Goal: Ask a question: Seek information or help from site administrators or community

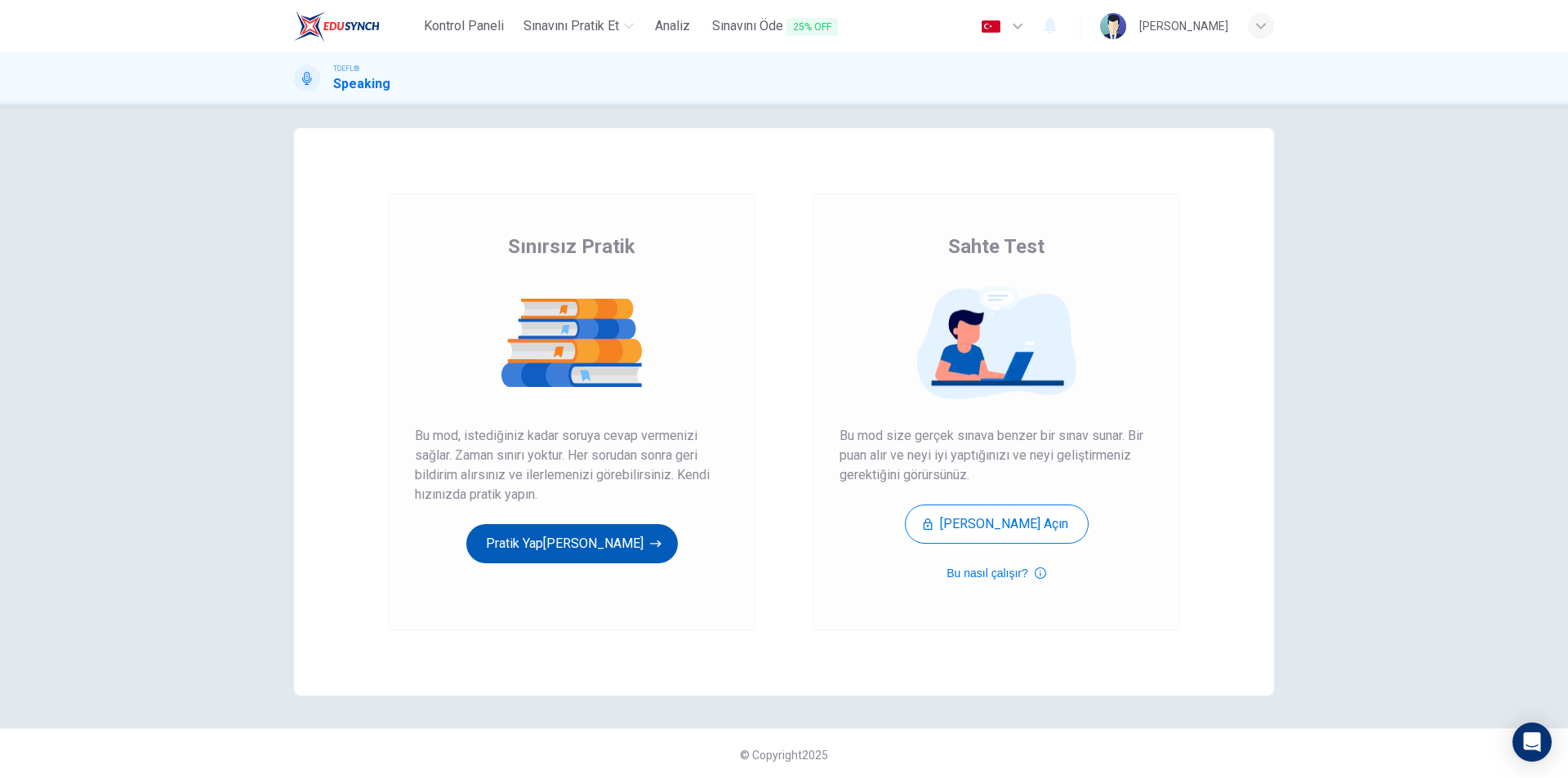
scroll to position [11, 0]
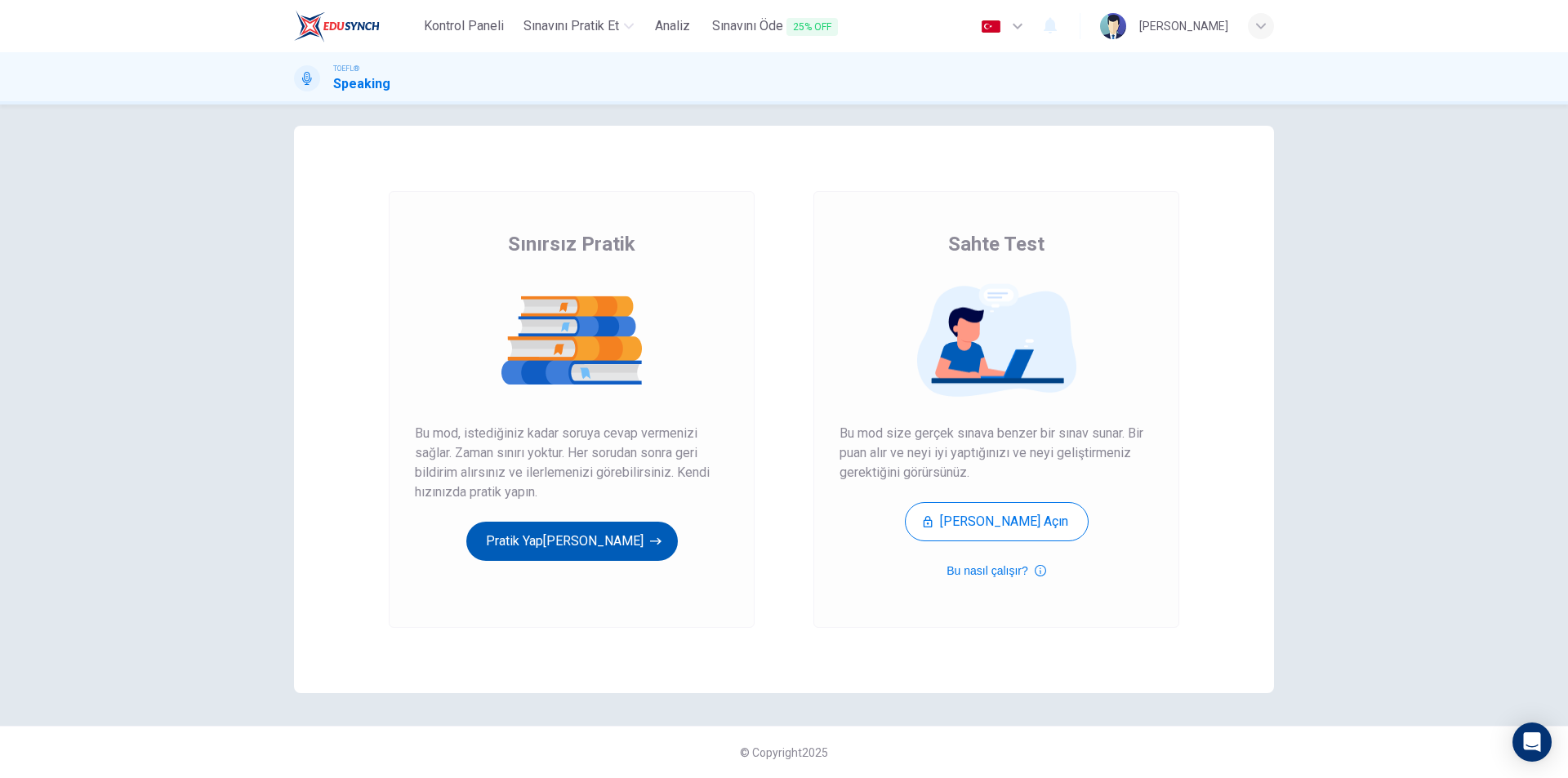
click at [587, 544] on button "Pratik Yap[PERSON_NAME]" at bounding box center [572, 541] width 212 height 39
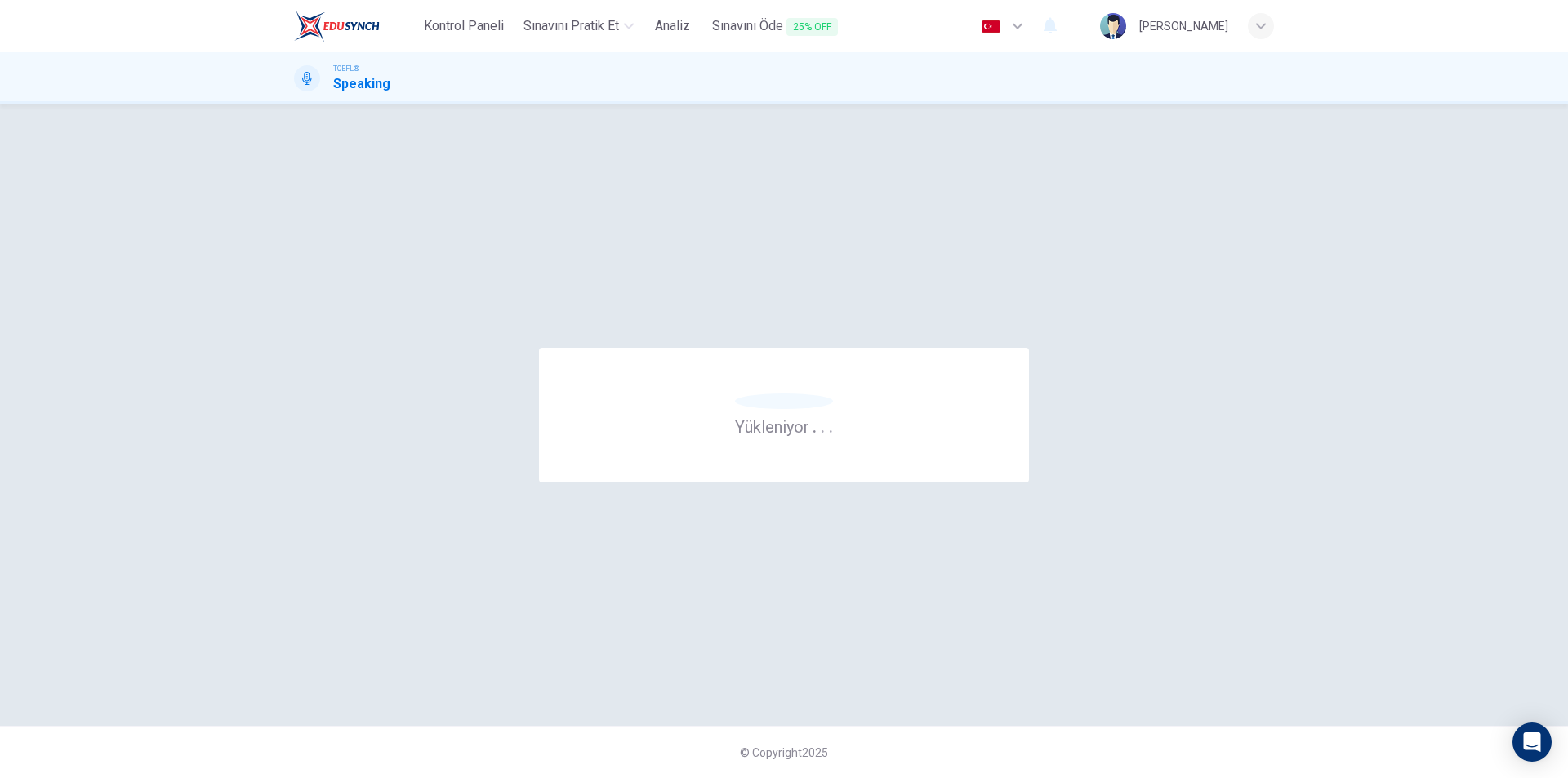
scroll to position [0, 0]
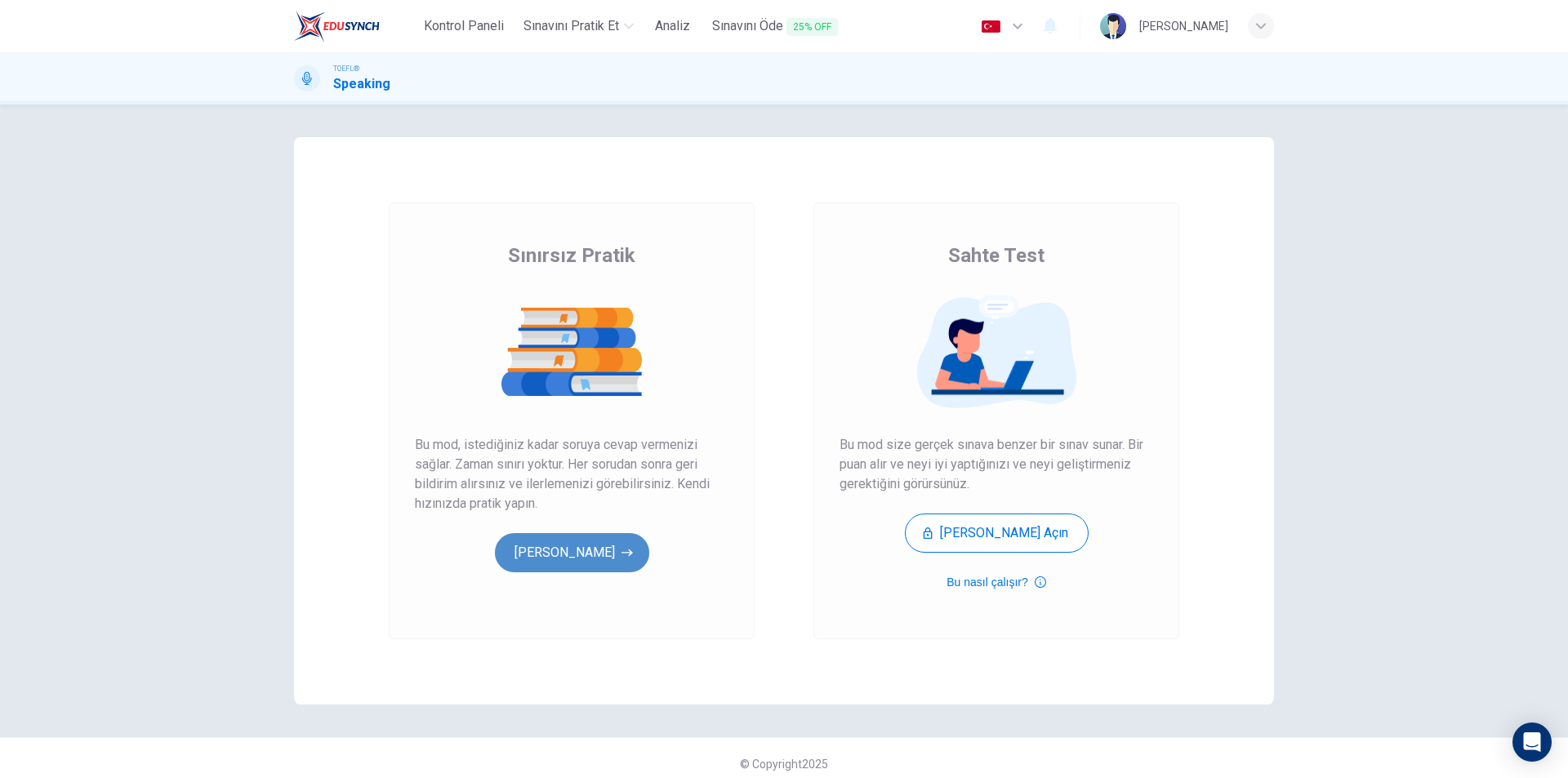
click at [619, 559] on button "Pratik Yap[PERSON_NAME]" at bounding box center [572, 552] width 155 height 39
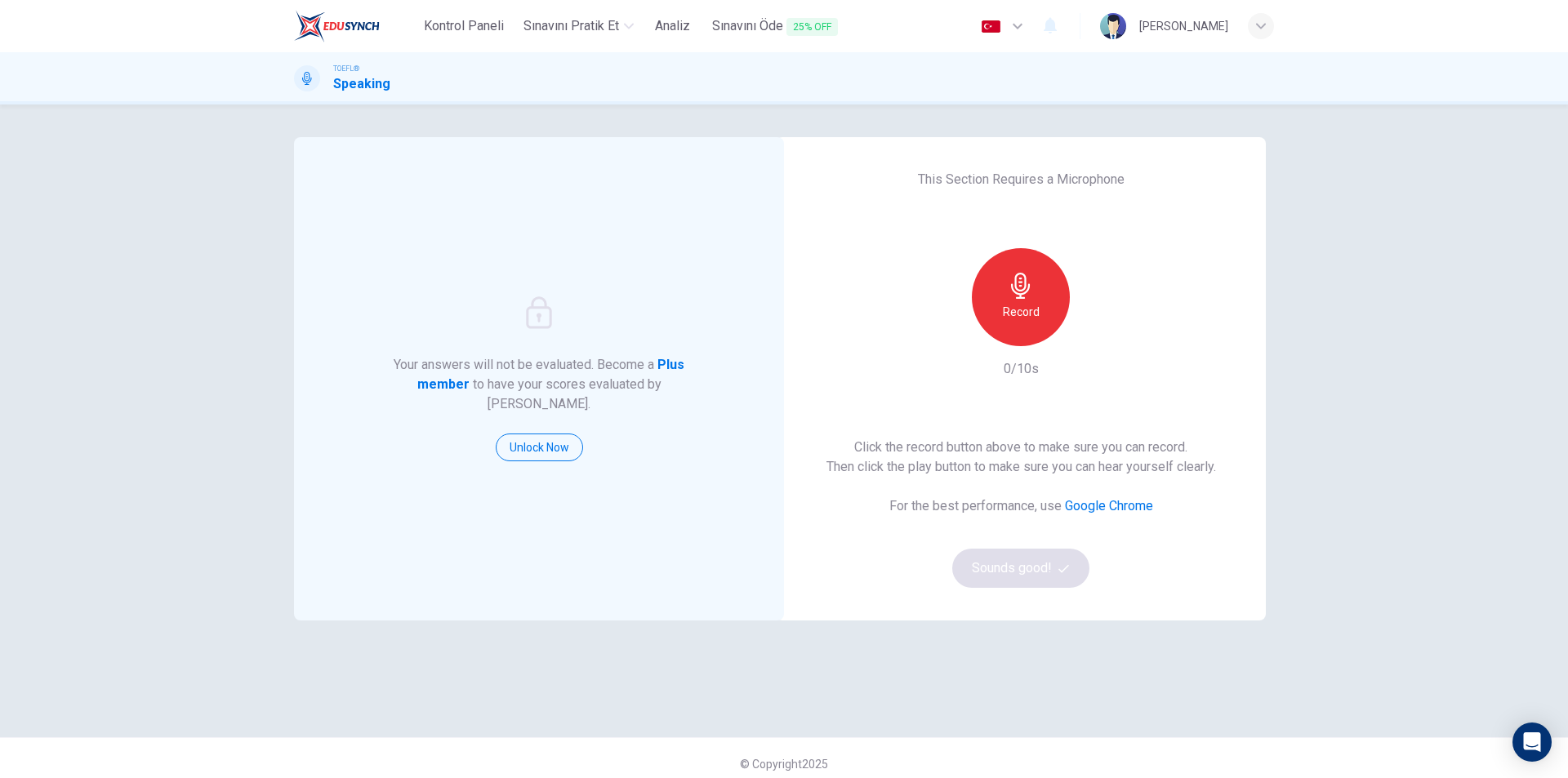
click at [1020, 331] on div "Record" at bounding box center [1021, 297] width 98 height 98
click at [1093, 324] on div "button" at bounding box center [1096, 333] width 26 height 26
click at [1030, 571] on button "Sounds good!" at bounding box center [1021, 568] width 137 height 39
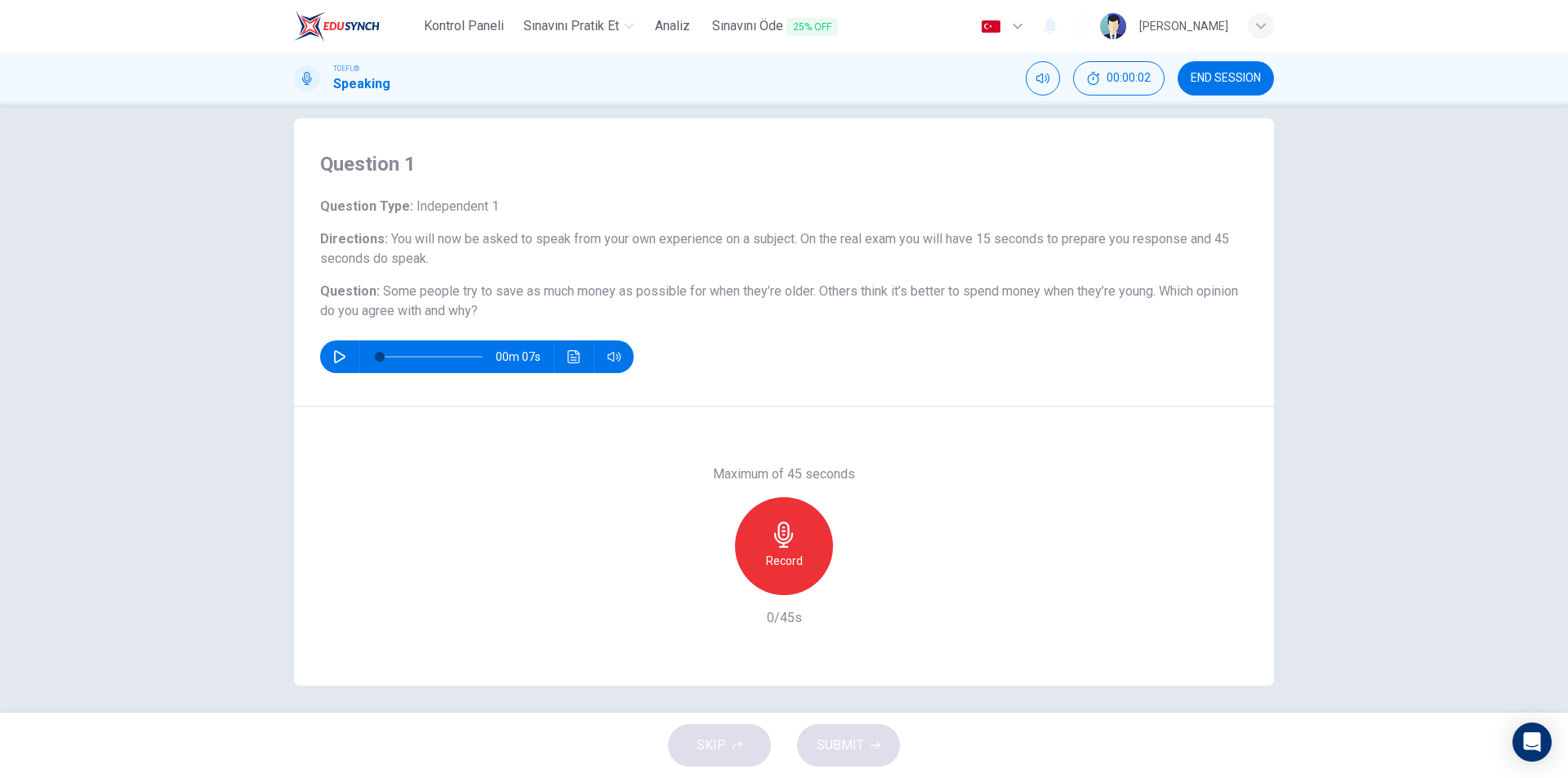
scroll to position [24, 0]
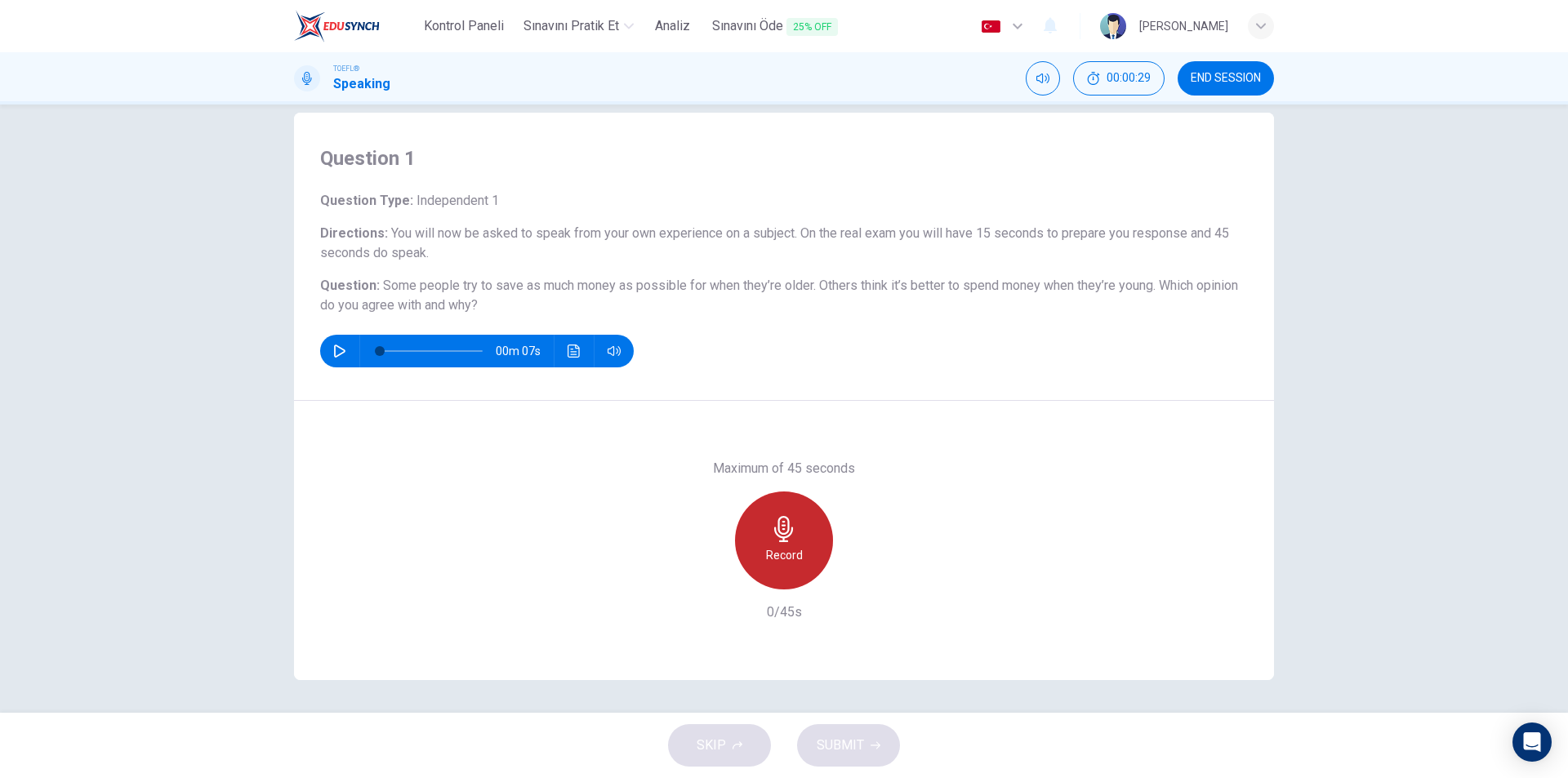
click at [783, 547] on h6 "Record" at bounding box center [785, 554] width 37 height 19
click at [836, 752] on span "SUBMIT" at bounding box center [840, 745] width 47 height 23
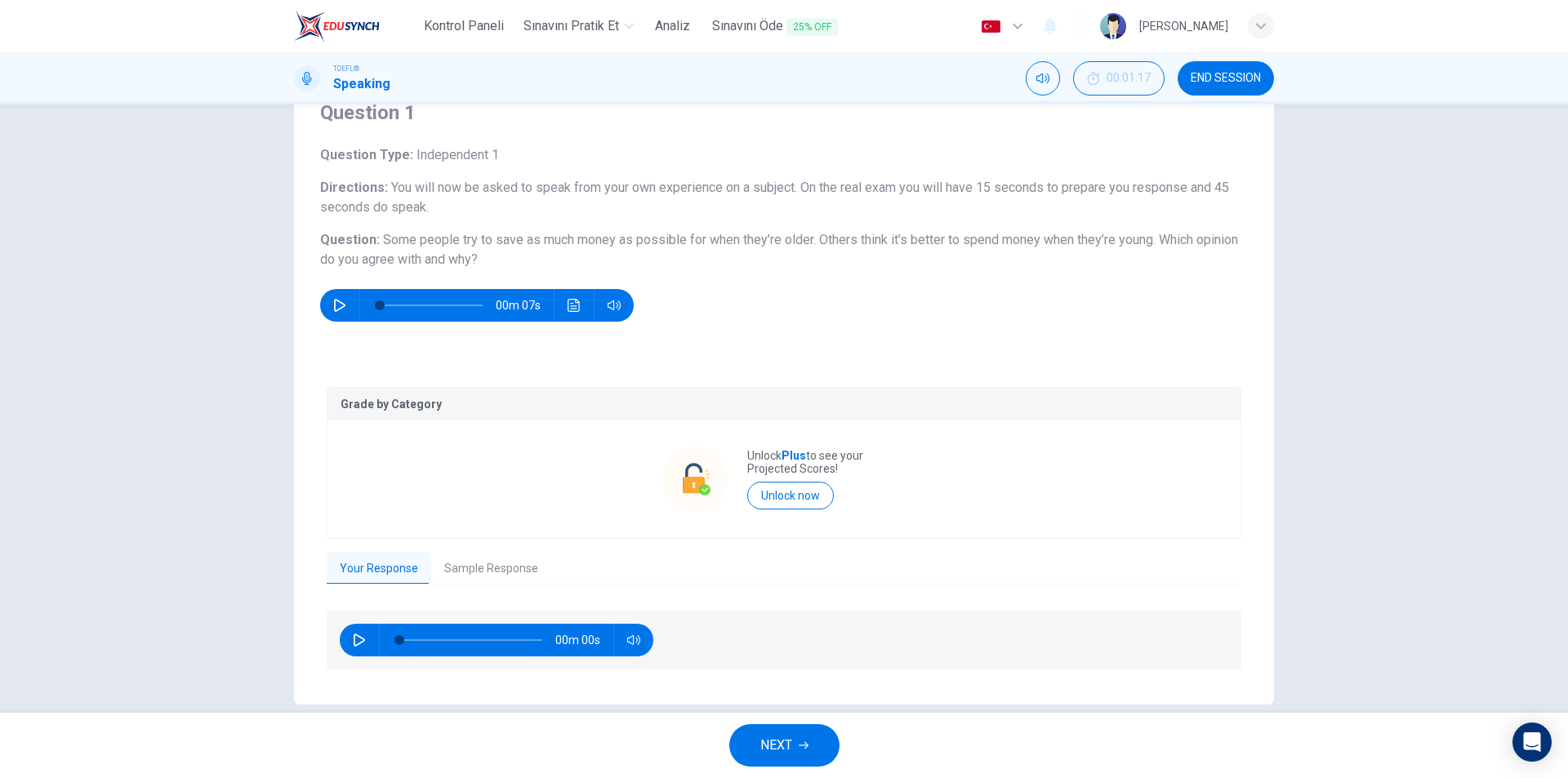
scroll to position [94, 0]
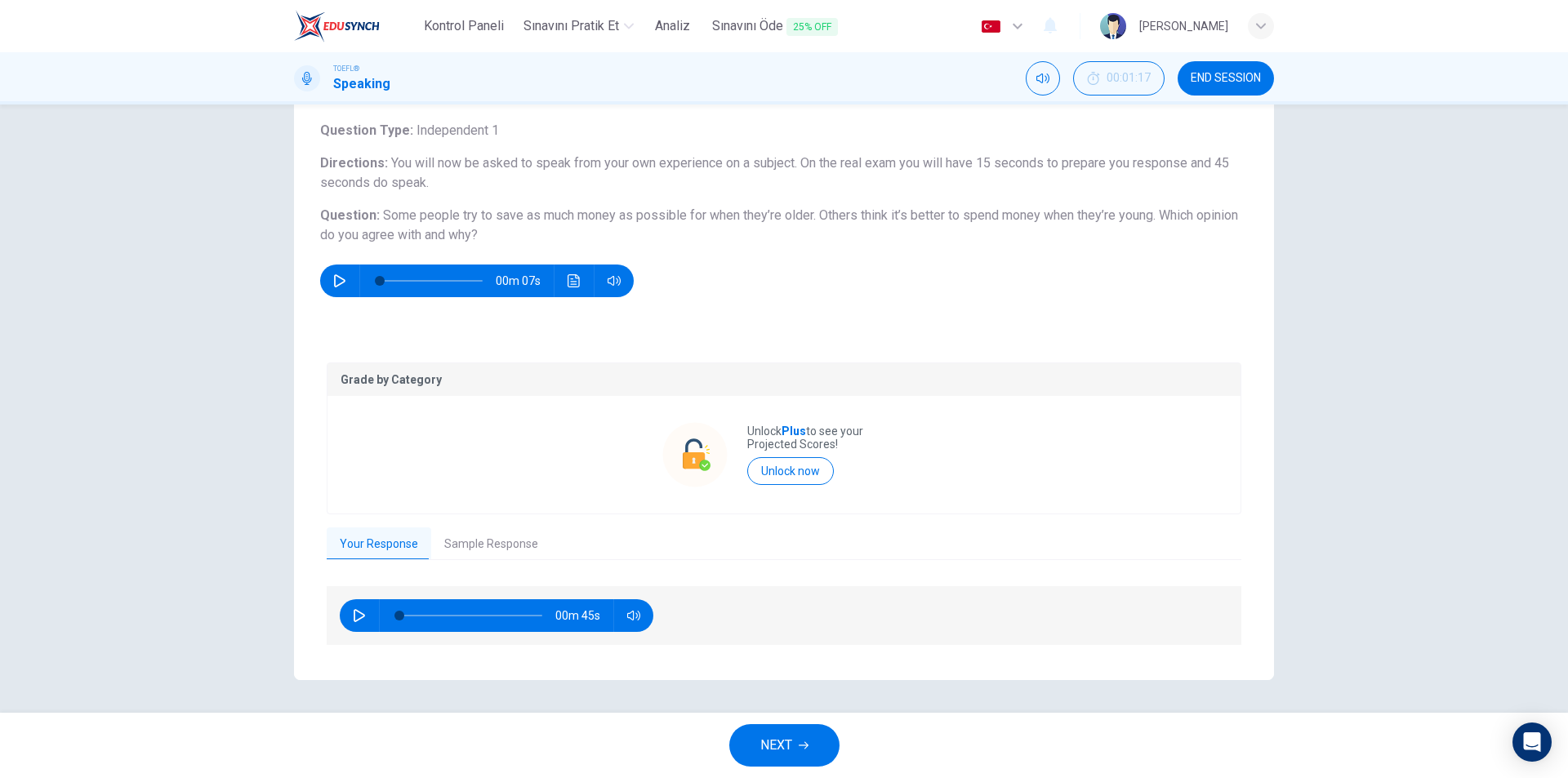
click at [795, 746] on button "NEXT" at bounding box center [784, 746] width 110 height 43
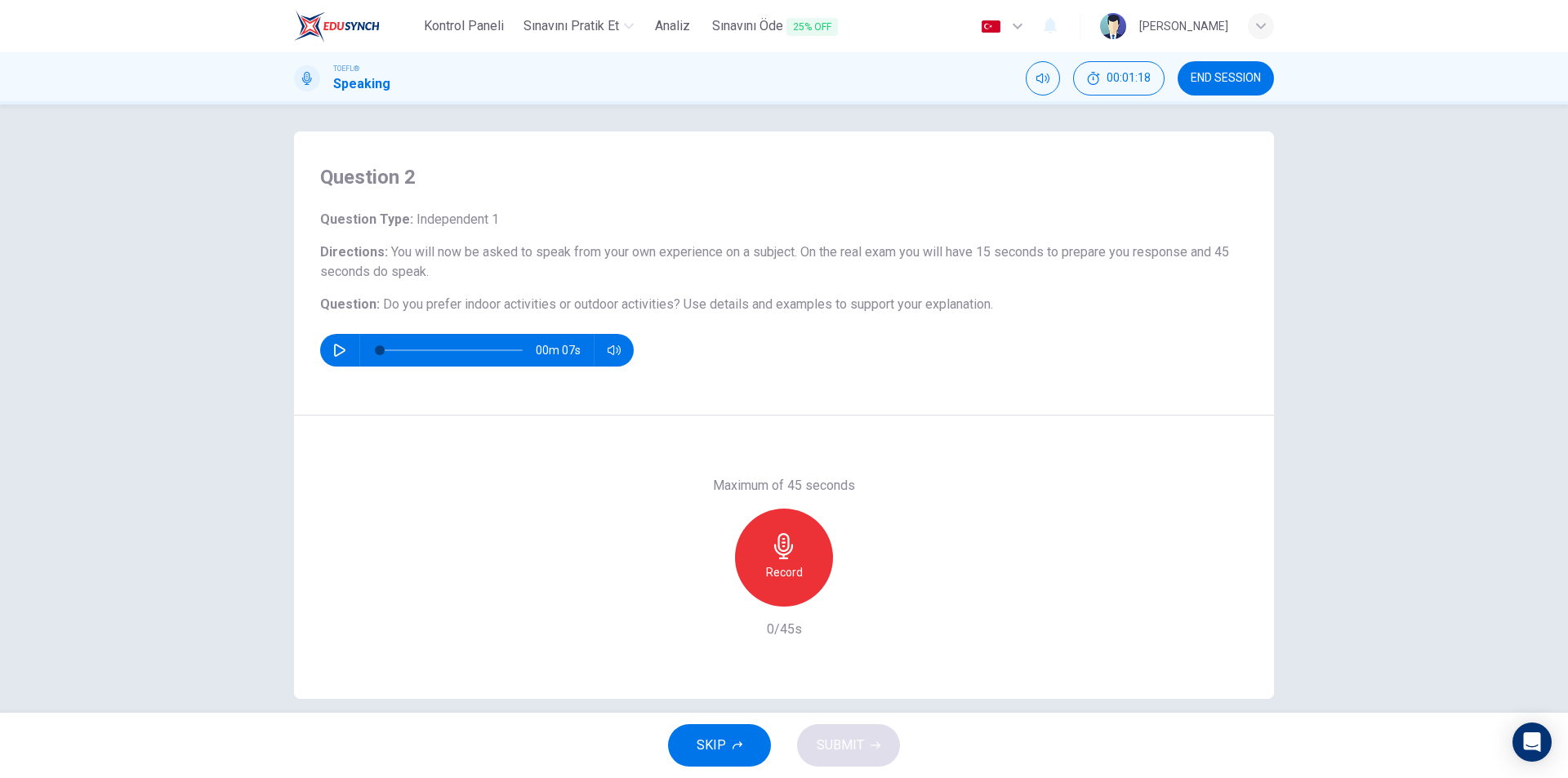
scroll to position [0, 0]
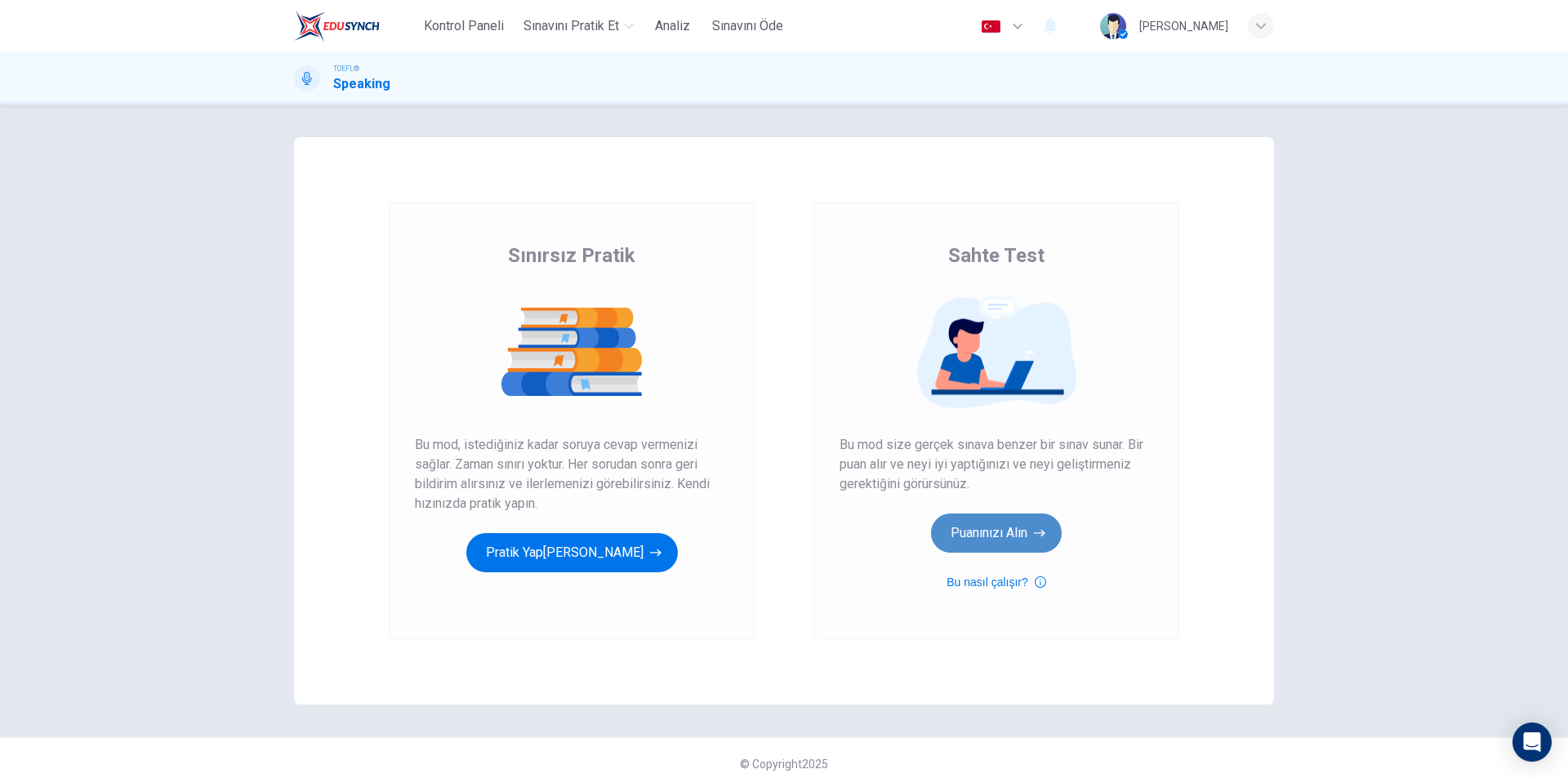
click at [996, 546] on button "Puanınızı Alın" at bounding box center [996, 533] width 131 height 39
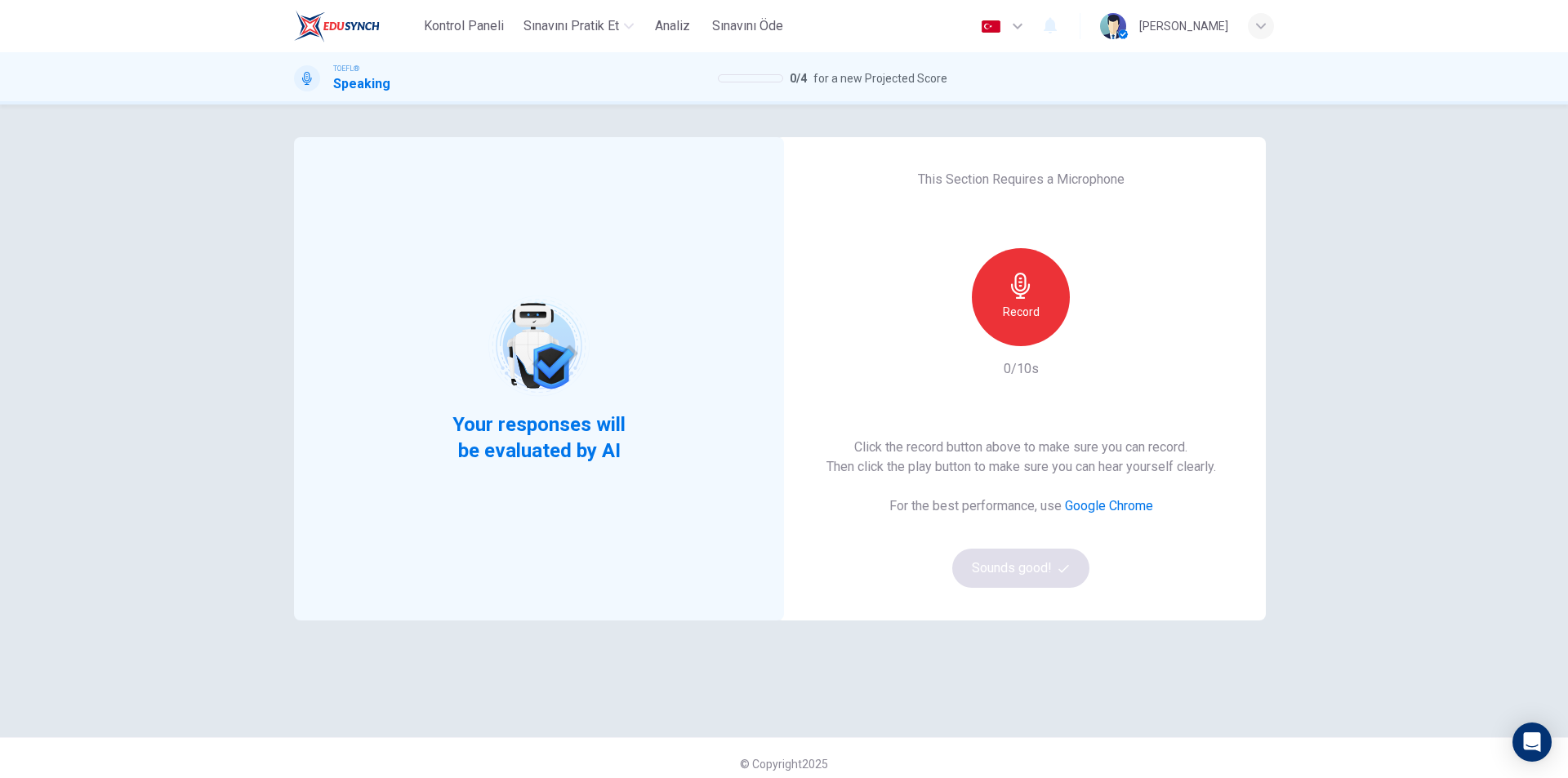
click at [1026, 322] on div "Record" at bounding box center [1021, 297] width 98 height 98
click at [1011, 329] on div "Record" at bounding box center [1021, 297] width 98 height 98
click at [1031, 571] on button "Sounds good!" at bounding box center [1021, 568] width 137 height 39
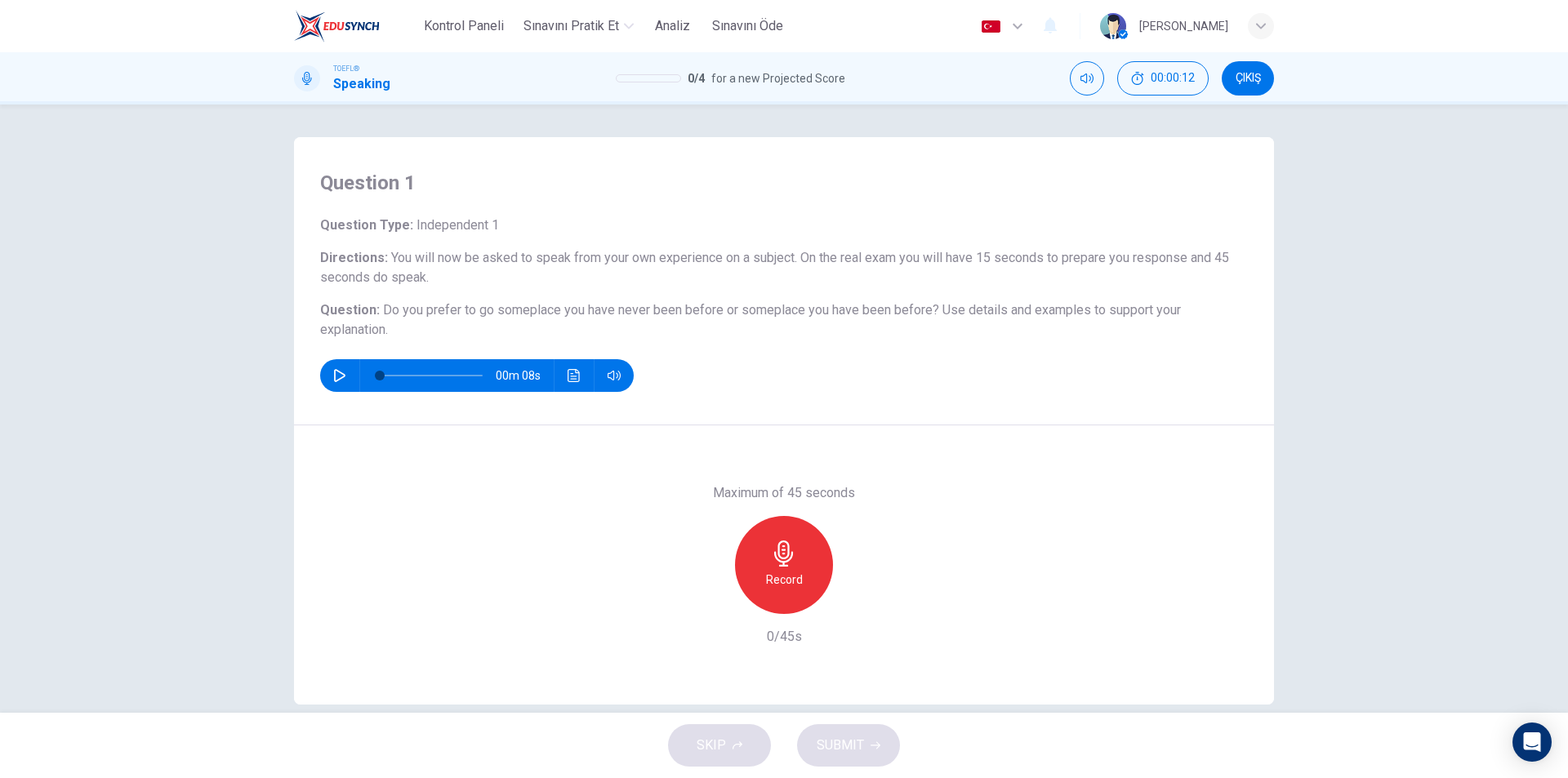
click at [795, 551] on div "Record" at bounding box center [784, 565] width 98 height 98
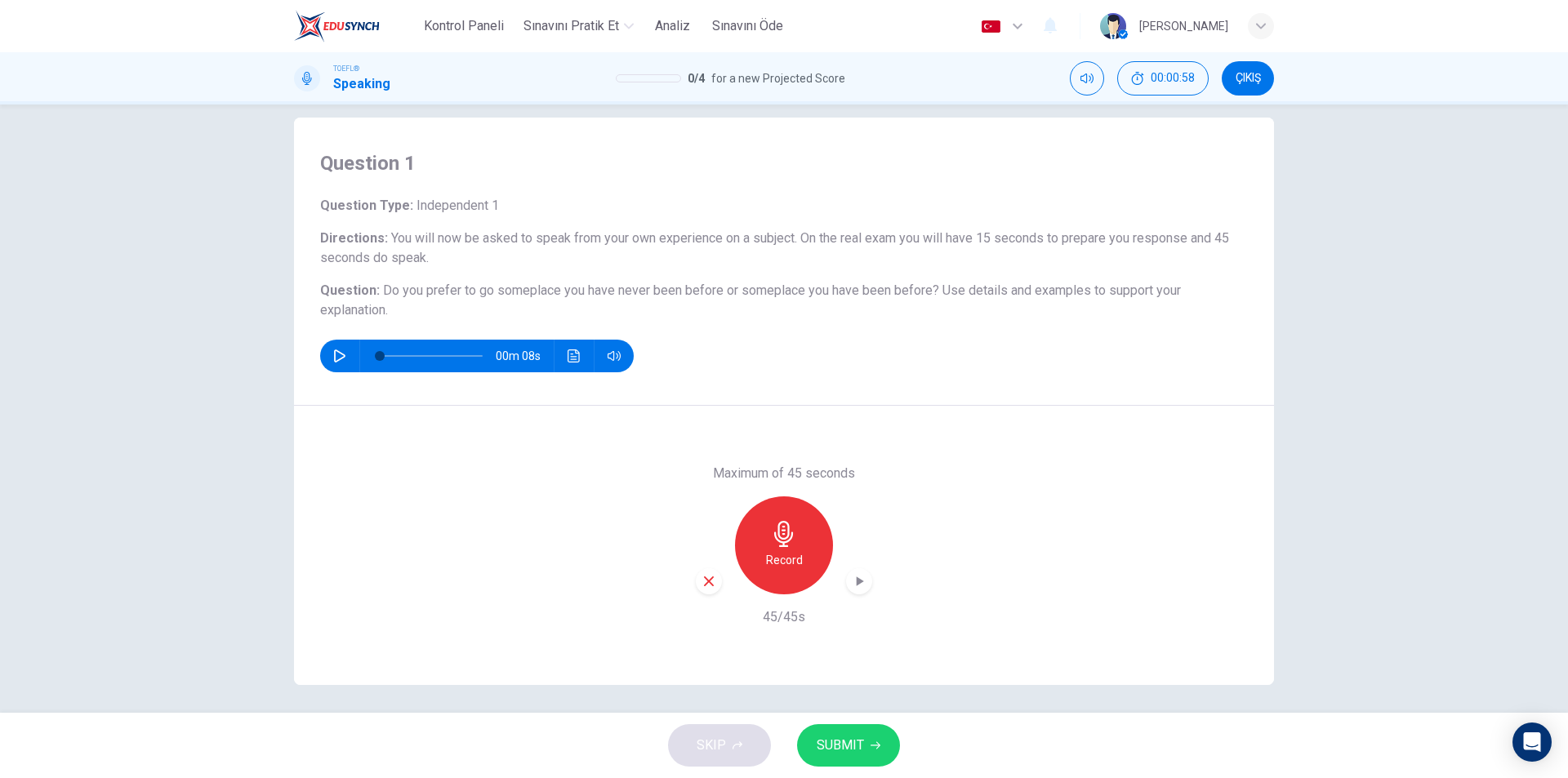
scroll to position [24, 0]
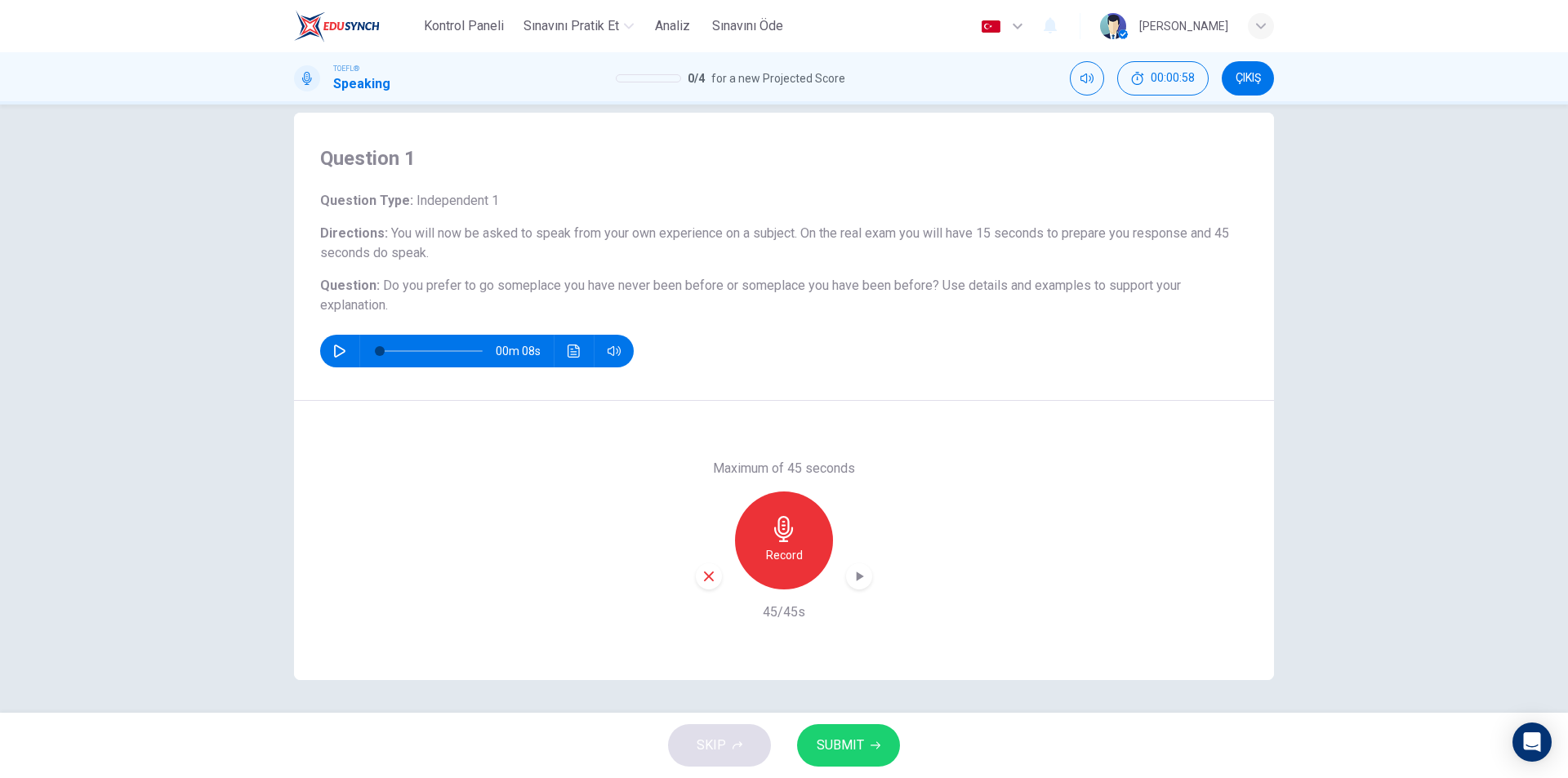
click at [840, 753] on span "SUBMIT" at bounding box center [840, 745] width 47 height 23
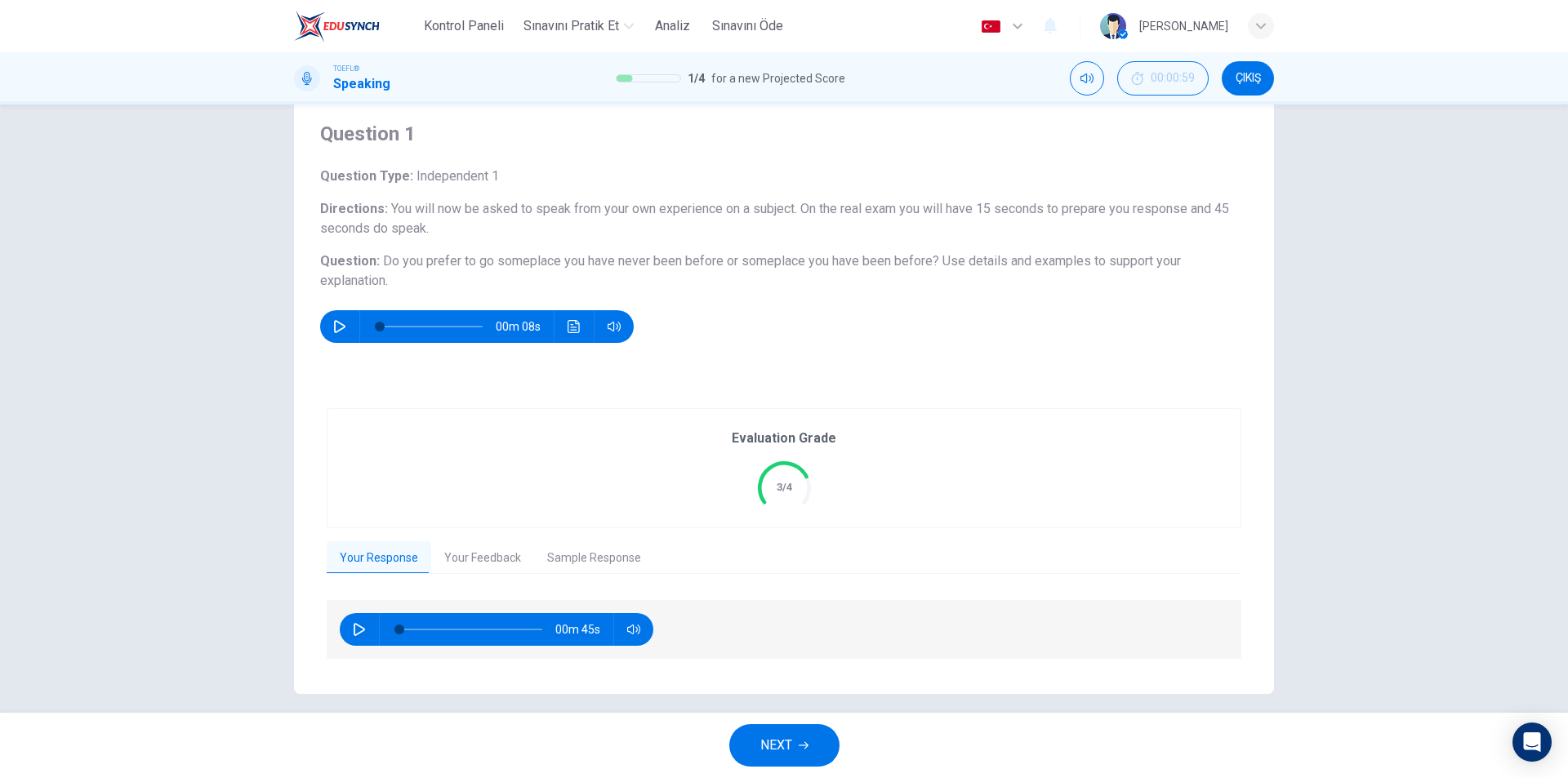
scroll to position [63, 0]
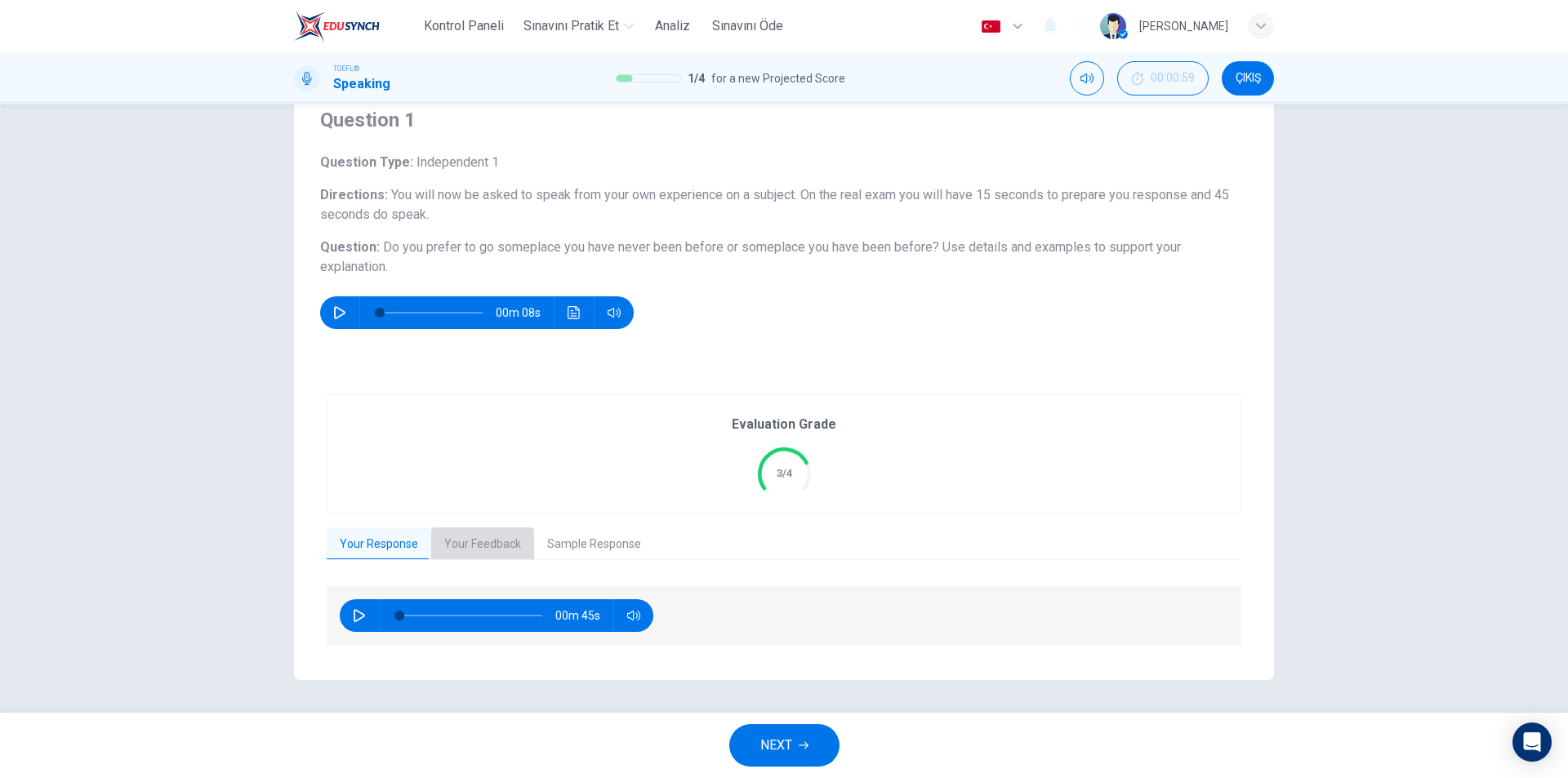
click at [485, 545] on button "Your Feedback" at bounding box center [482, 544] width 103 height 34
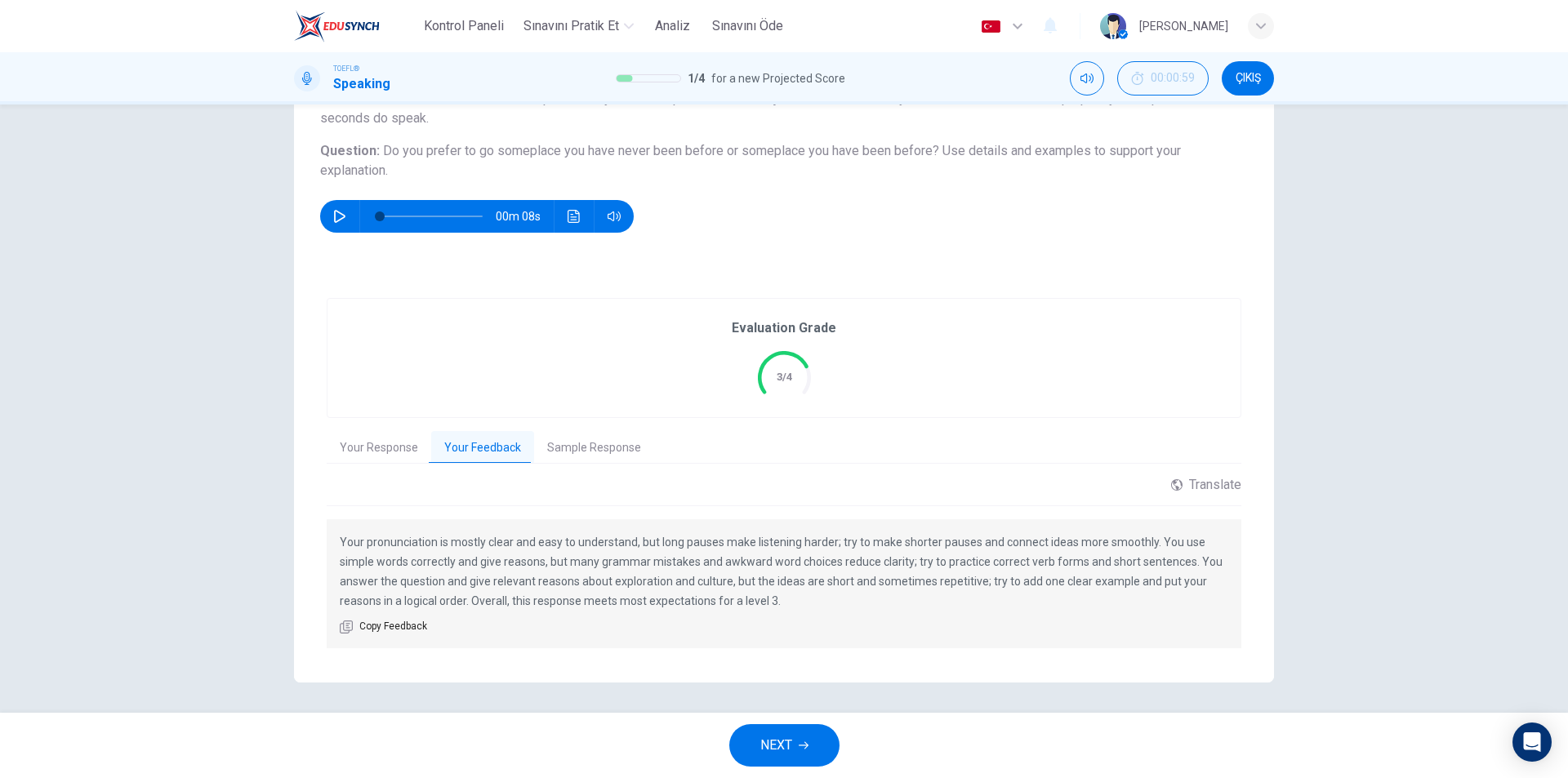
scroll to position [162, 0]
click at [567, 452] on button "Sample Response" at bounding box center [594, 445] width 120 height 34
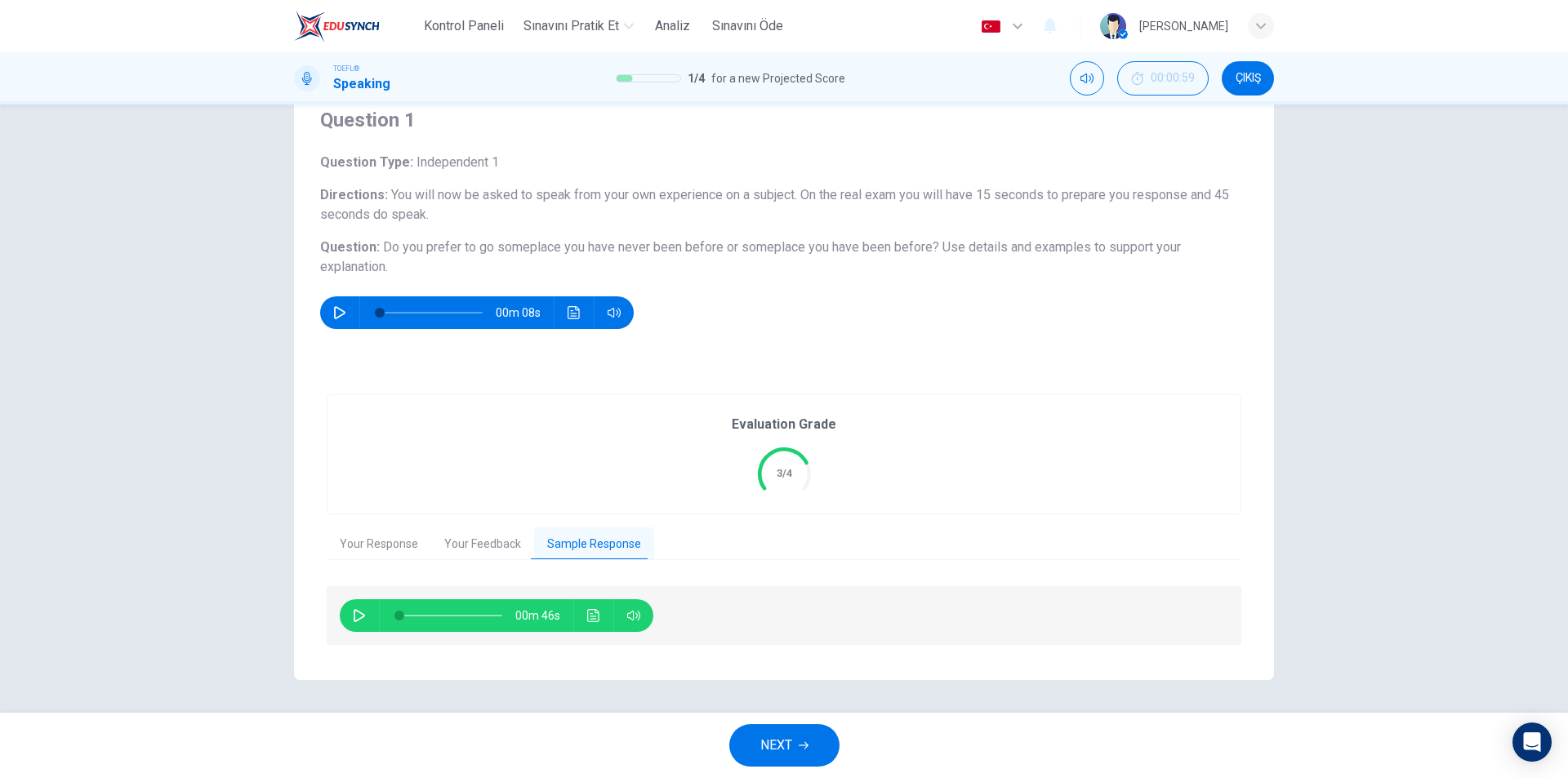
click at [369, 547] on button "Your Response" at bounding box center [379, 544] width 105 height 34
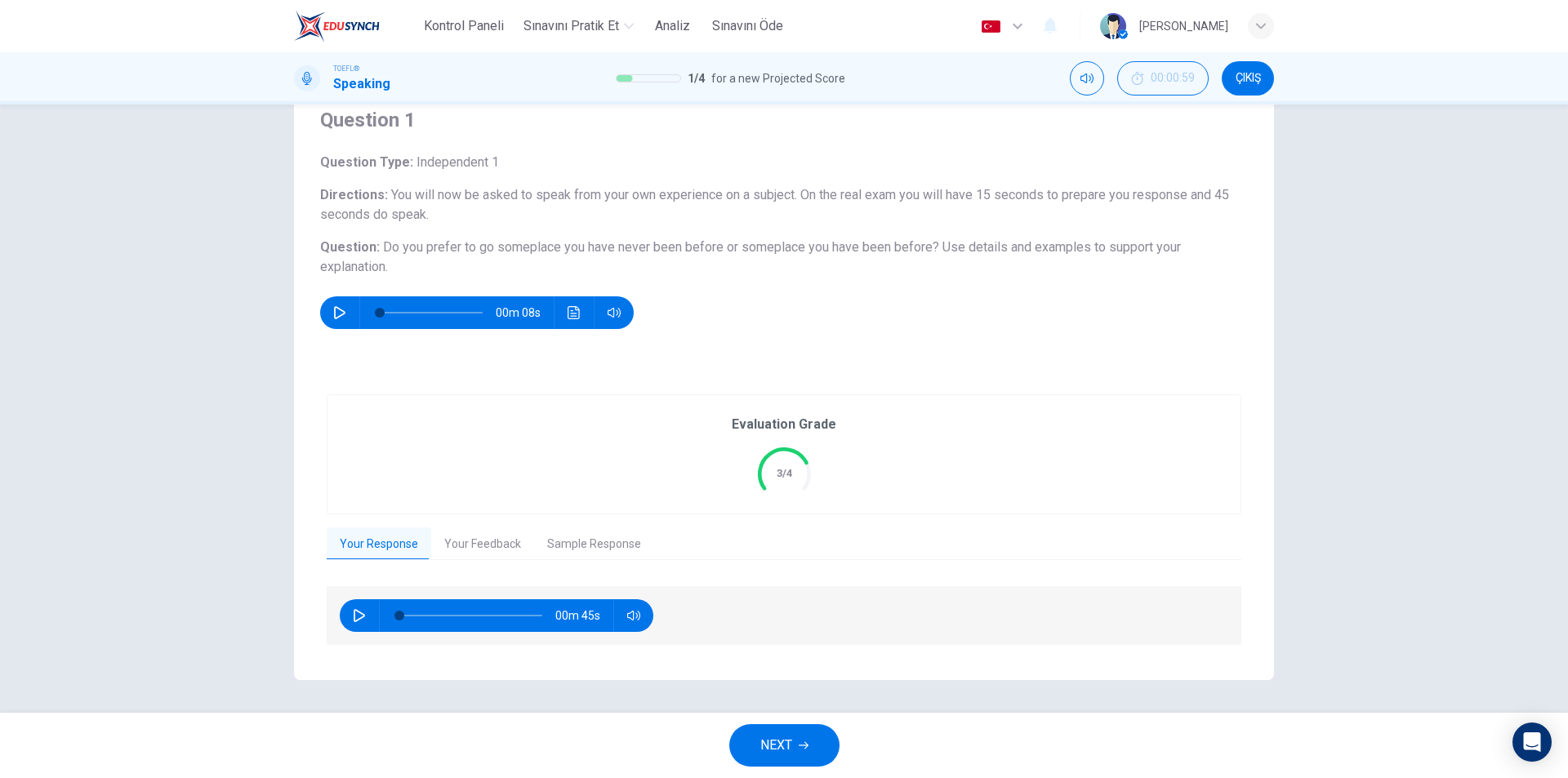
click at [757, 741] on button "NEXT" at bounding box center [784, 746] width 110 height 43
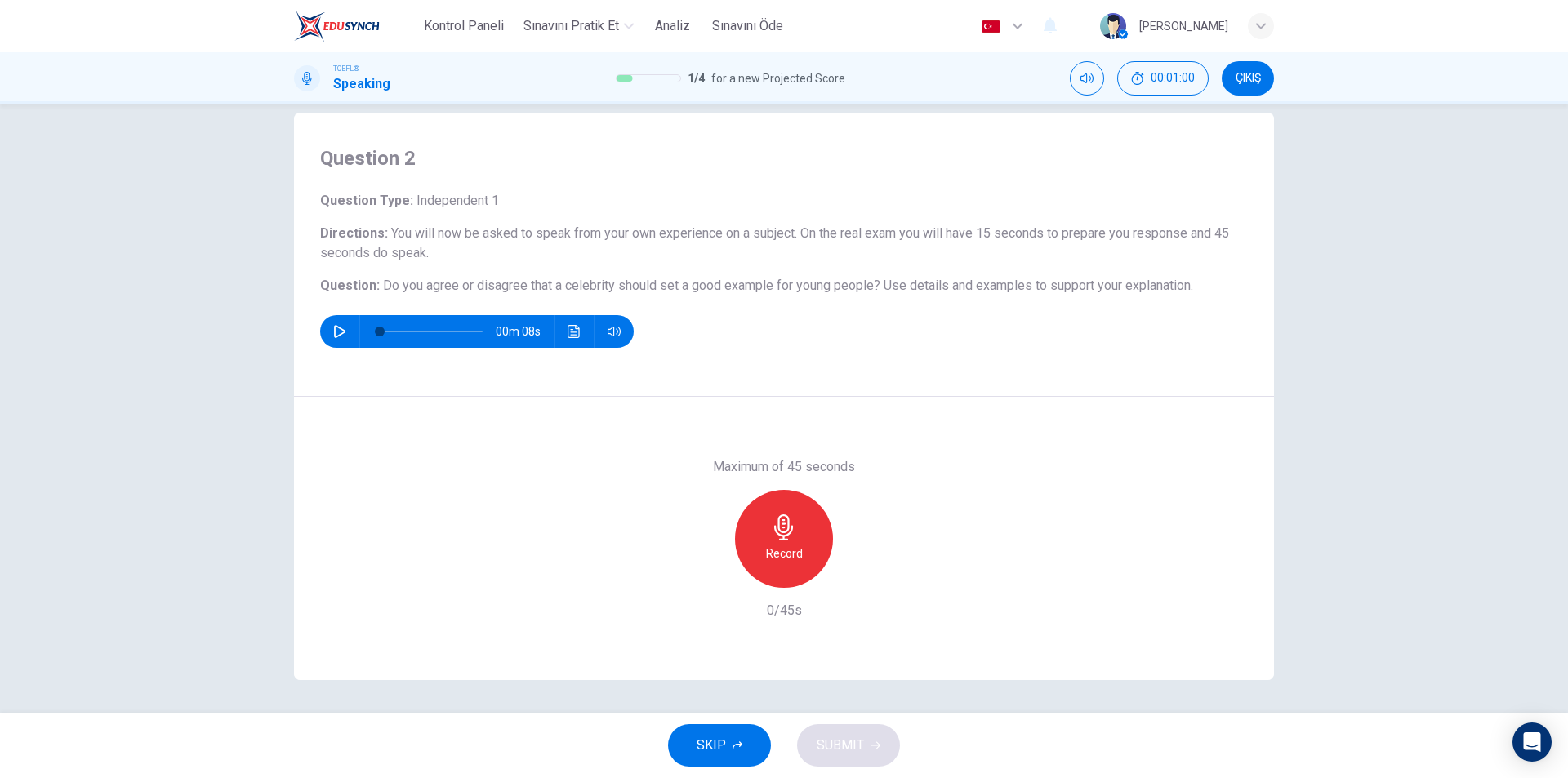
scroll to position [0, 0]
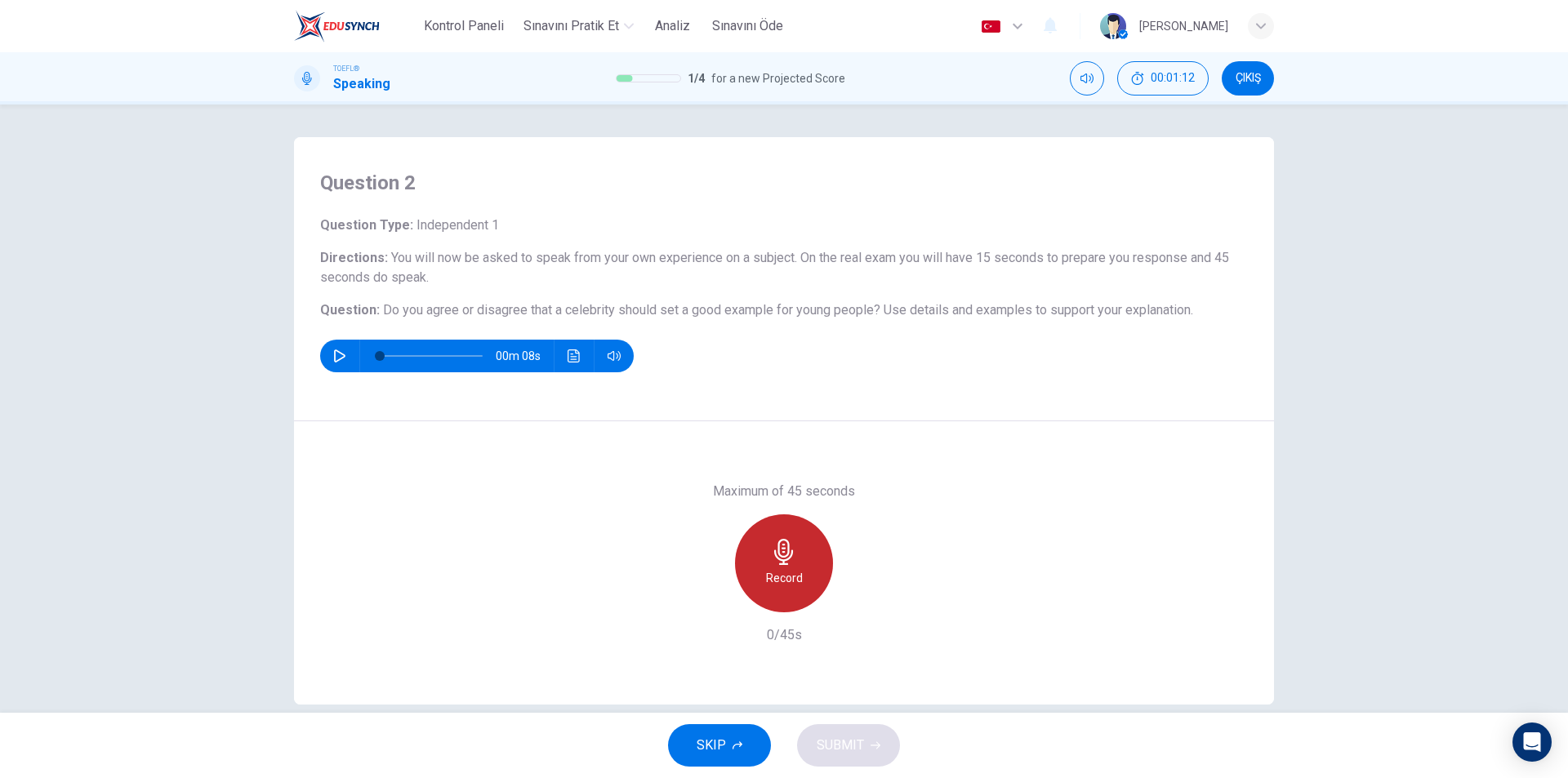
click at [788, 557] on icon "button" at bounding box center [784, 551] width 26 height 26
click at [843, 745] on span "SUBMIT" at bounding box center [840, 745] width 47 height 23
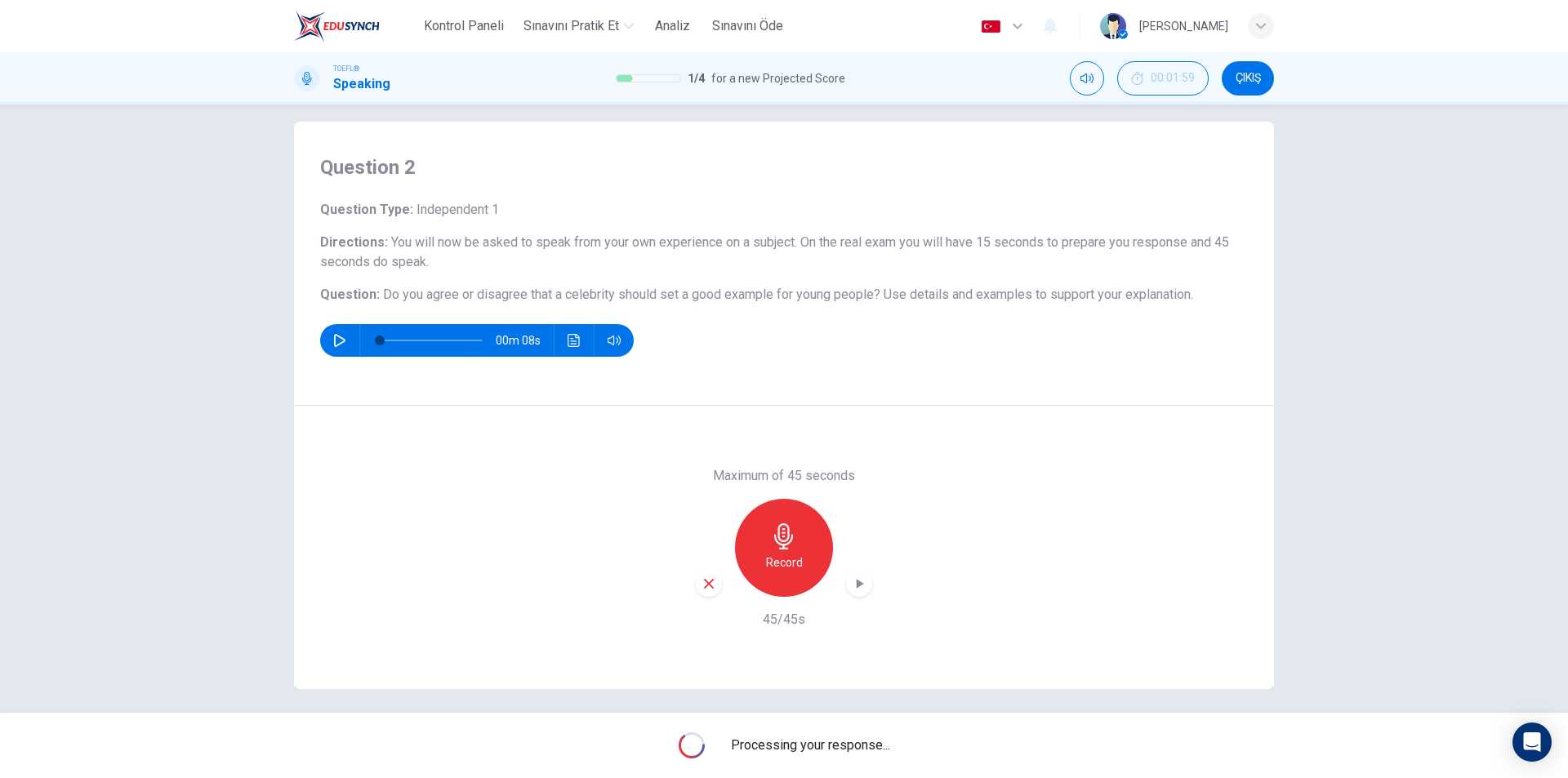
scroll to position [24, 0]
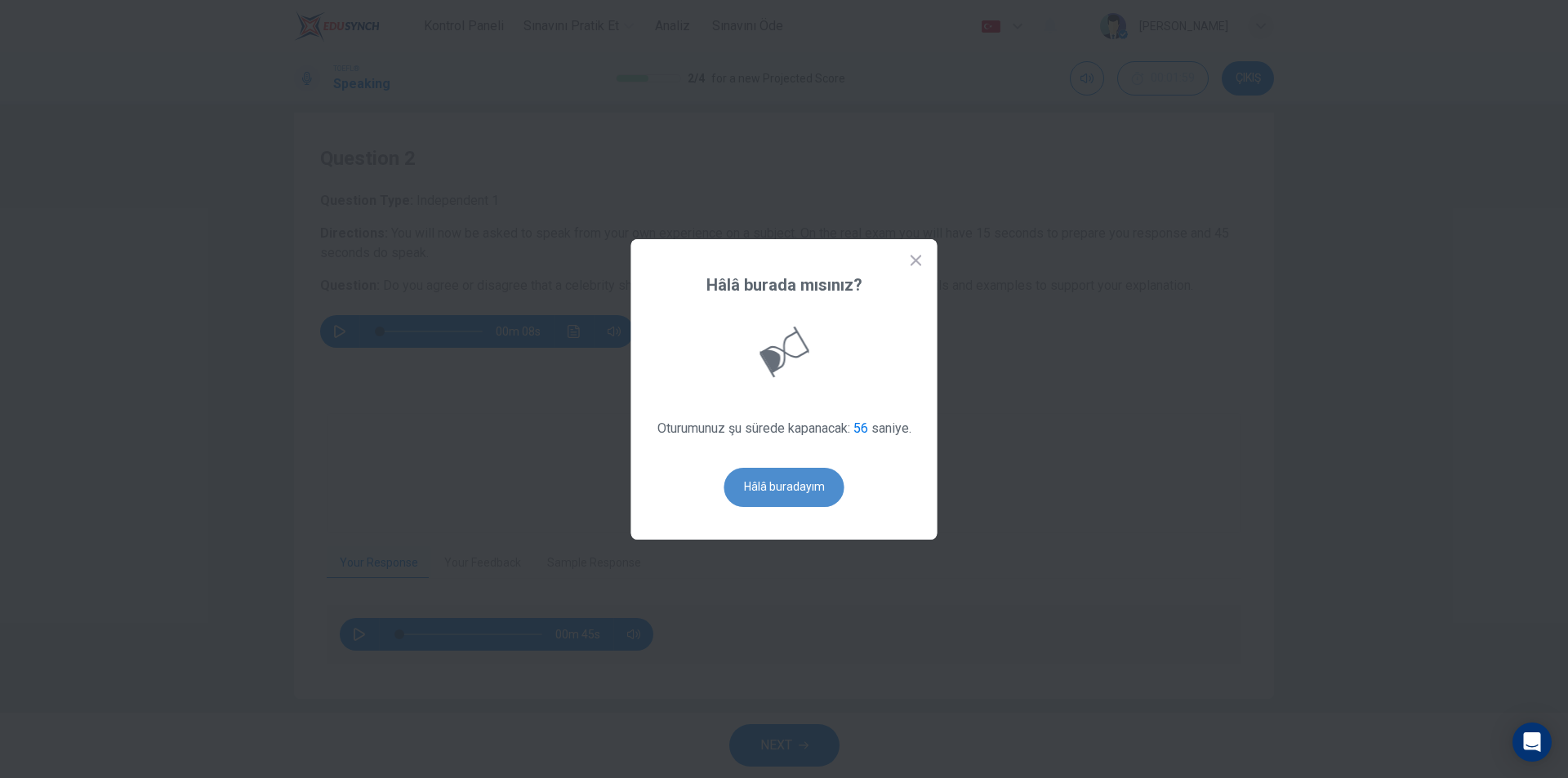
click at [803, 475] on button "Hâlâ buradayım" at bounding box center [785, 488] width 120 height 39
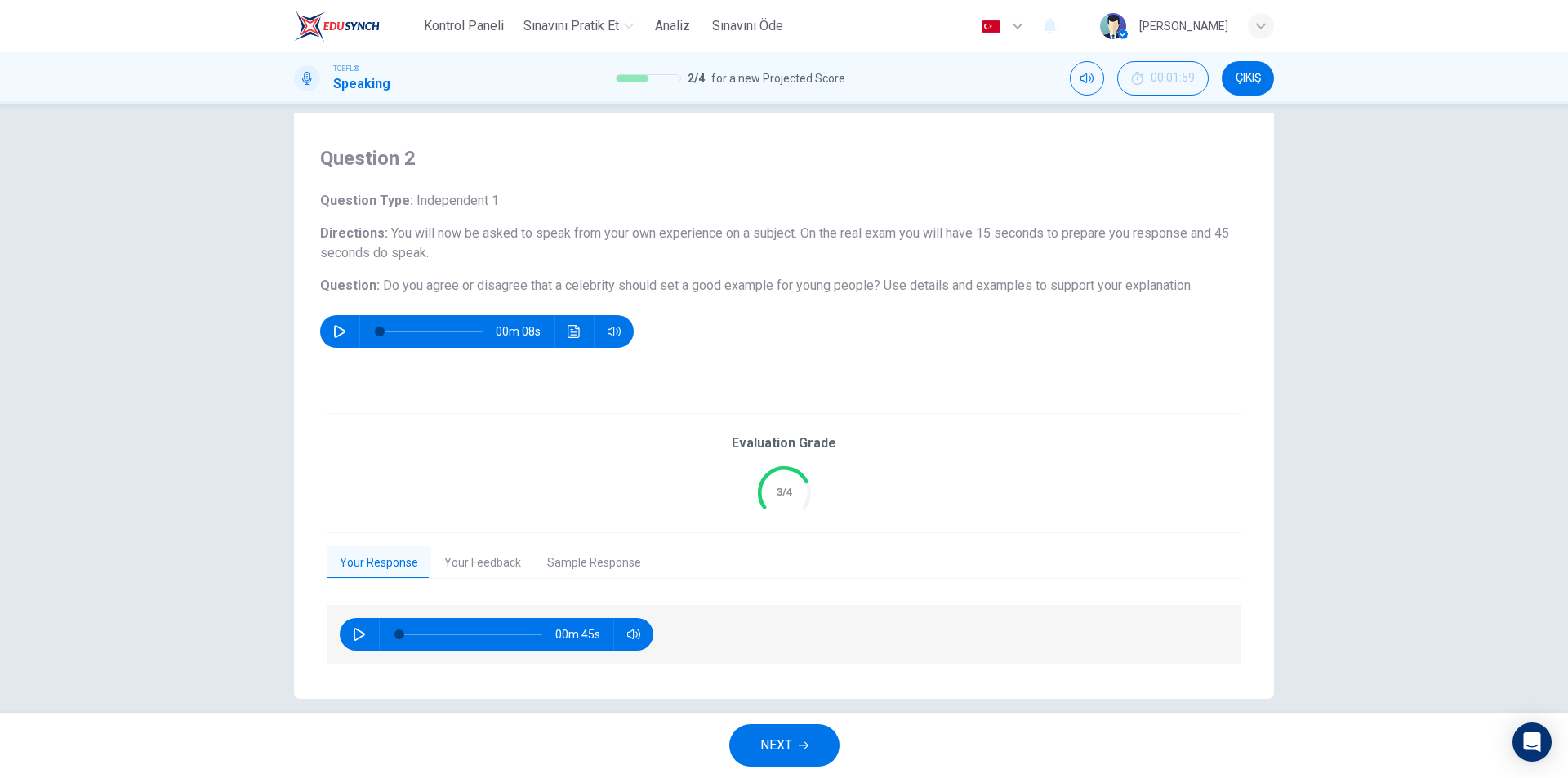
click at [798, 757] on button "NEXT" at bounding box center [784, 746] width 110 height 43
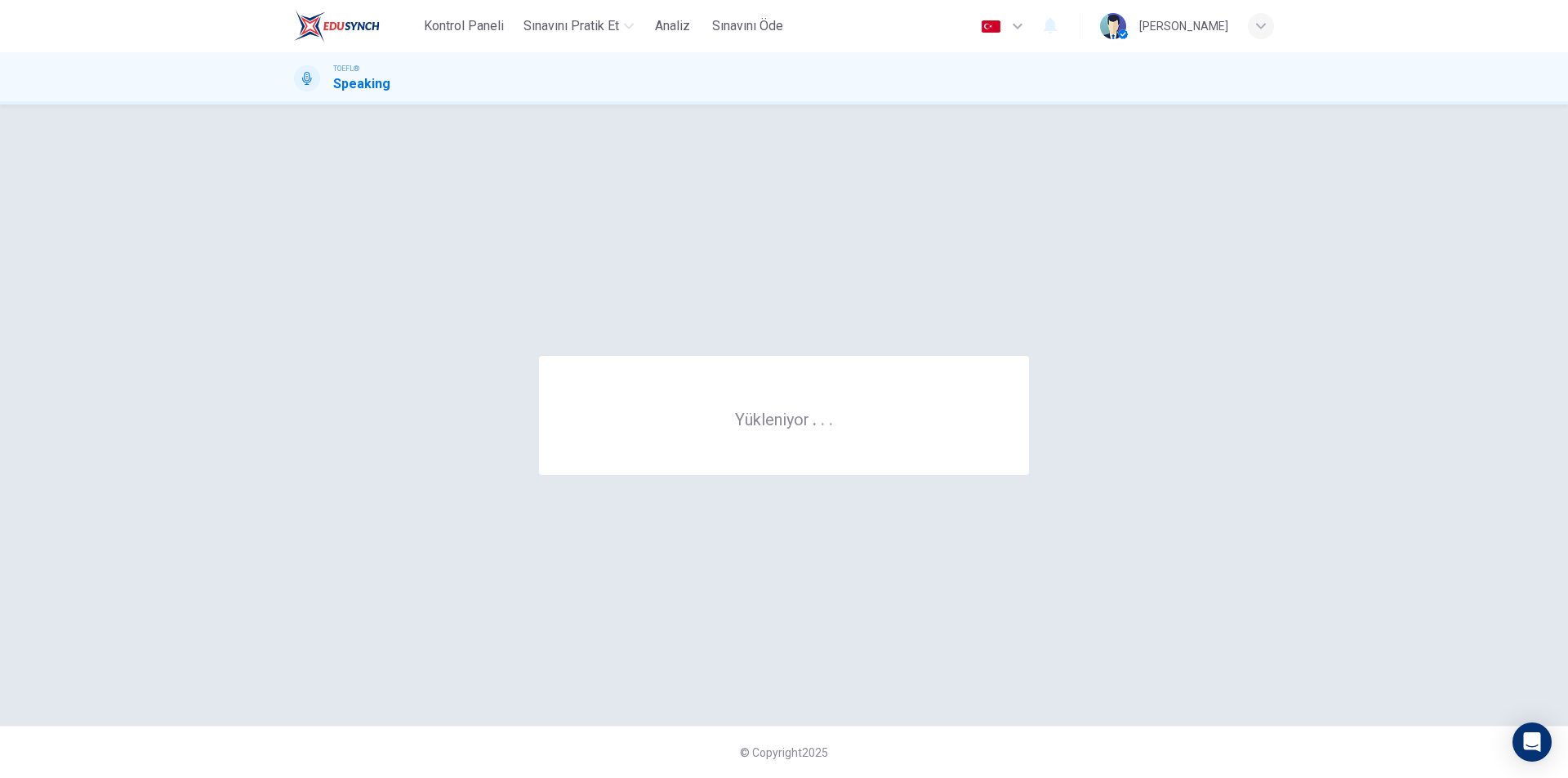
scroll to position [0, 0]
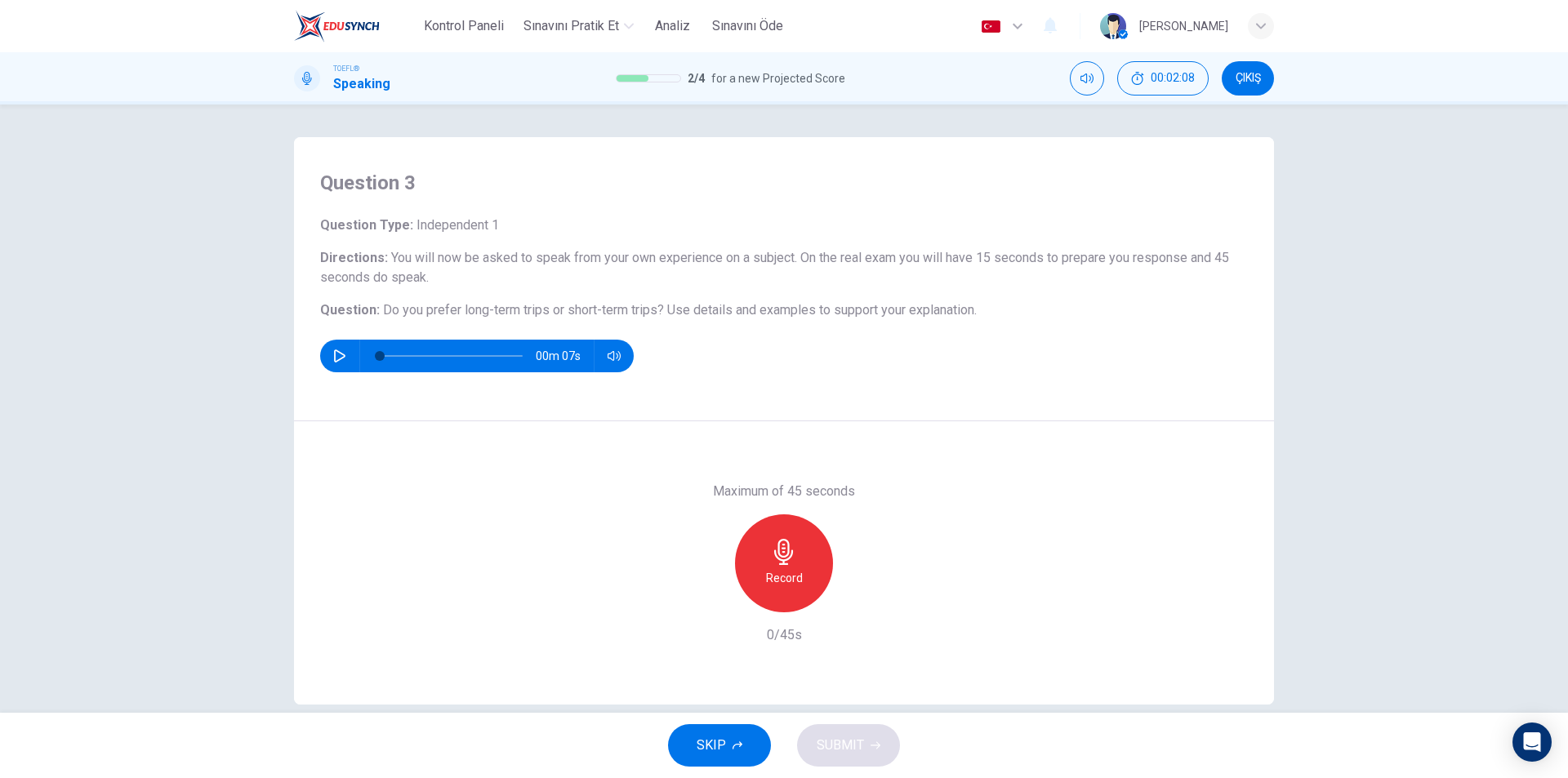
click at [794, 553] on div "Record" at bounding box center [784, 563] width 98 height 98
click at [868, 747] on button "SUBMIT" at bounding box center [848, 746] width 103 height 43
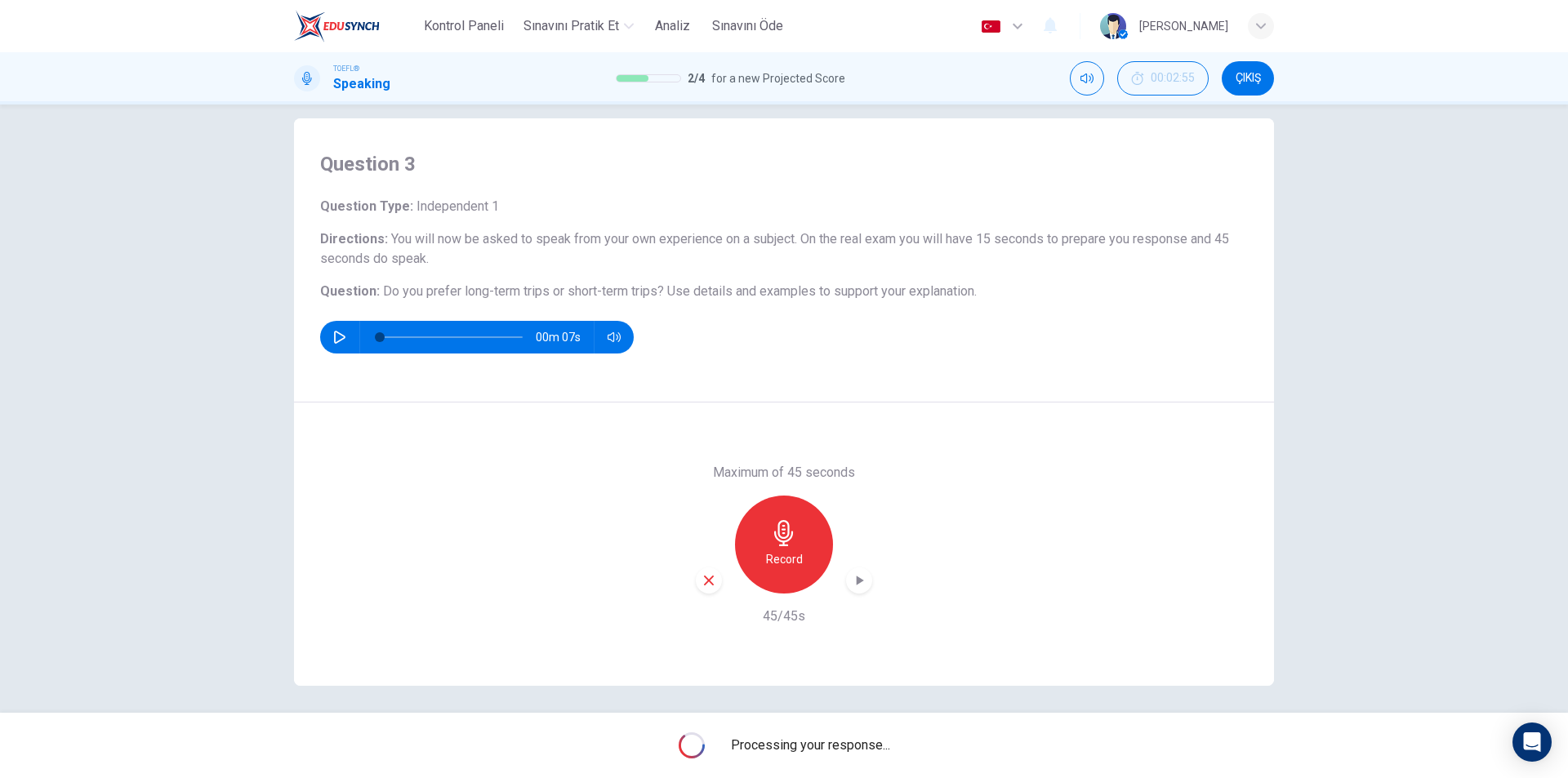
scroll to position [24, 0]
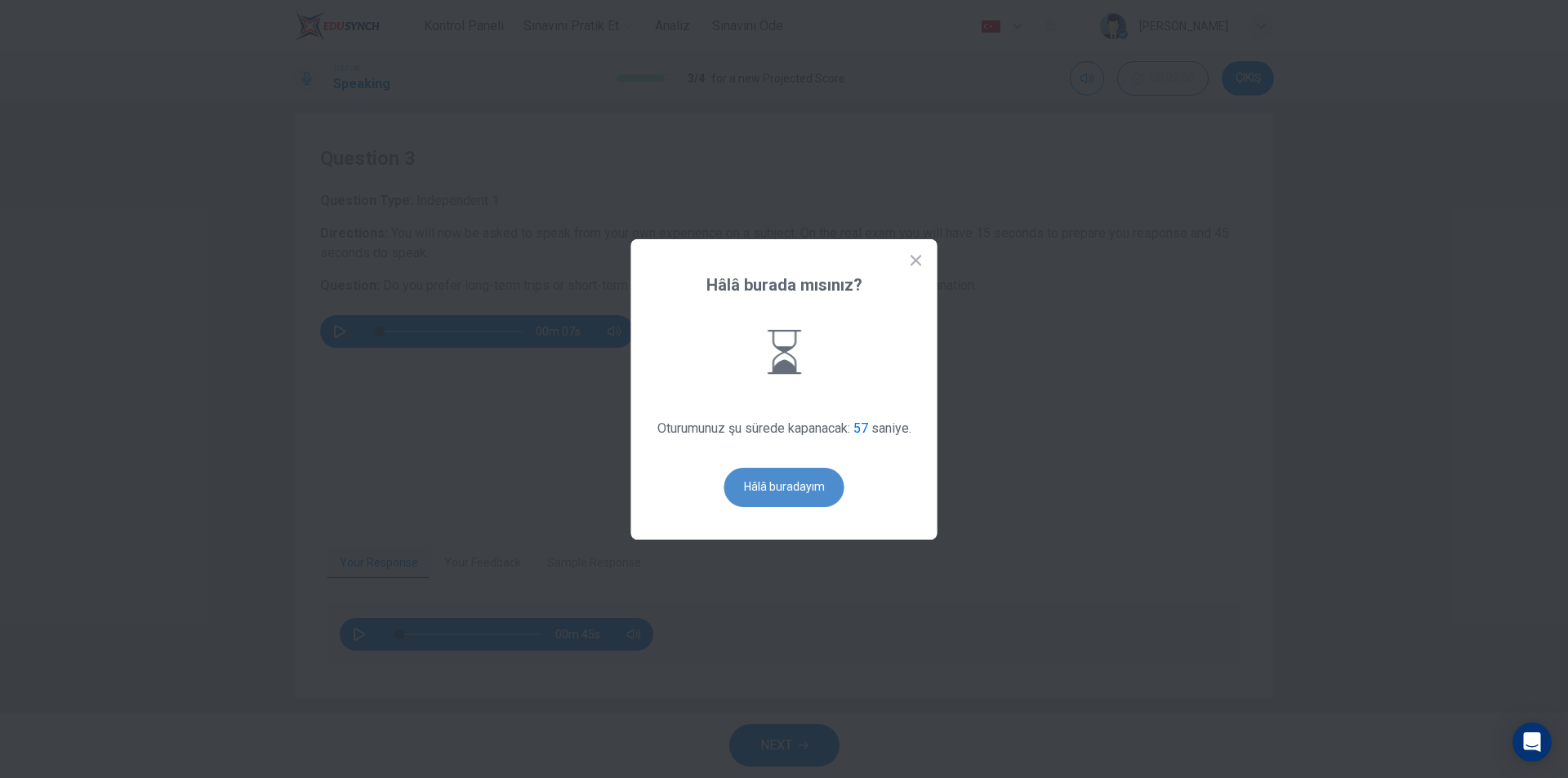
click at [780, 505] on button "Hâlâ buradayım" at bounding box center [785, 488] width 120 height 39
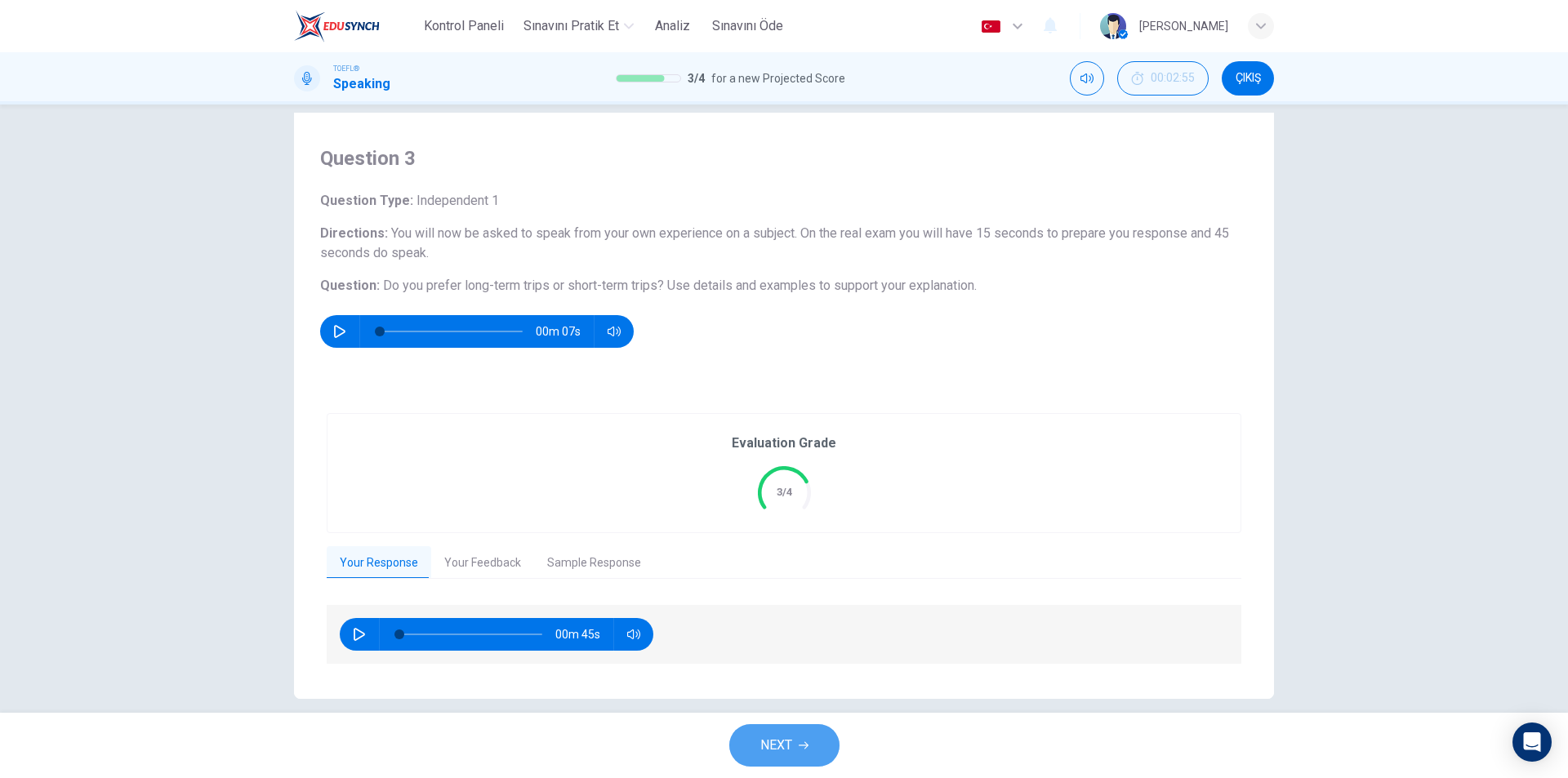
click at [794, 748] on button "NEXT" at bounding box center [784, 746] width 110 height 43
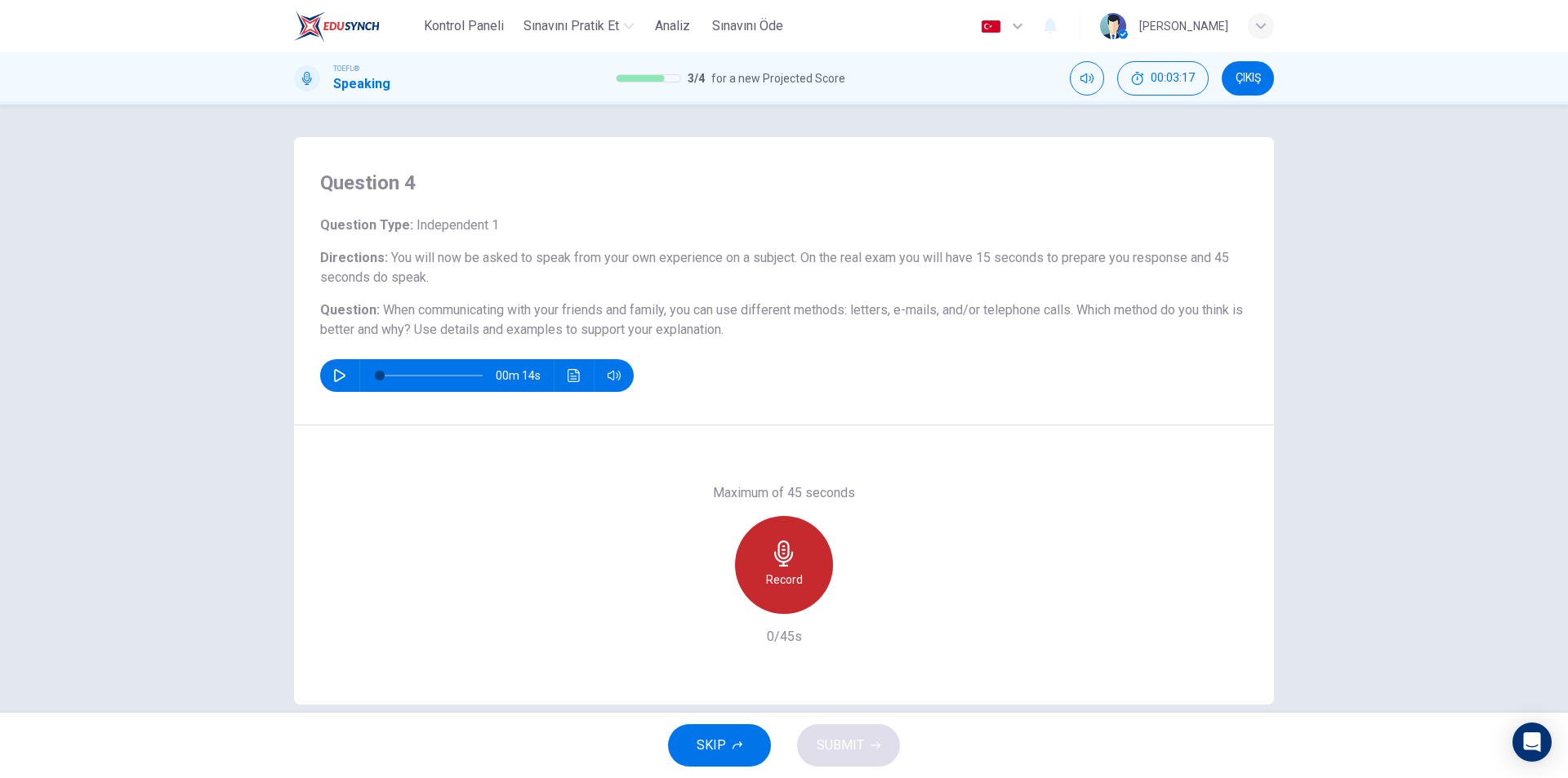
click at [795, 567] on div "Record" at bounding box center [784, 565] width 98 height 98
click at [848, 748] on span "SUBMIT" at bounding box center [840, 745] width 47 height 23
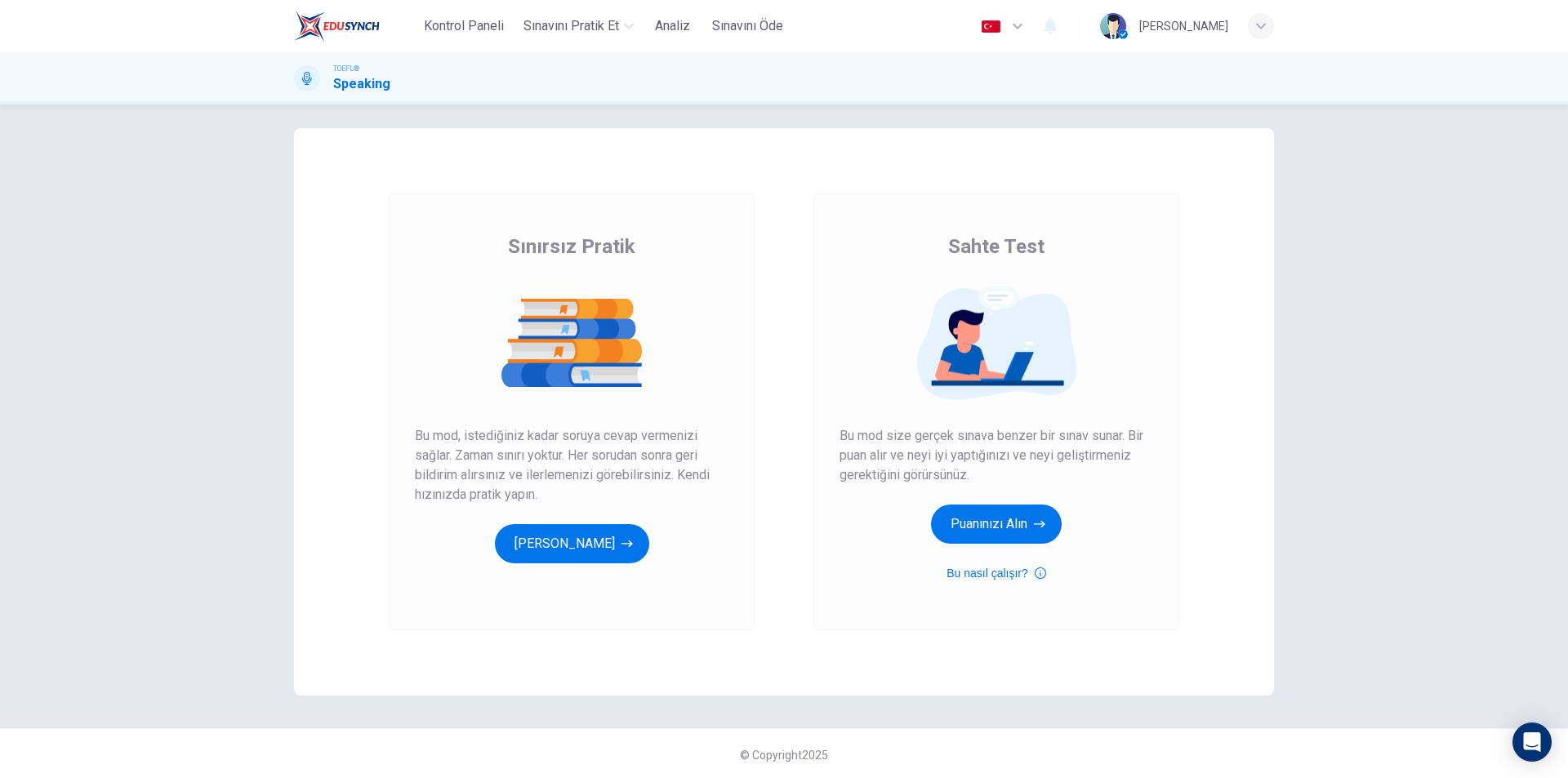
scroll to position [11, 0]
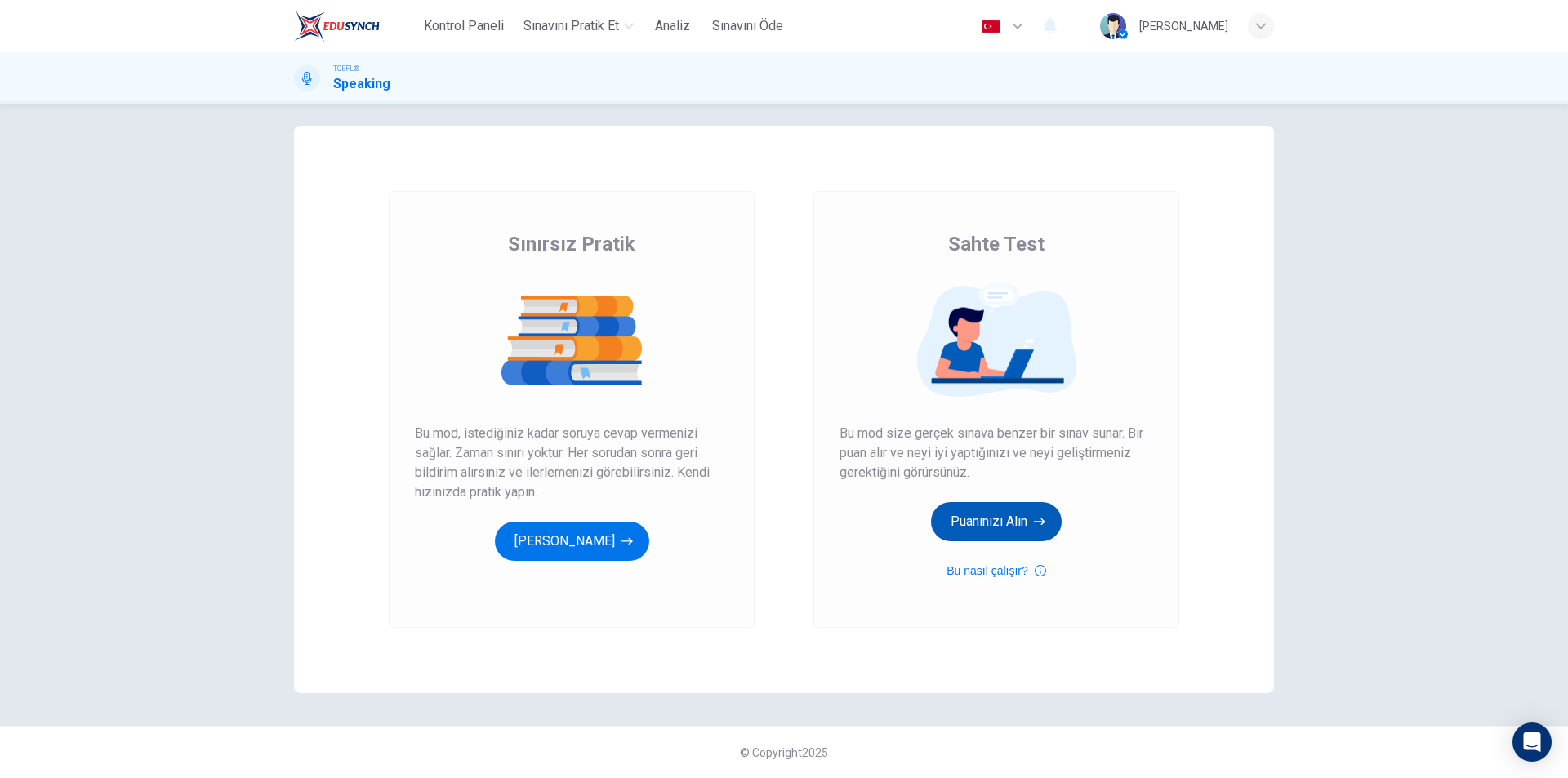
click at [1005, 508] on button "Puanınızı Alın" at bounding box center [996, 522] width 131 height 39
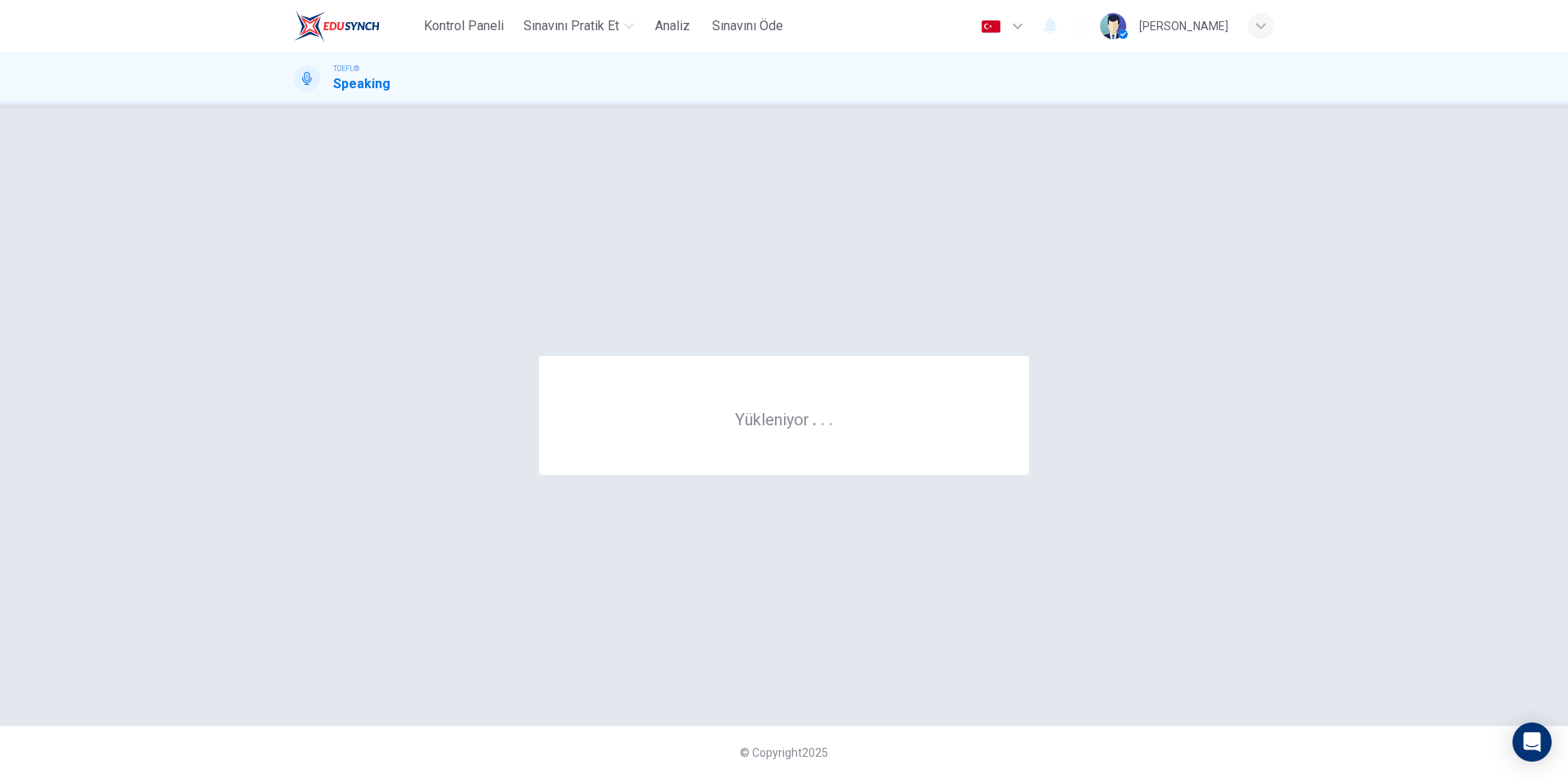
scroll to position [0, 0]
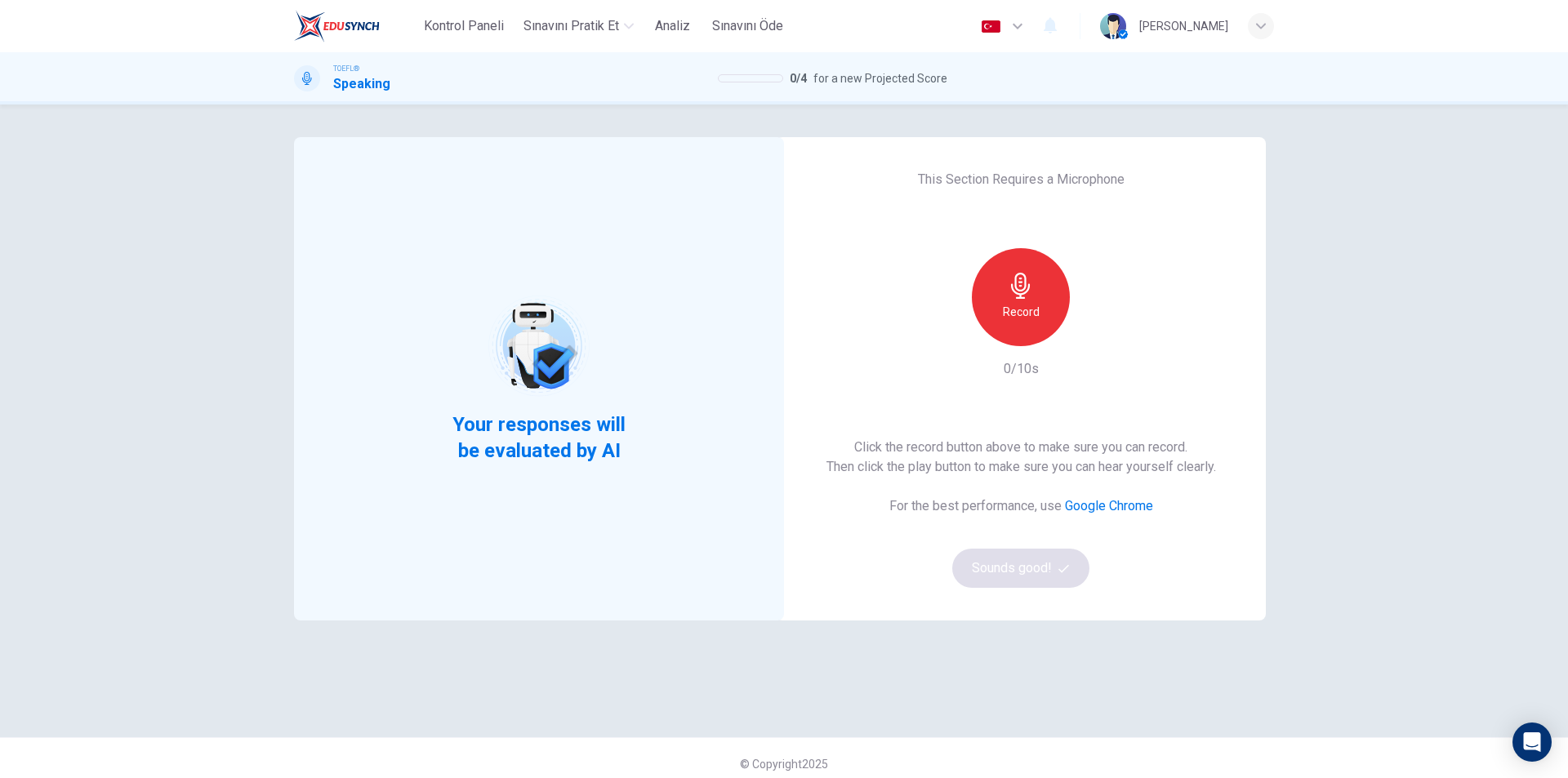
click at [1036, 326] on div "Record" at bounding box center [1021, 297] width 98 height 98
click at [1034, 295] on div "Stop" at bounding box center [1021, 297] width 98 height 98
click at [1026, 541] on div "Click the record button above to make sure you can record. Then click the play …" at bounding box center [1021, 512] width 390 height 150
click at [1037, 579] on button "Sounds good!" at bounding box center [1021, 568] width 137 height 39
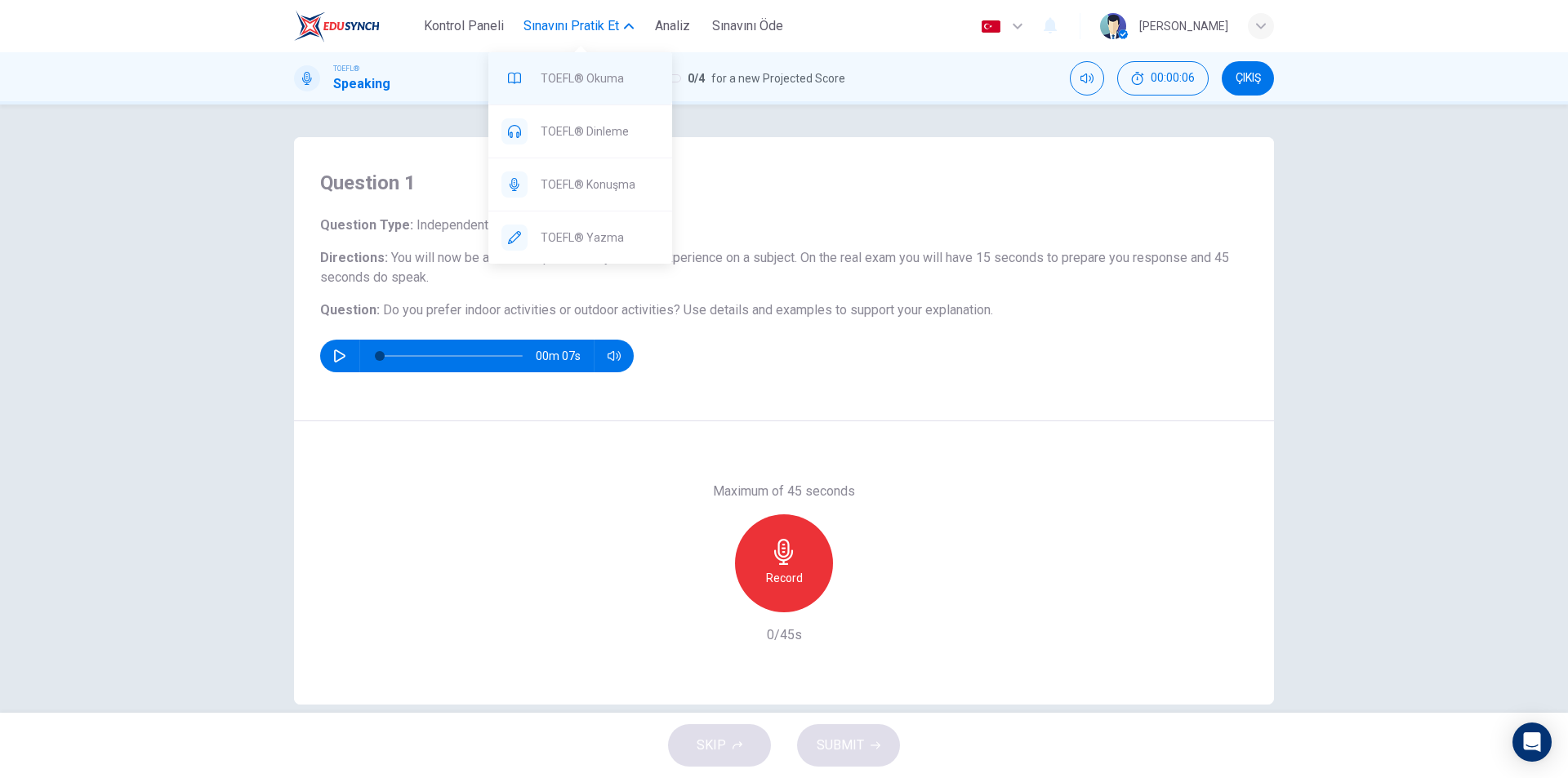
click at [628, 91] on div "TOEFL® Okuma" at bounding box center [580, 78] width 184 height 52
drag, startPoint x: 609, startPoint y: 129, endPoint x: 945, endPoint y: 117, distance: 336.2
click at [609, 129] on span "TOEFL® Dinleme" at bounding box center [600, 130] width 118 height 19
click at [614, 188] on span "TOEFL® Konuşma" at bounding box center [600, 184] width 118 height 19
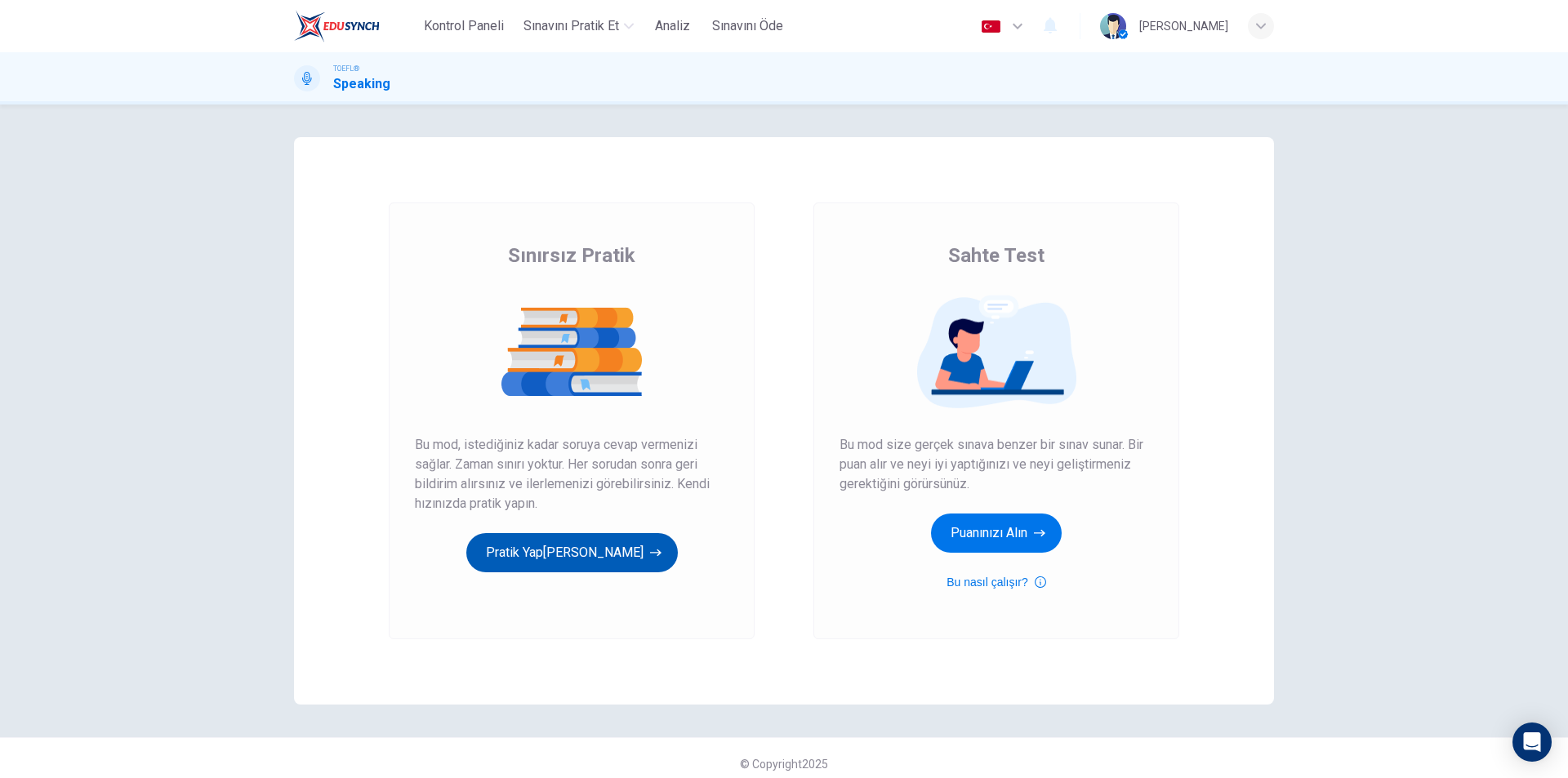
click at [634, 567] on button "Pratik Yap[PERSON_NAME]" at bounding box center [572, 552] width 212 height 39
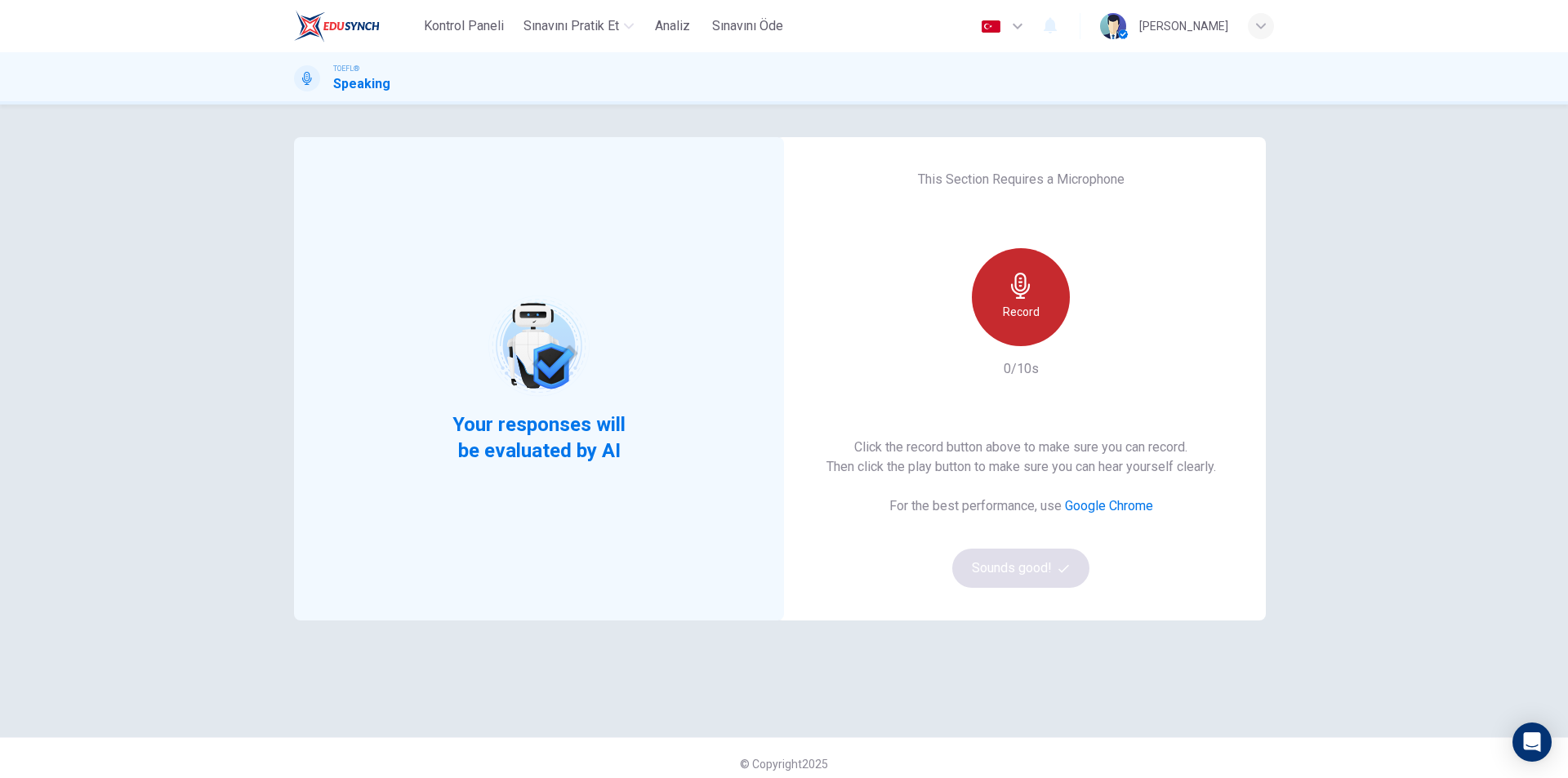
click at [1039, 323] on div "Record" at bounding box center [1021, 297] width 98 height 98
click at [1035, 305] on div "Stop" at bounding box center [1021, 297] width 98 height 98
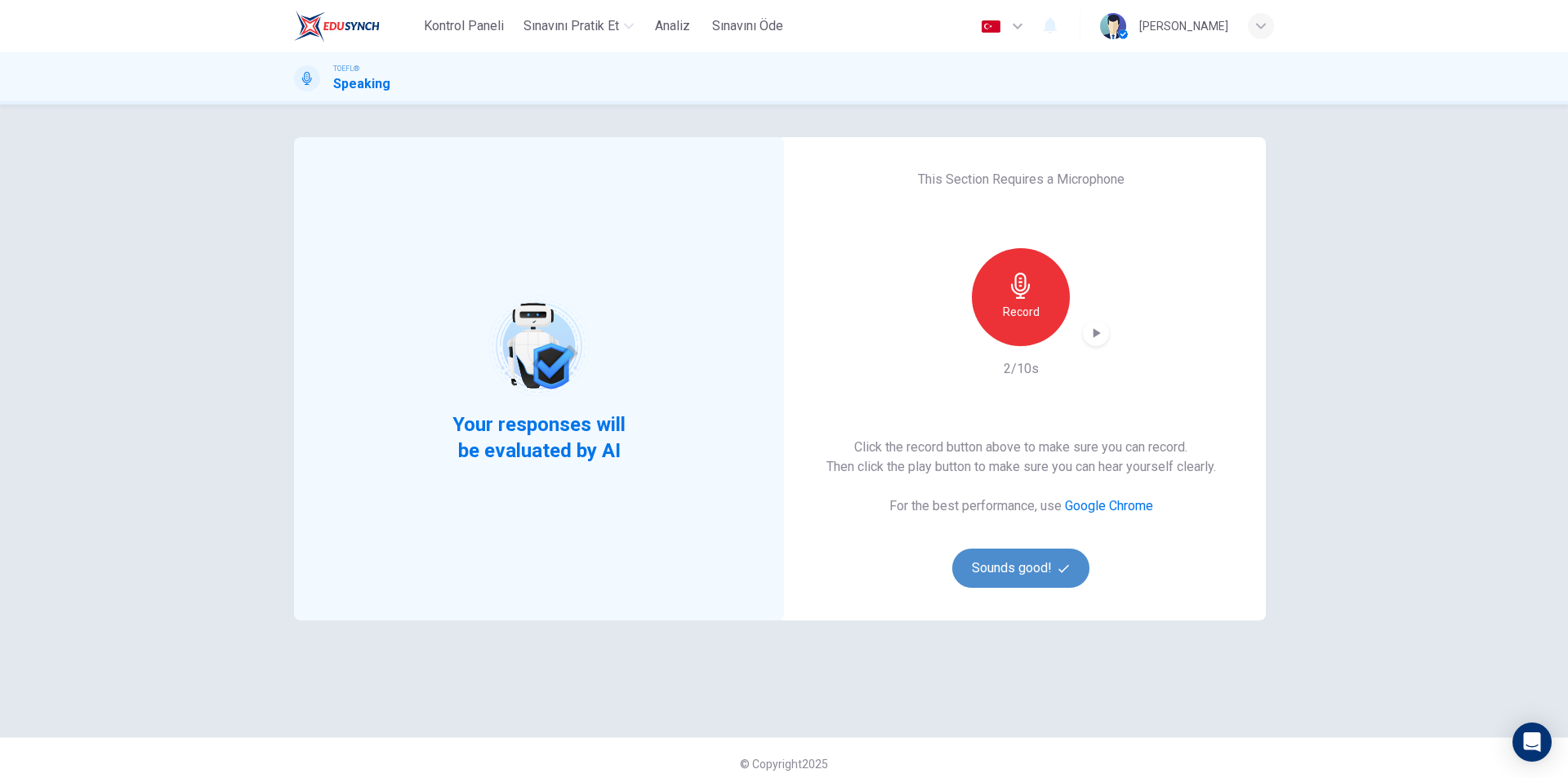
click at [1064, 583] on button "Sounds good!" at bounding box center [1021, 568] width 137 height 39
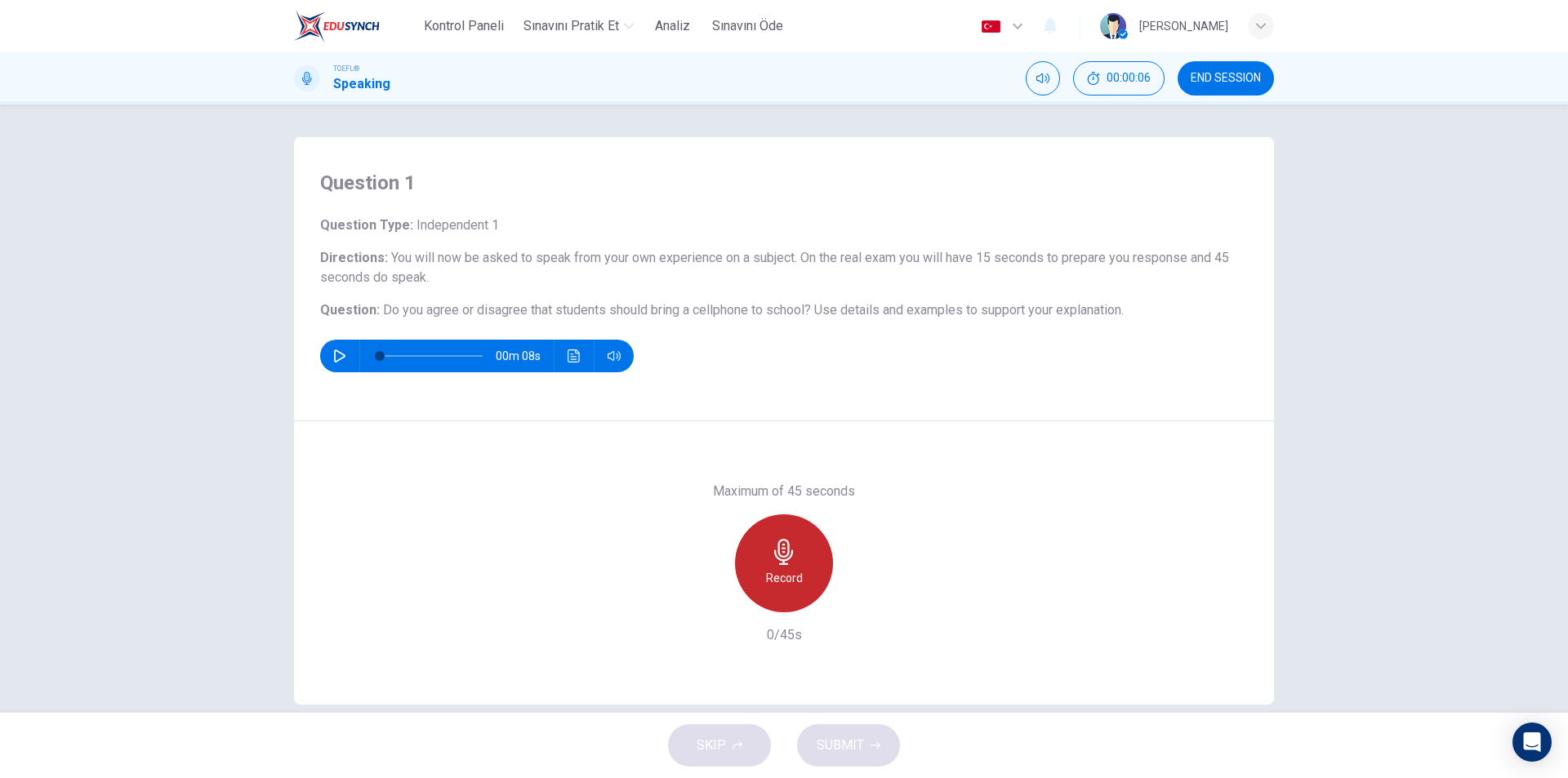
click at [797, 551] on div "Record" at bounding box center [784, 563] width 98 height 98
click at [831, 746] on span "SUBMIT" at bounding box center [840, 745] width 47 height 23
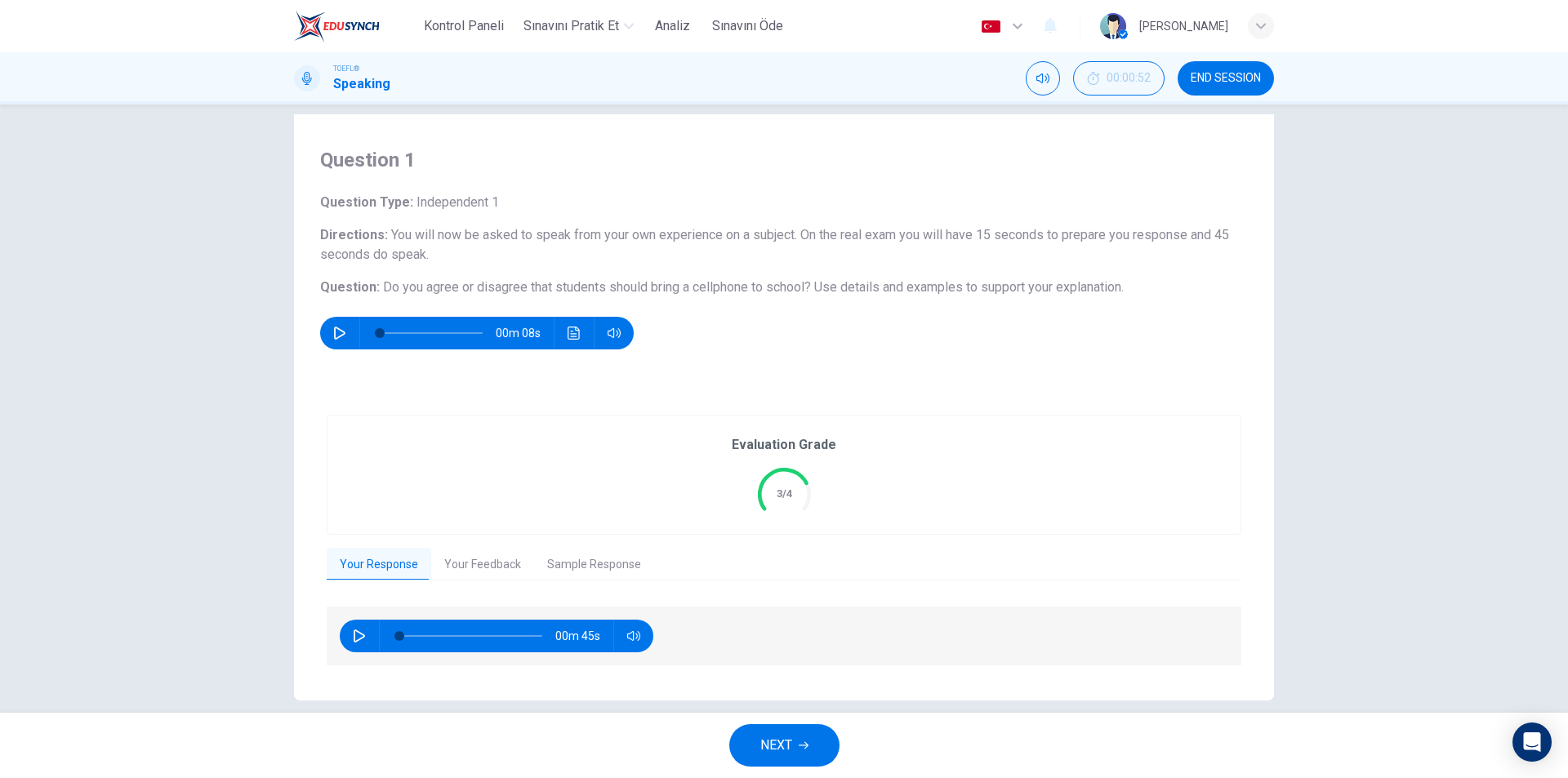
scroll to position [43, 0]
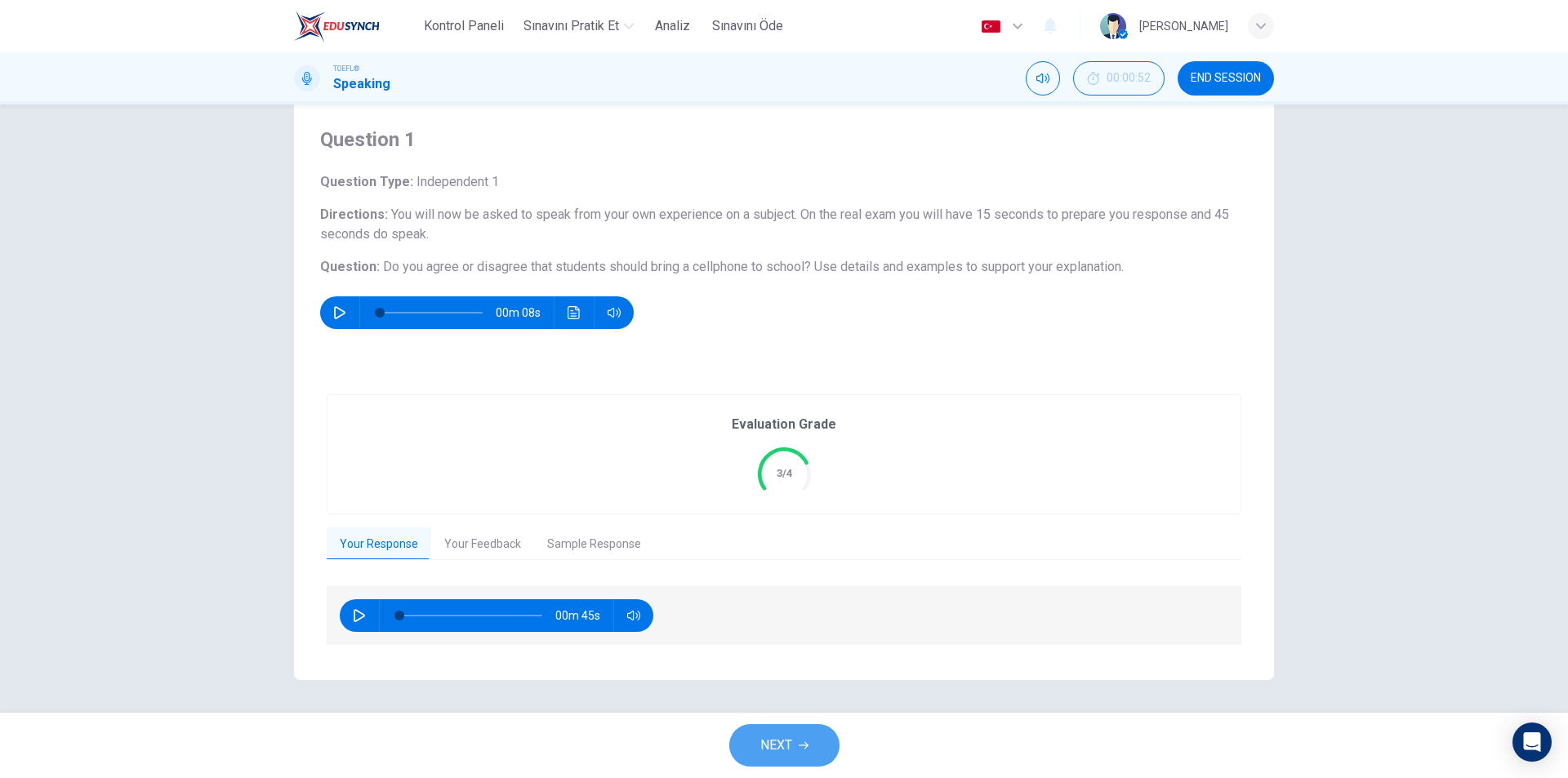
click at [760, 755] on span "NEXT" at bounding box center [776, 745] width 31 height 23
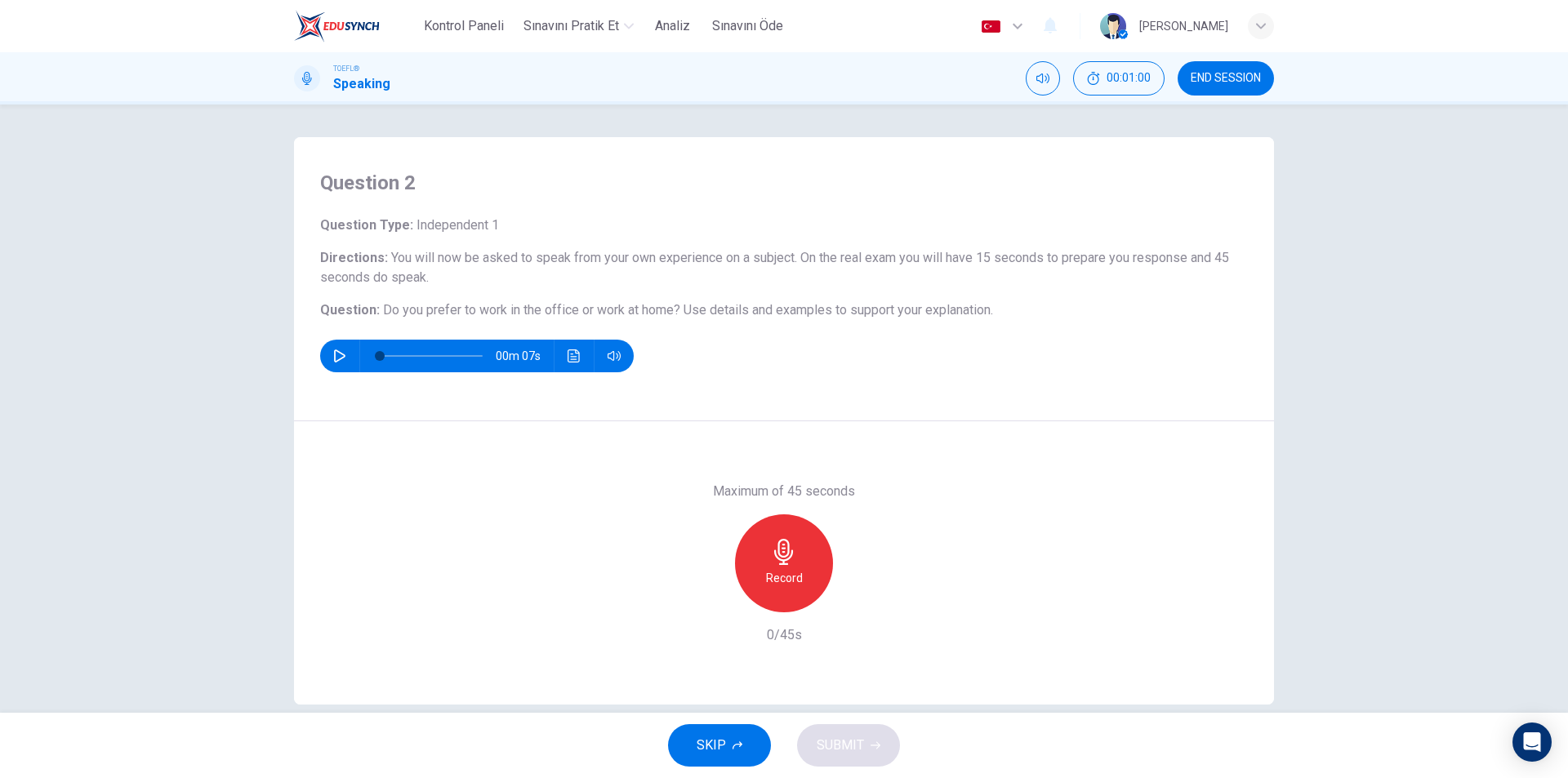
click at [795, 562] on div "Record" at bounding box center [784, 563] width 98 height 98
click at [885, 746] on button "SUBMIT" at bounding box center [848, 746] width 103 height 43
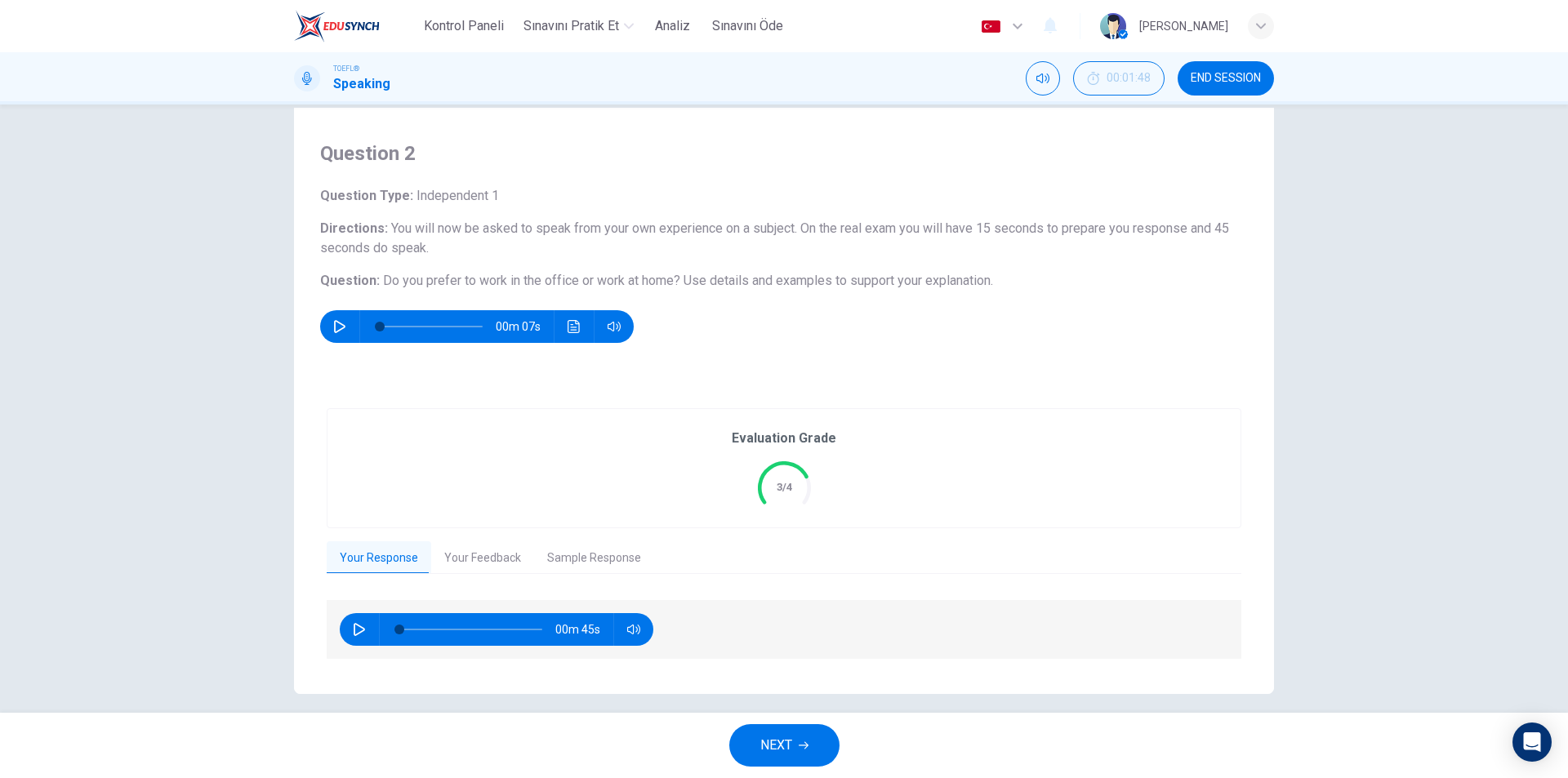
scroll to position [43, 0]
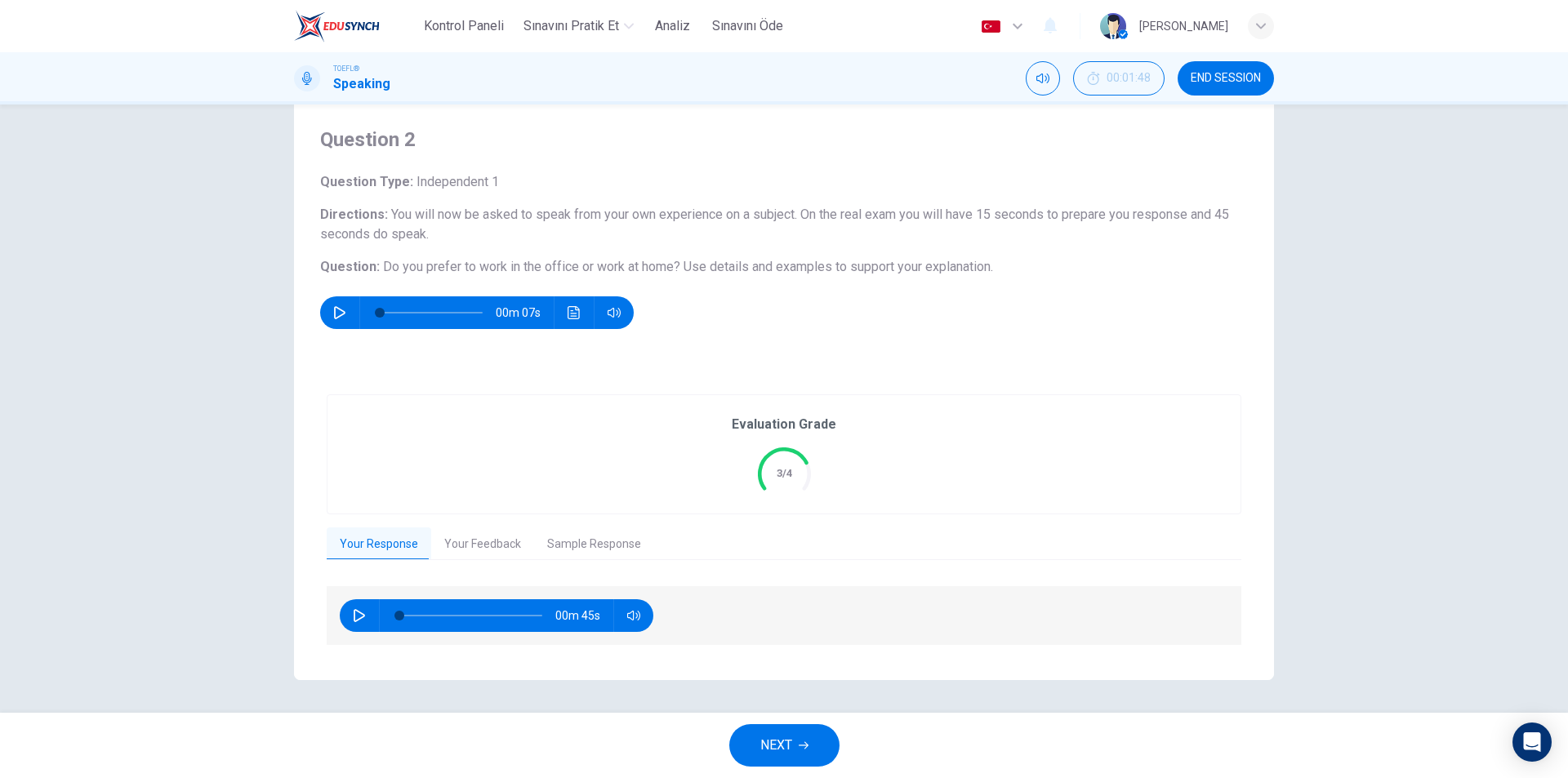
click at [1223, 82] on span "END SESSION" at bounding box center [1226, 79] width 70 height 13
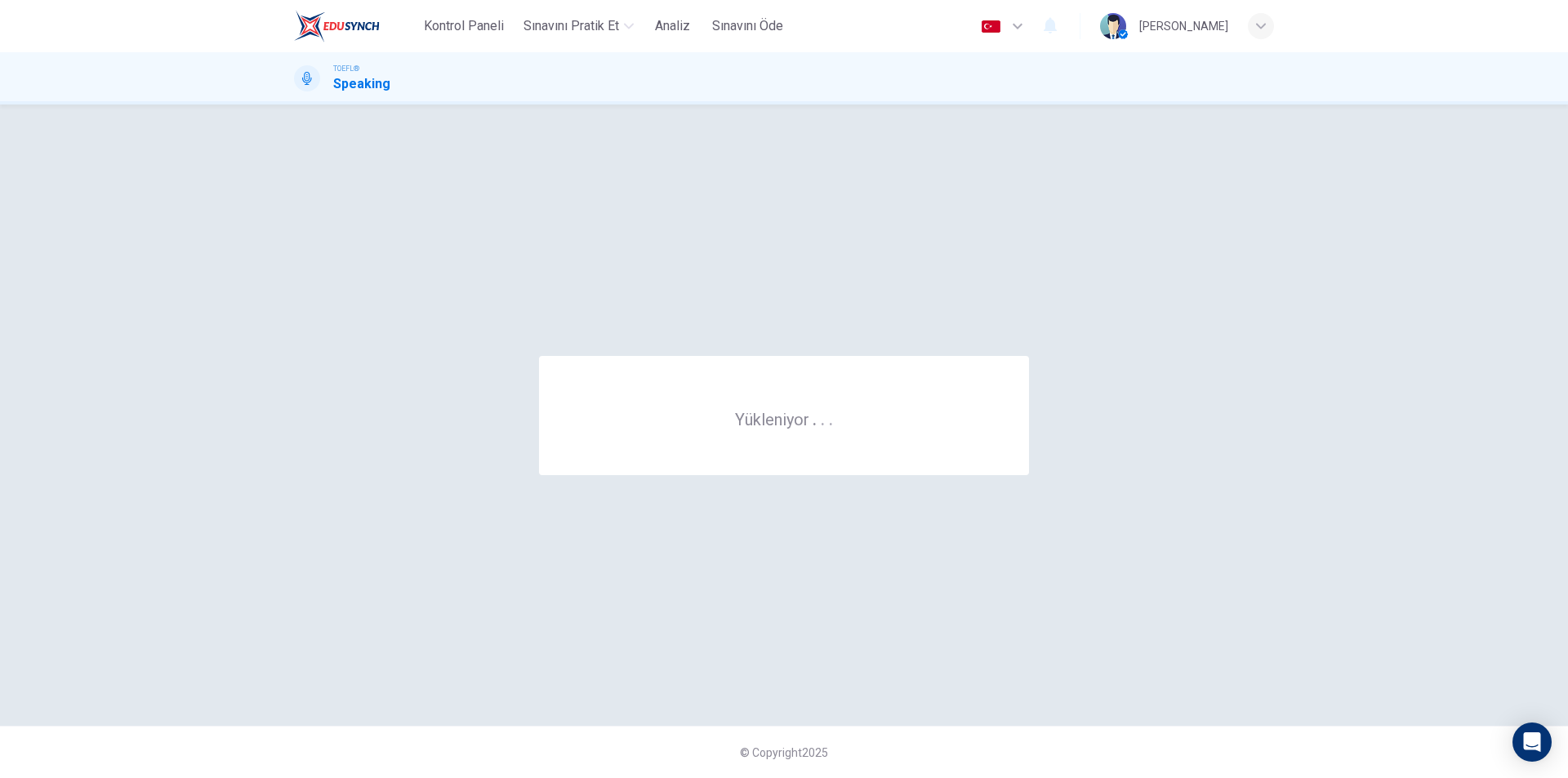
scroll to position [0, 0]
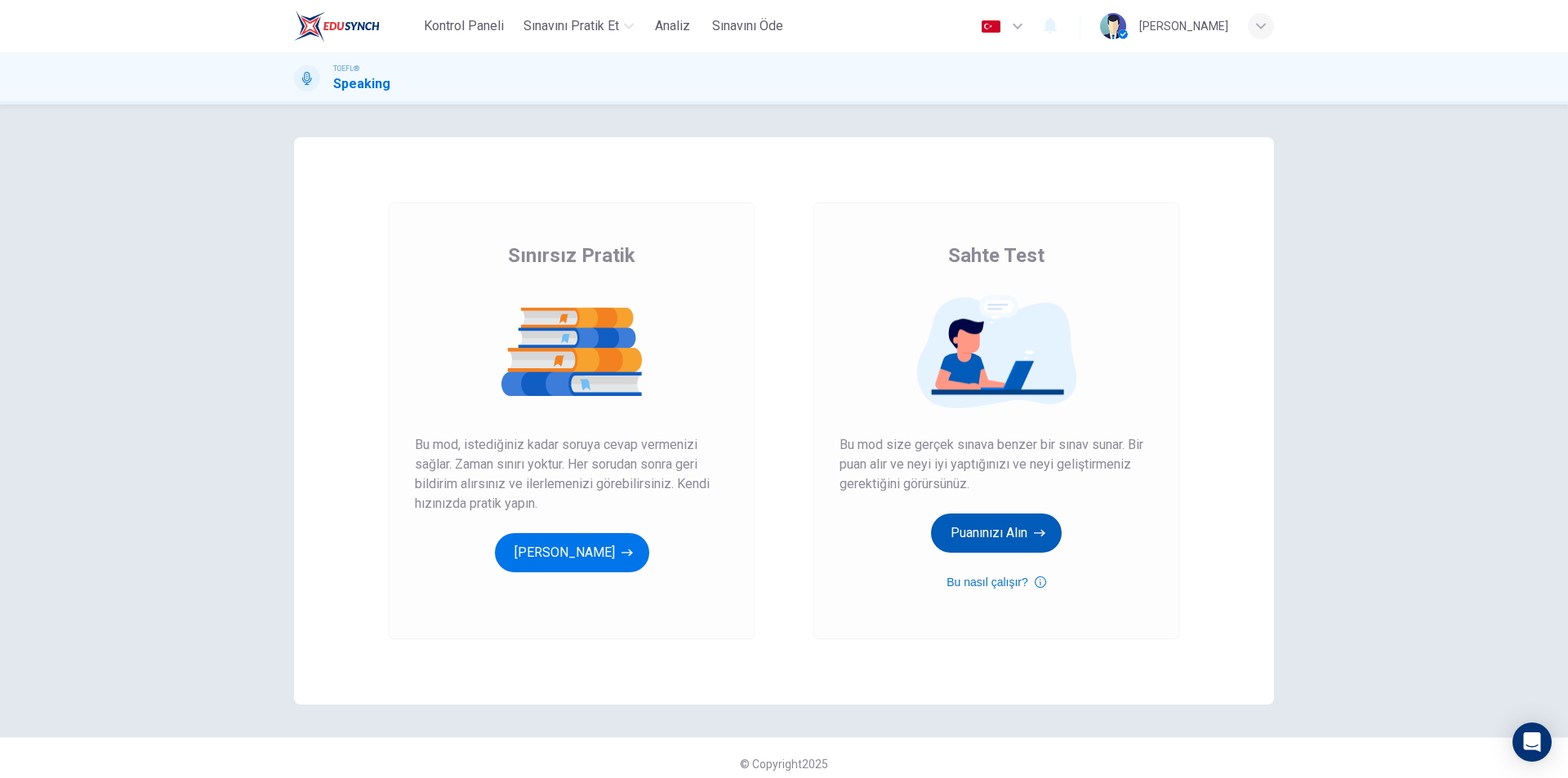
click at [1009, 525] on button "Puanınızı Alın" at bounding box center [996, 533] width 131 height 39
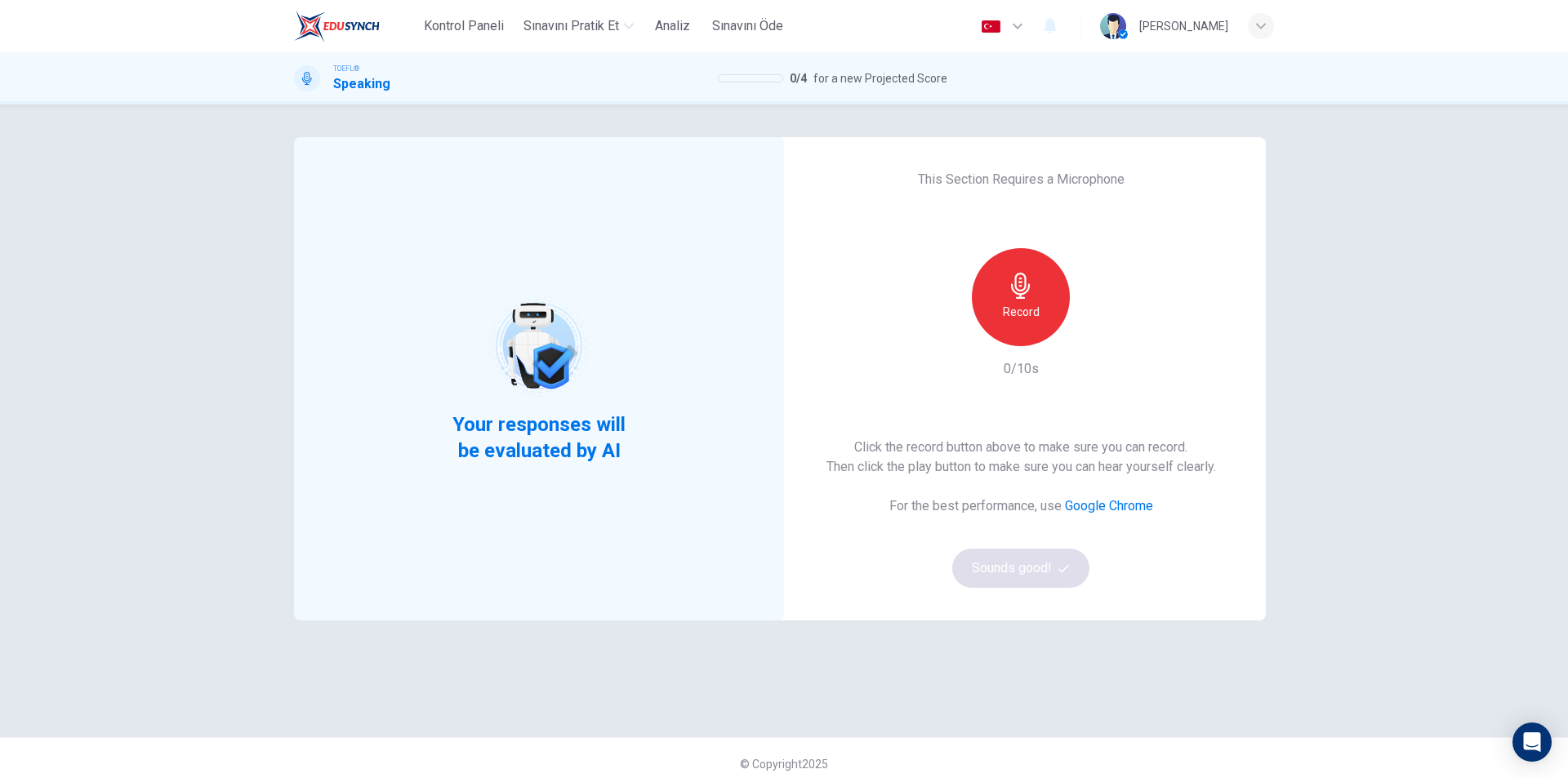
click at [1059, 364] on div "Record 0/10s" at bounding box center [1021, 313] width 177 height 130
click at [1027, 311] on h6 "Record" at bounding box center [1022, 311] width 37 height 19
click at [1024, 310] on h6 "Stop" at bounding box center [1021, 311] width 24 height 19
click at [1033, 562] on button "Sounds good!" at bounding box center [1021, 568] width 137 height 39
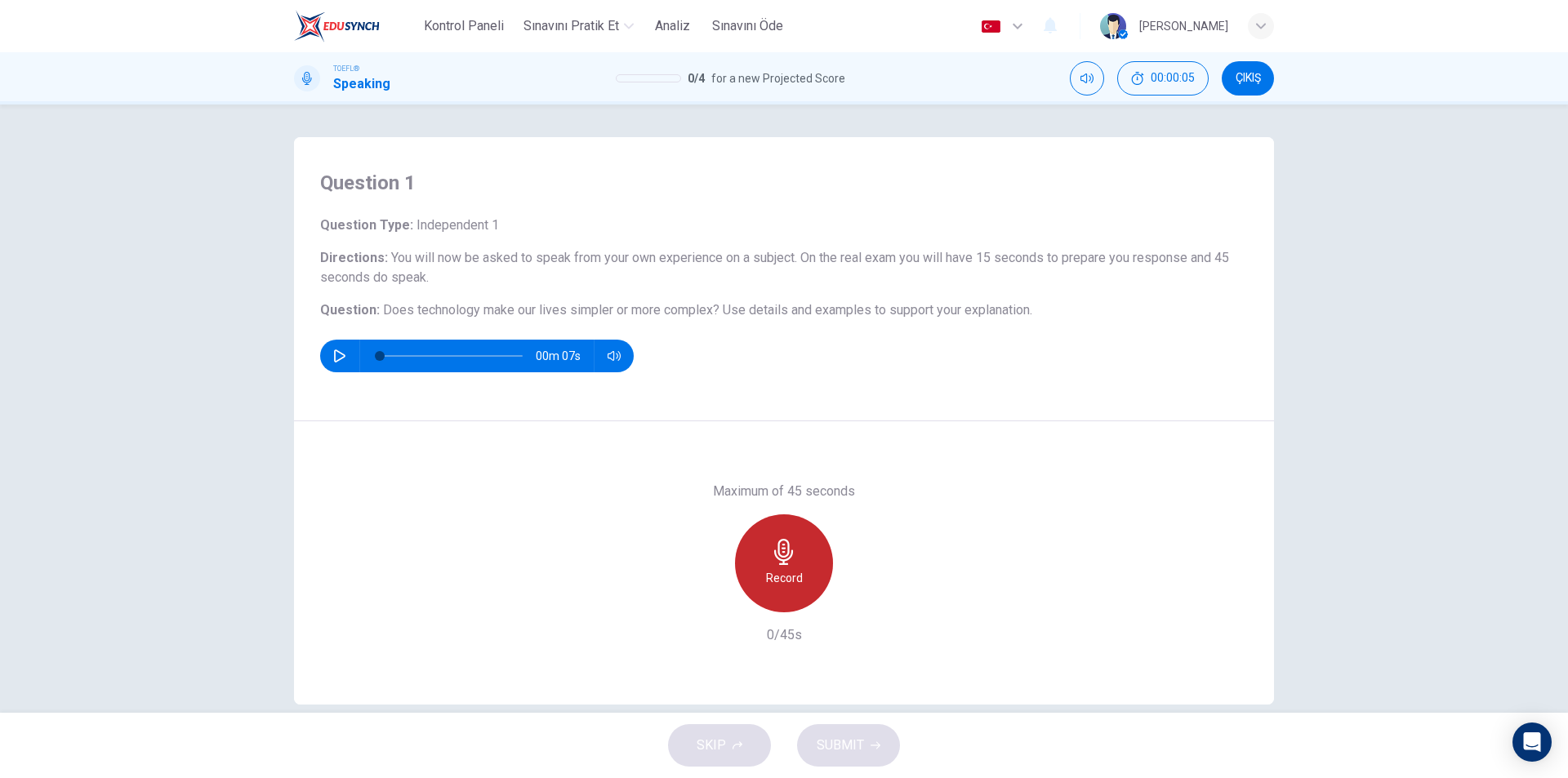
click at [817, 563] on div "Record" at bounding box center [784, 563] width 98 height 98
click at [777, 559] on icon "button" at bounding box center [784, 551] width 26 height 26
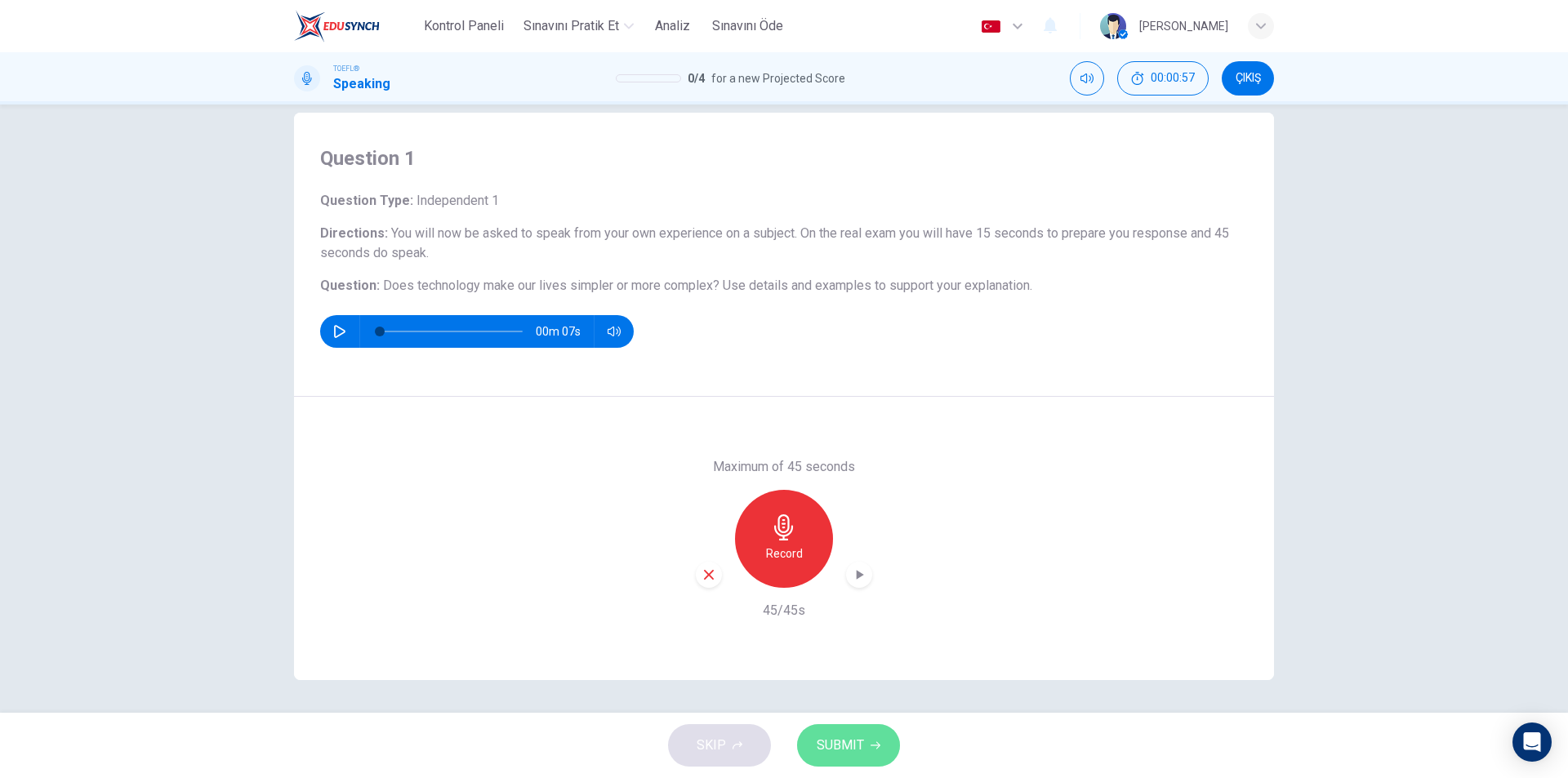
click at [856, 742] on span "SUBMIT" at bounding box center [840, 745] width 47 height 23
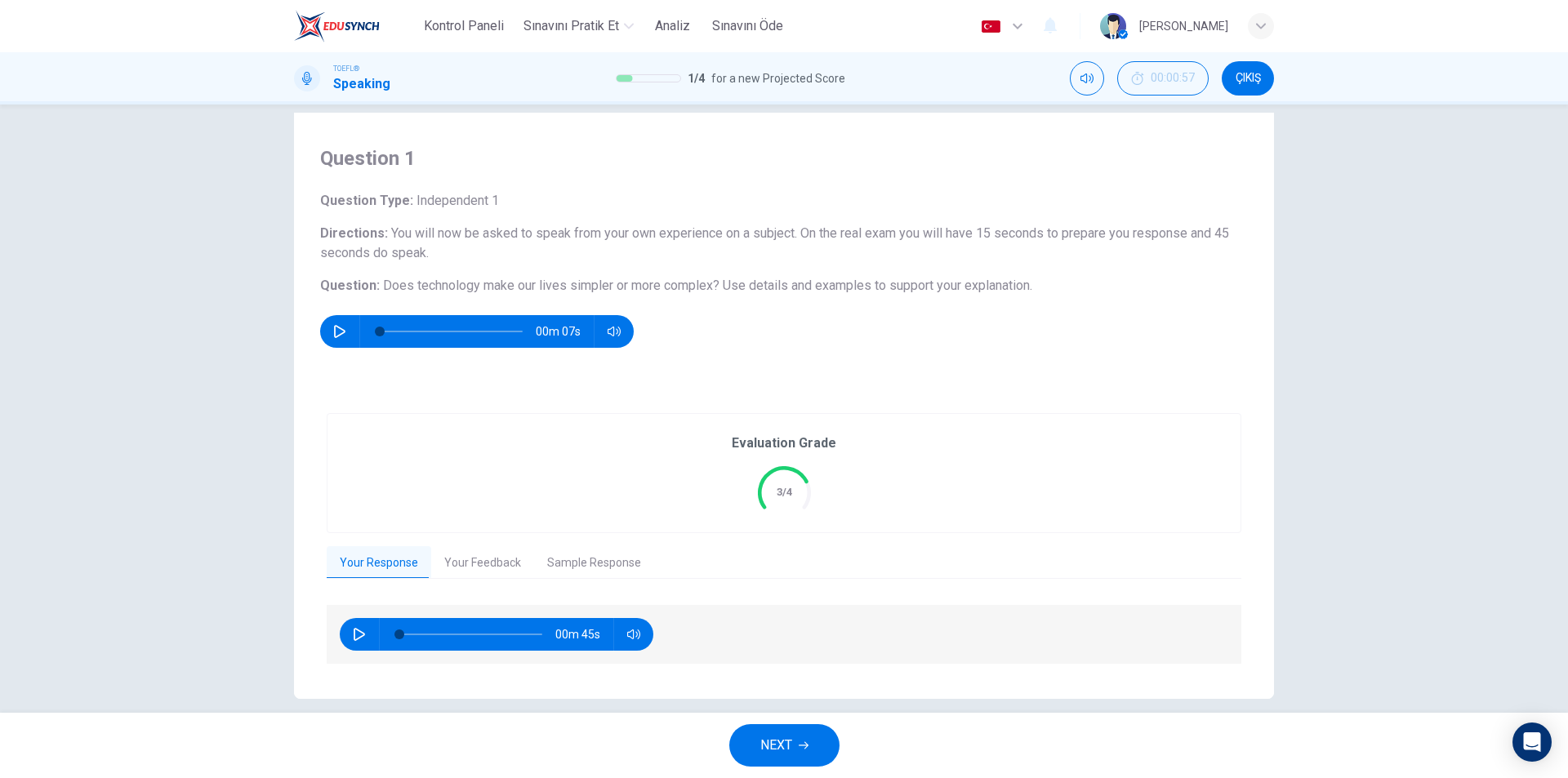
click at [753, 759] on button "NEXT" at bounding box center [784, 746] width 110 height 43
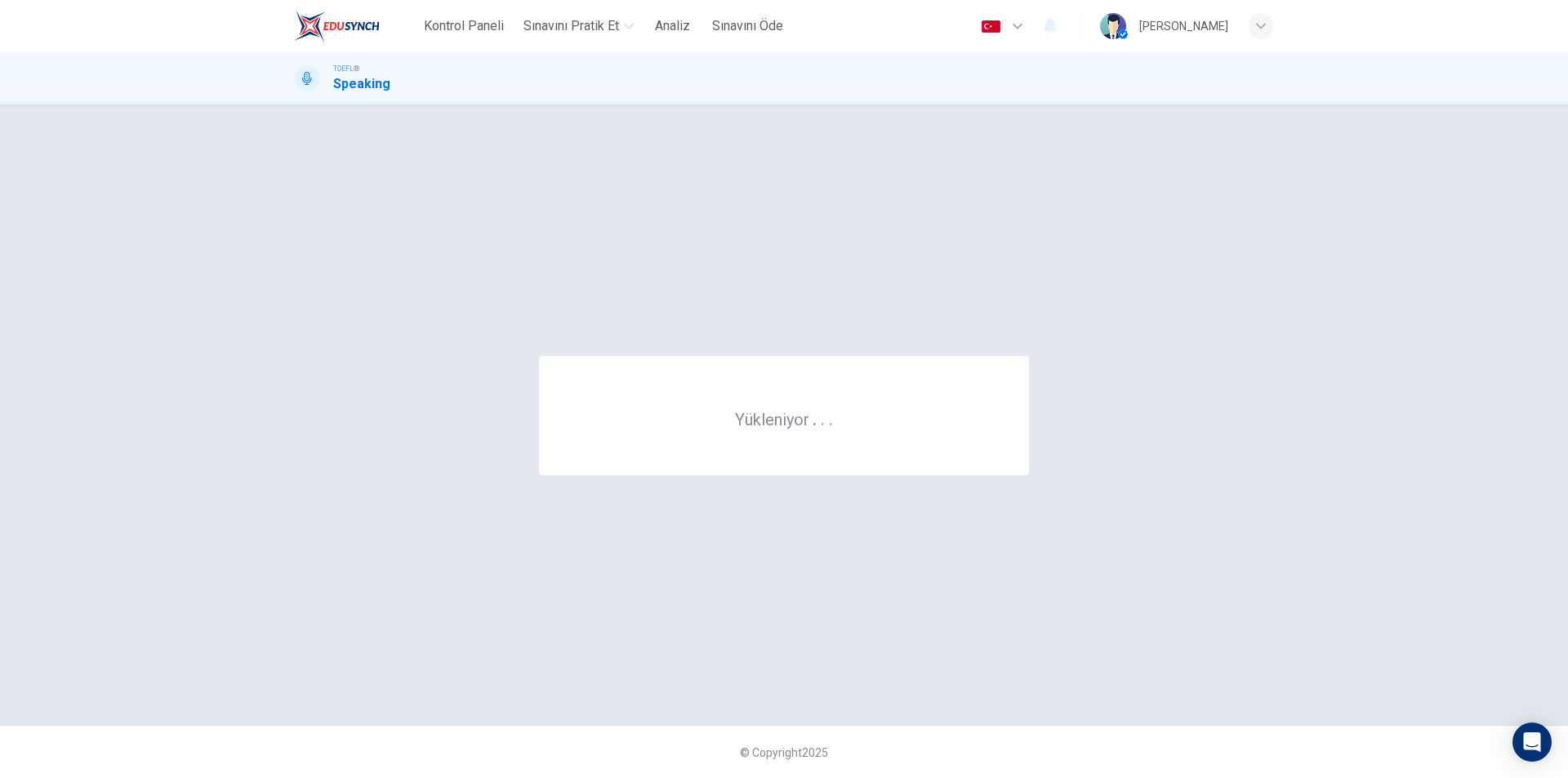
scroll to position [0, 0]
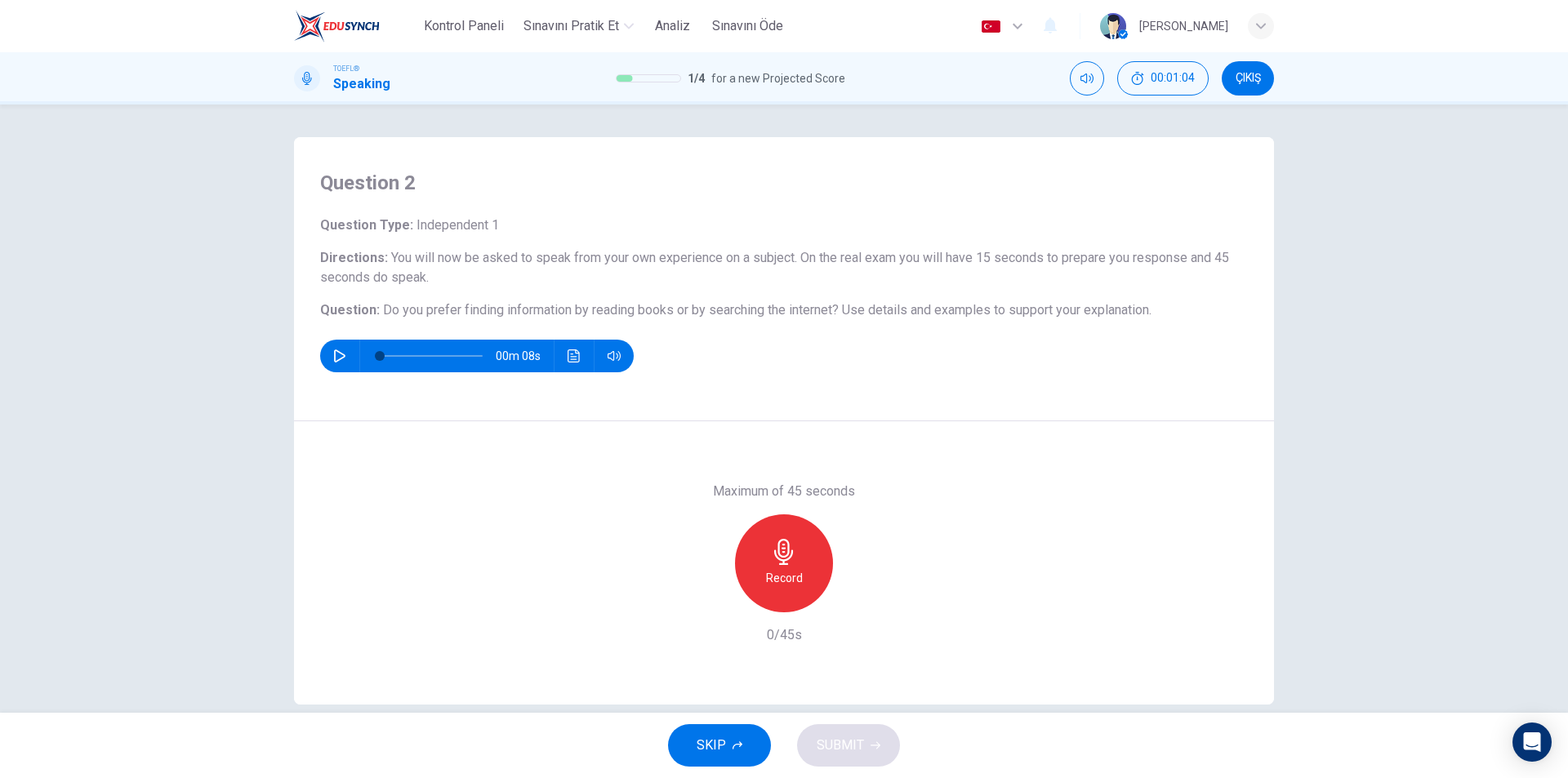
click at [779, 550] on icon "button" at bounding box center [784, 551] width 26 height 26
click at [858, 742] on span "SUBMIT" at bounding box center [840, 745] width 47 height 23
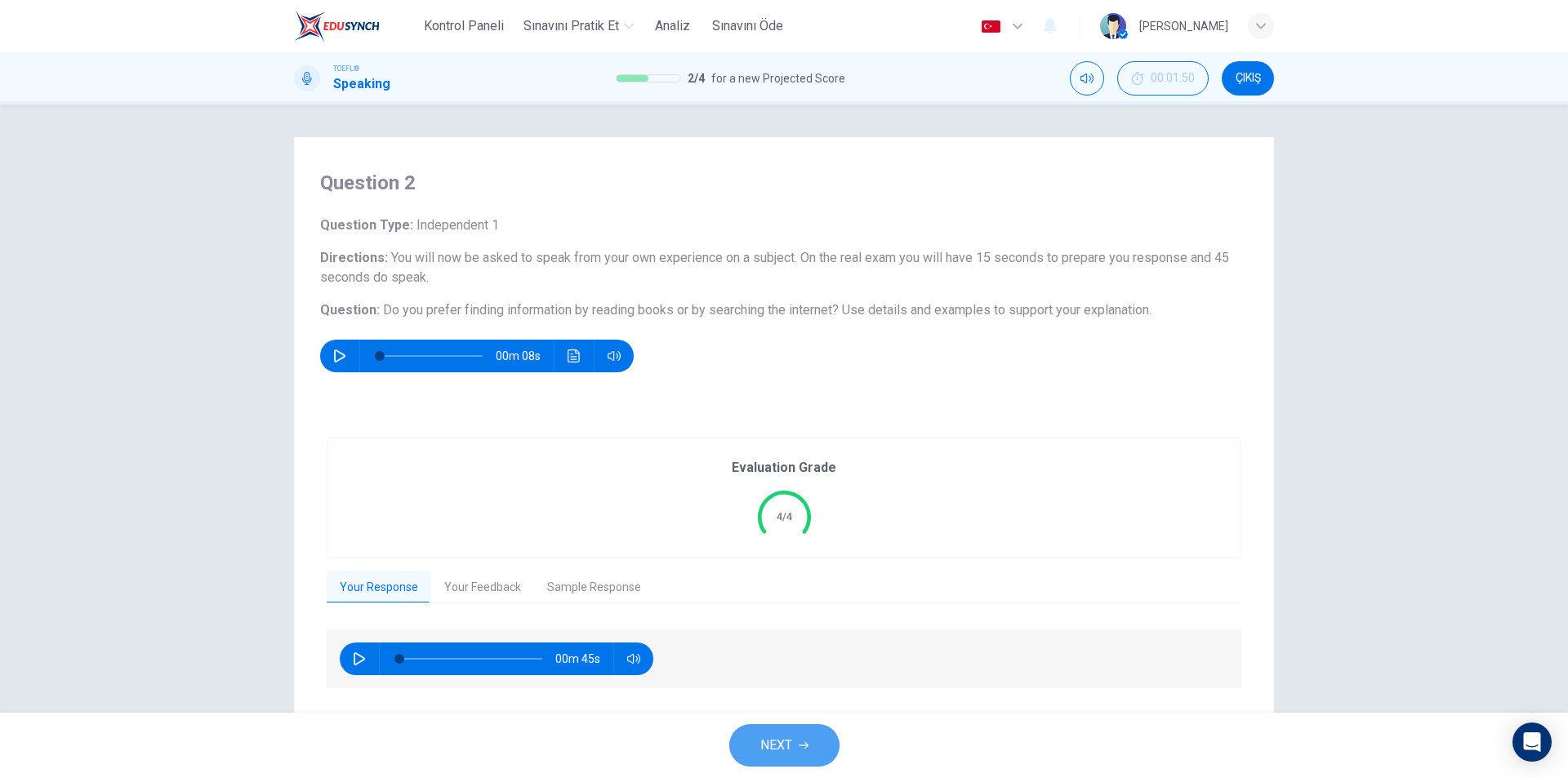
click at [805, 745] on icon "button" at bounding box center [803, 745] width 10 height 10
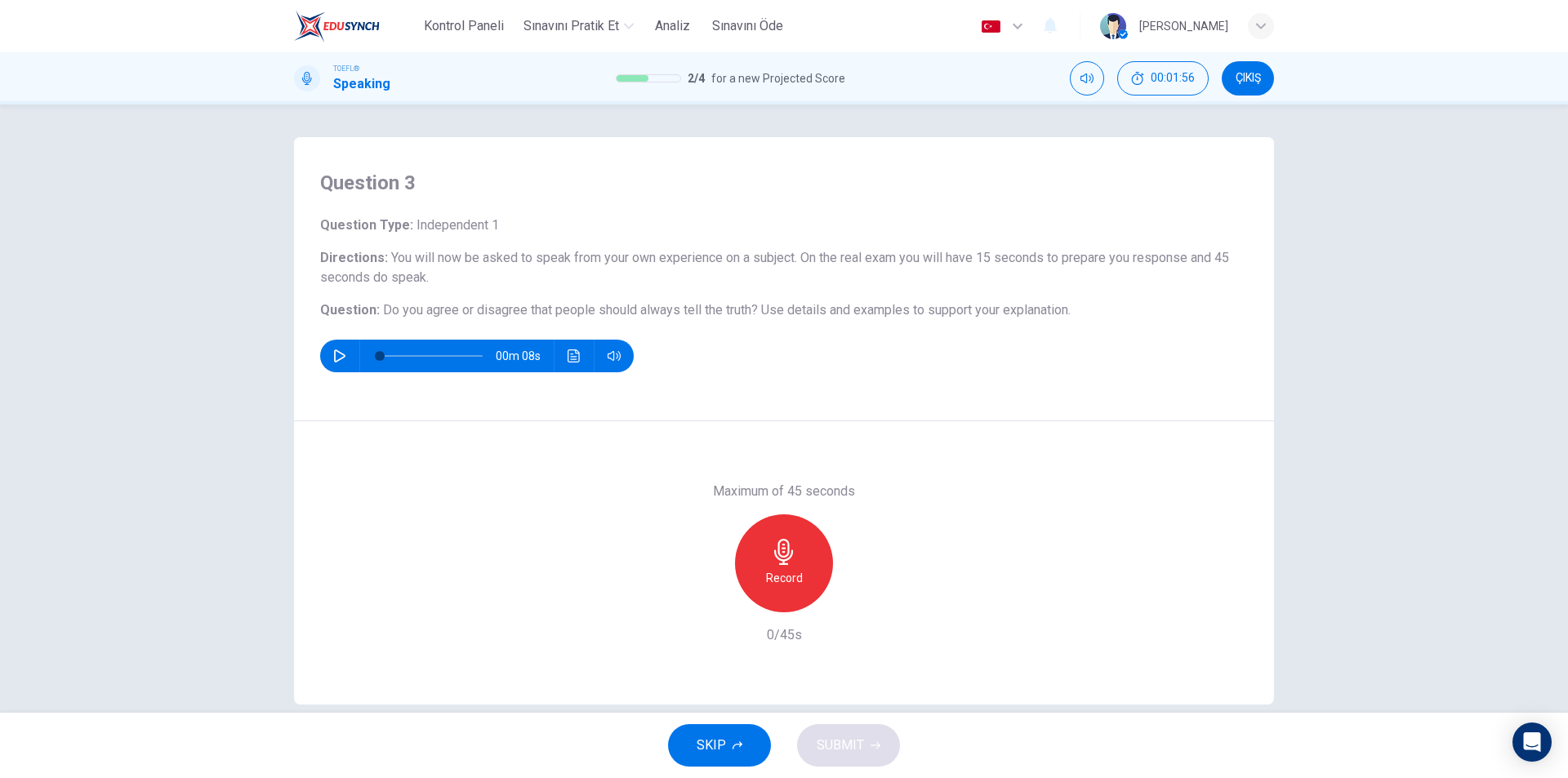
click at [791, 560] on icon "button" at bounding box center [784, 551] width 26 height 26
click at [843, 759] on button "SUBMIT" at bounding box center [848, 746] width 103 height 43
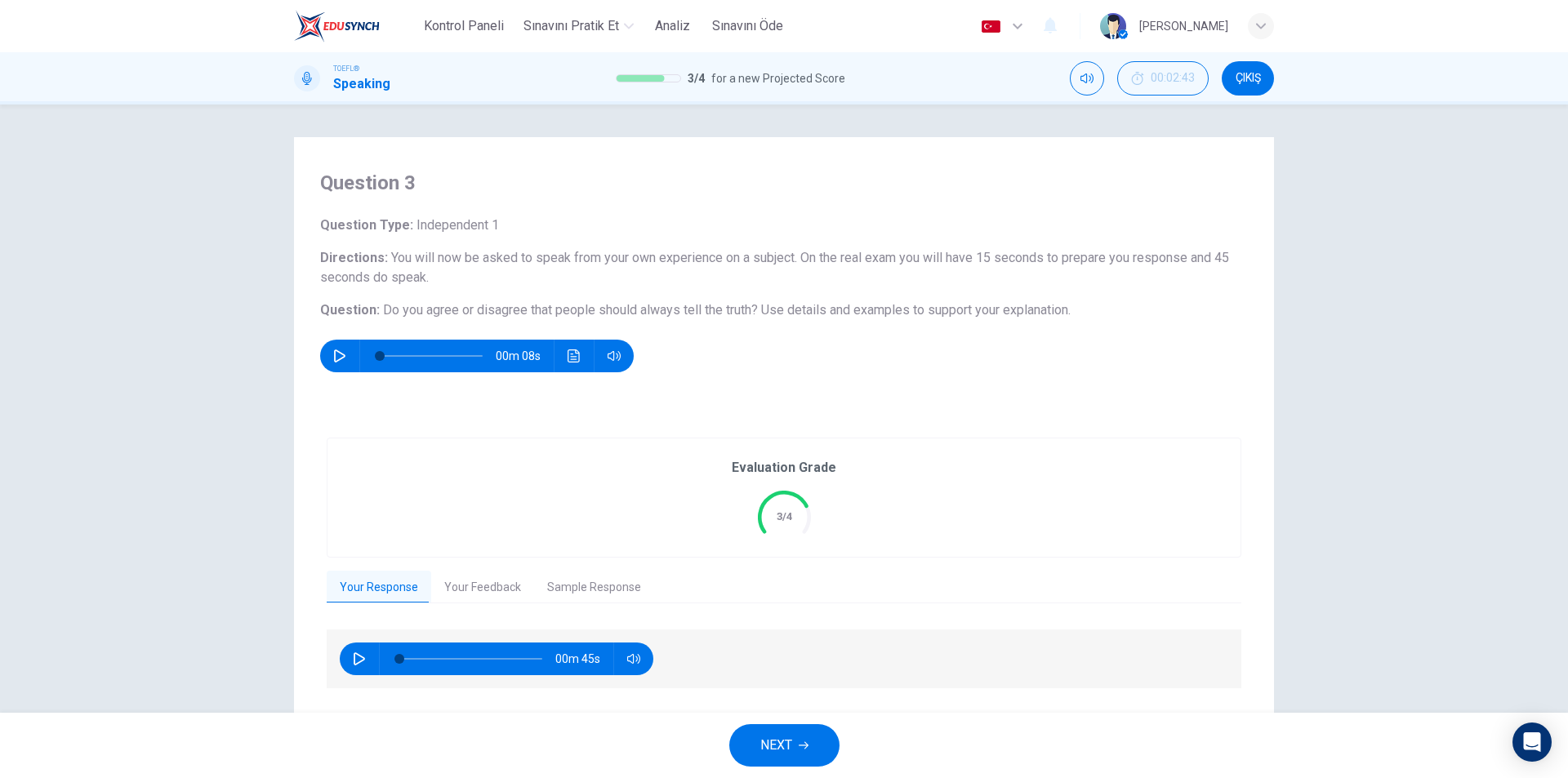
click at [802, 727] on button "NEXT" at bounding box center [784, 746] width 110 height 43
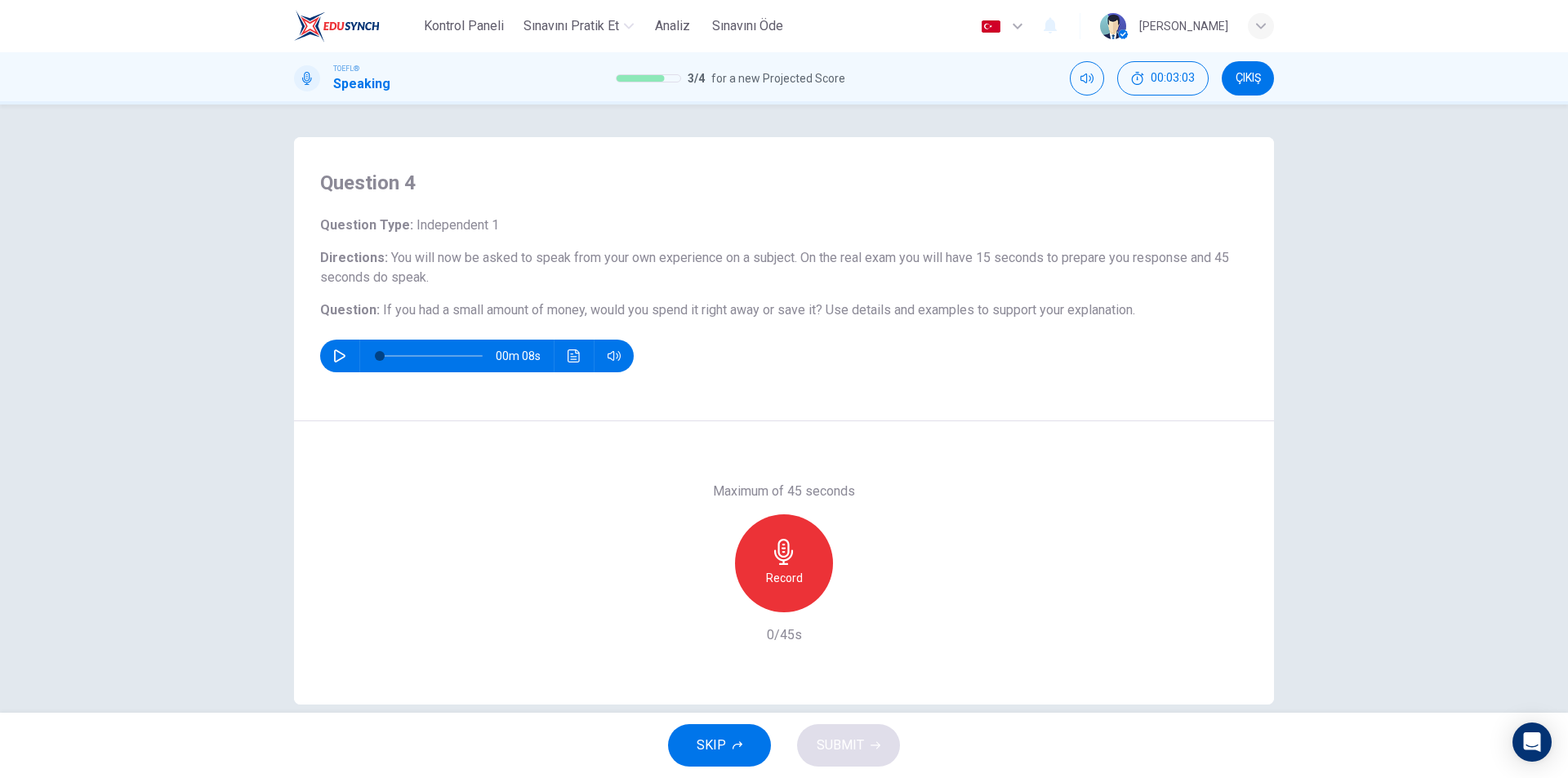
click at [802, 559] on div "Record" at bounding box center [784, 563] width 98 height 98
click at [866, 753] on button "SUBMIT" at bounding box center [848, 746] width 103 height 43
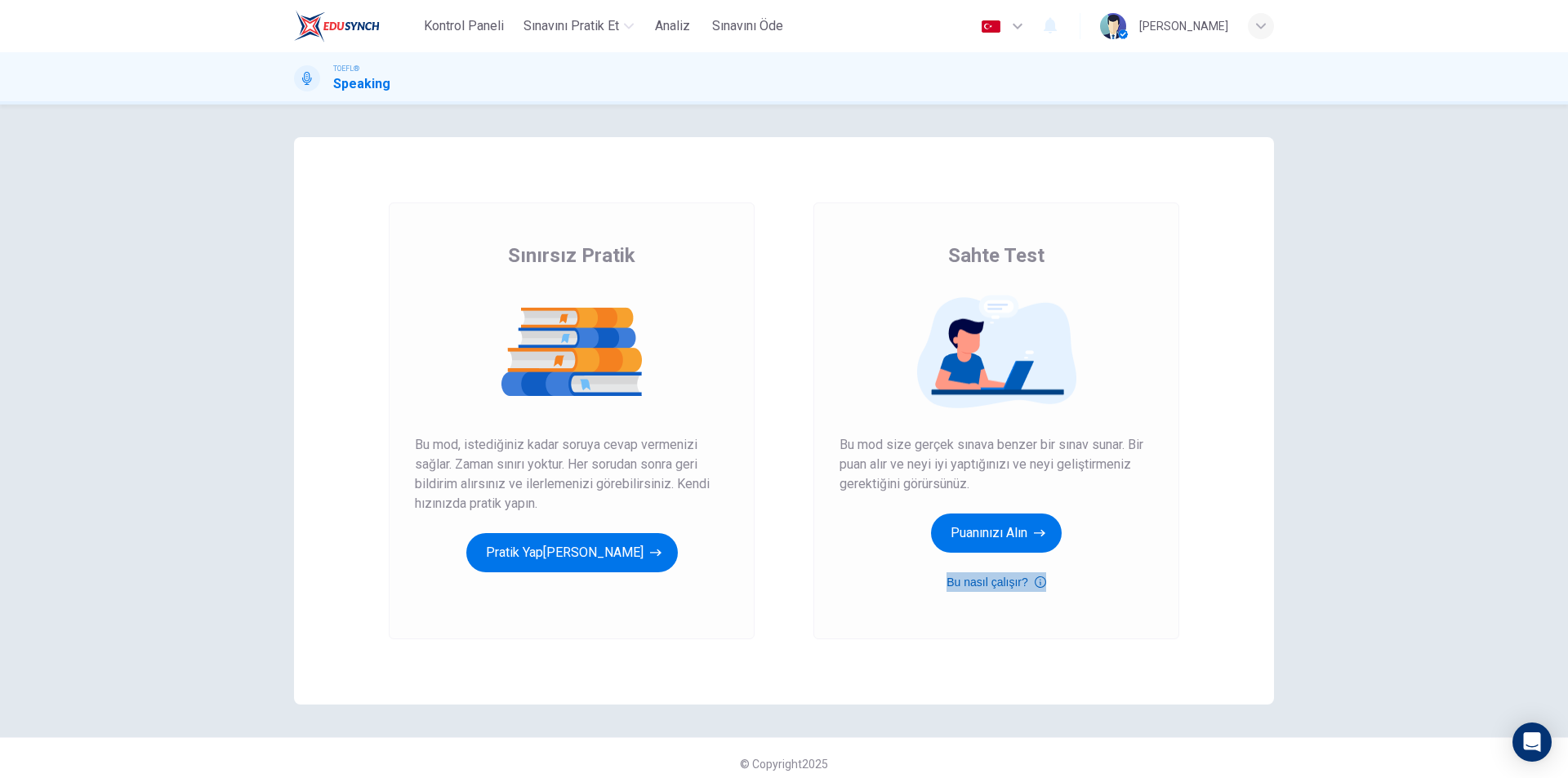
click at [1014, 585] on button "Bu nasıl çalışır?" at bounding box center [997, 582] width 100 height 19
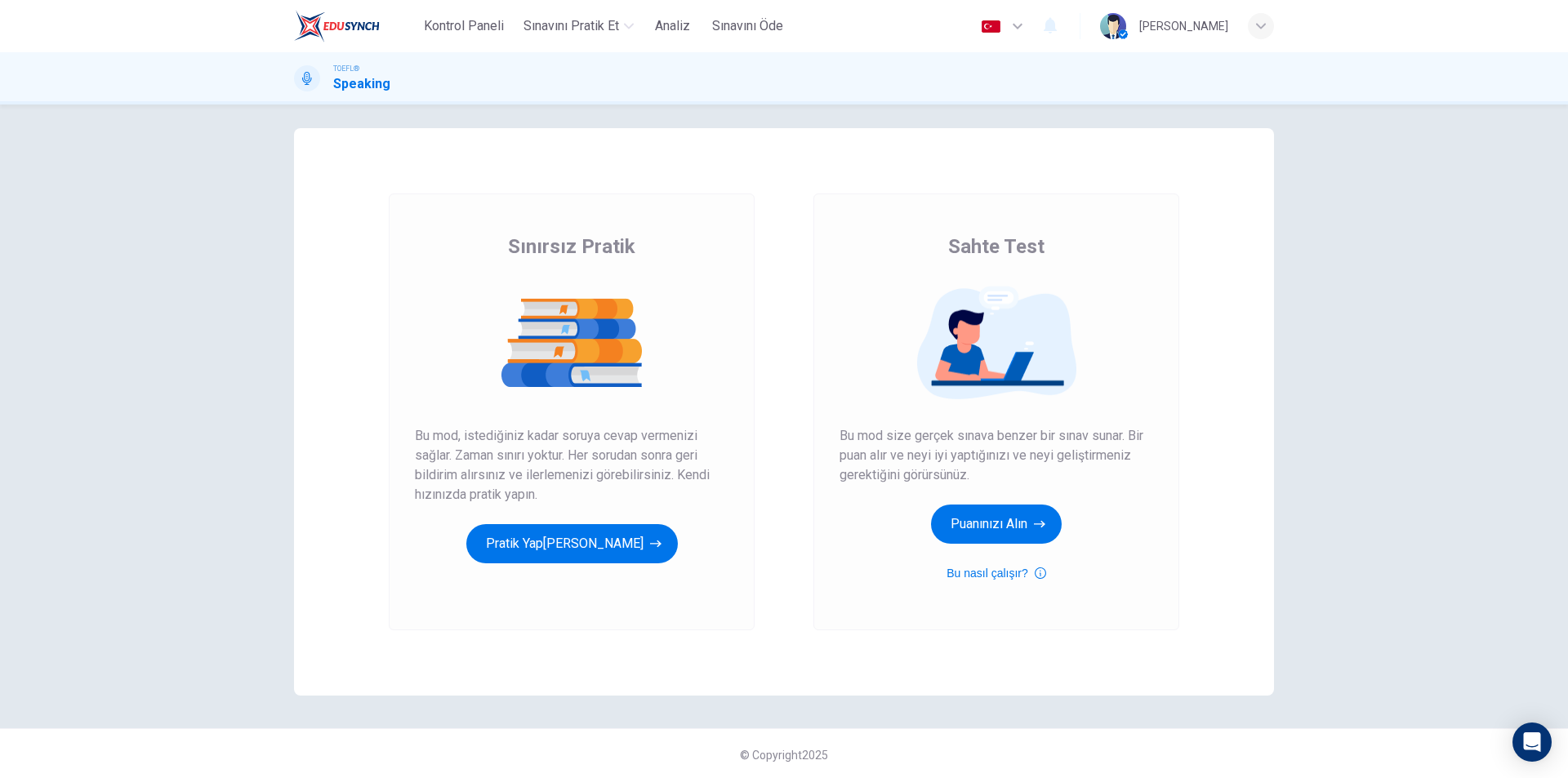
scroll to position [11, 0]
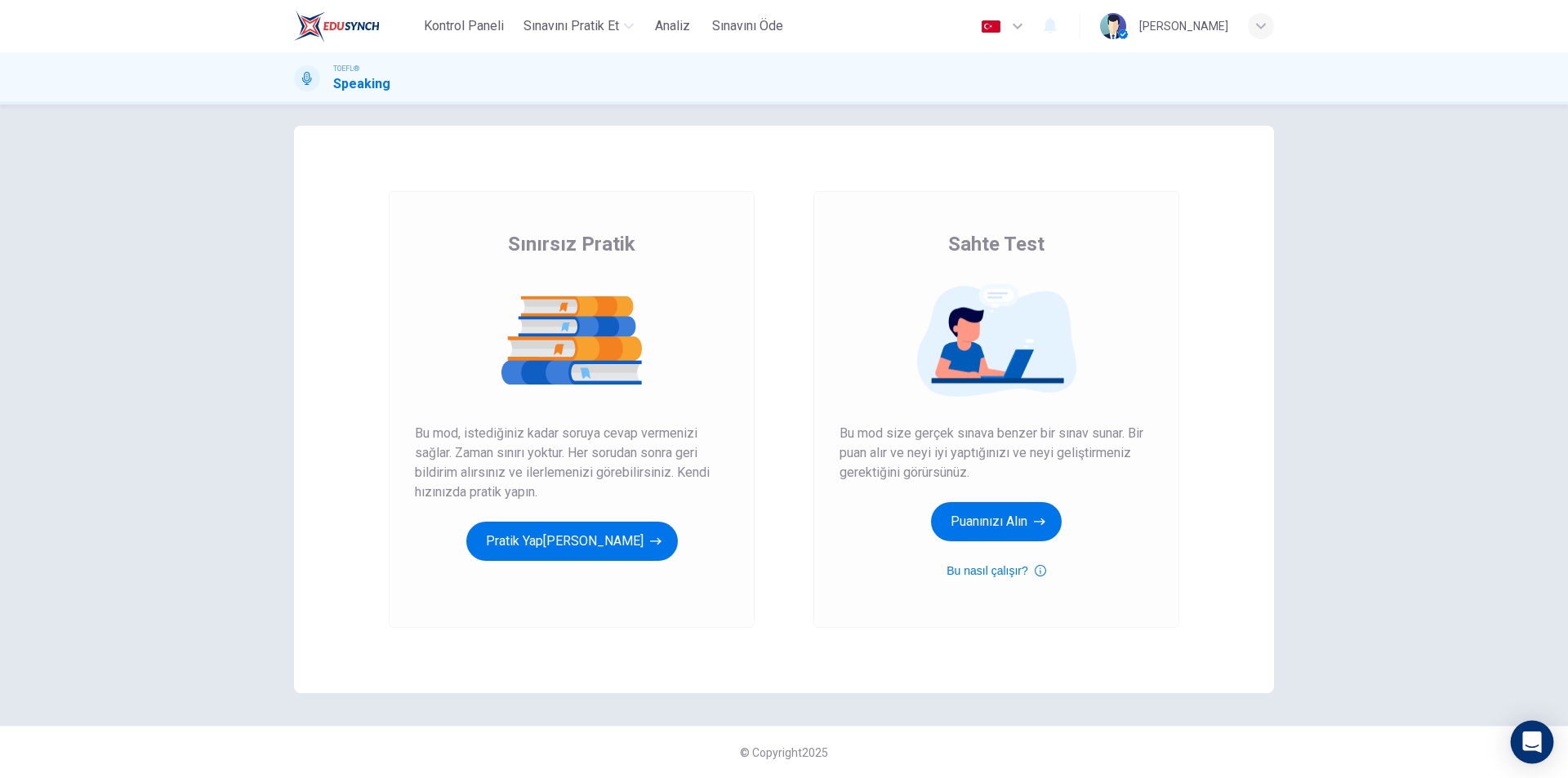
click at [1523, 734] on div "Open Intercom Messenger" at bounding box center [1532, 742] width 44 height 43
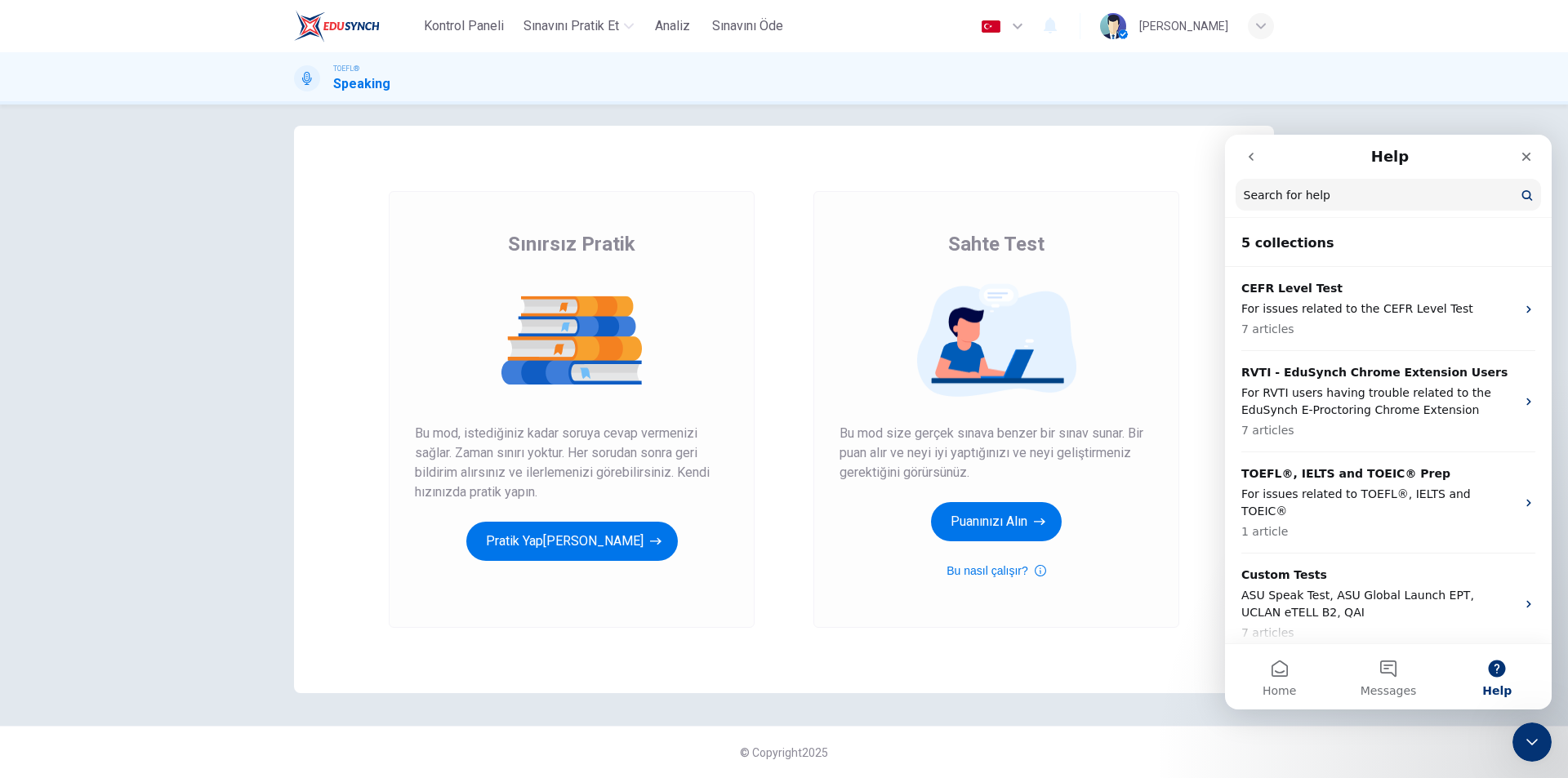
scroll to position [0, 0]
drag, startPoint x: 1255, startPoint y: 148, endPoint x: 2196, endPoint y: 269, distance: 948.7
click at [1255, 148] on button "go back" at bounding box center [1251, 157] width 31 height 31
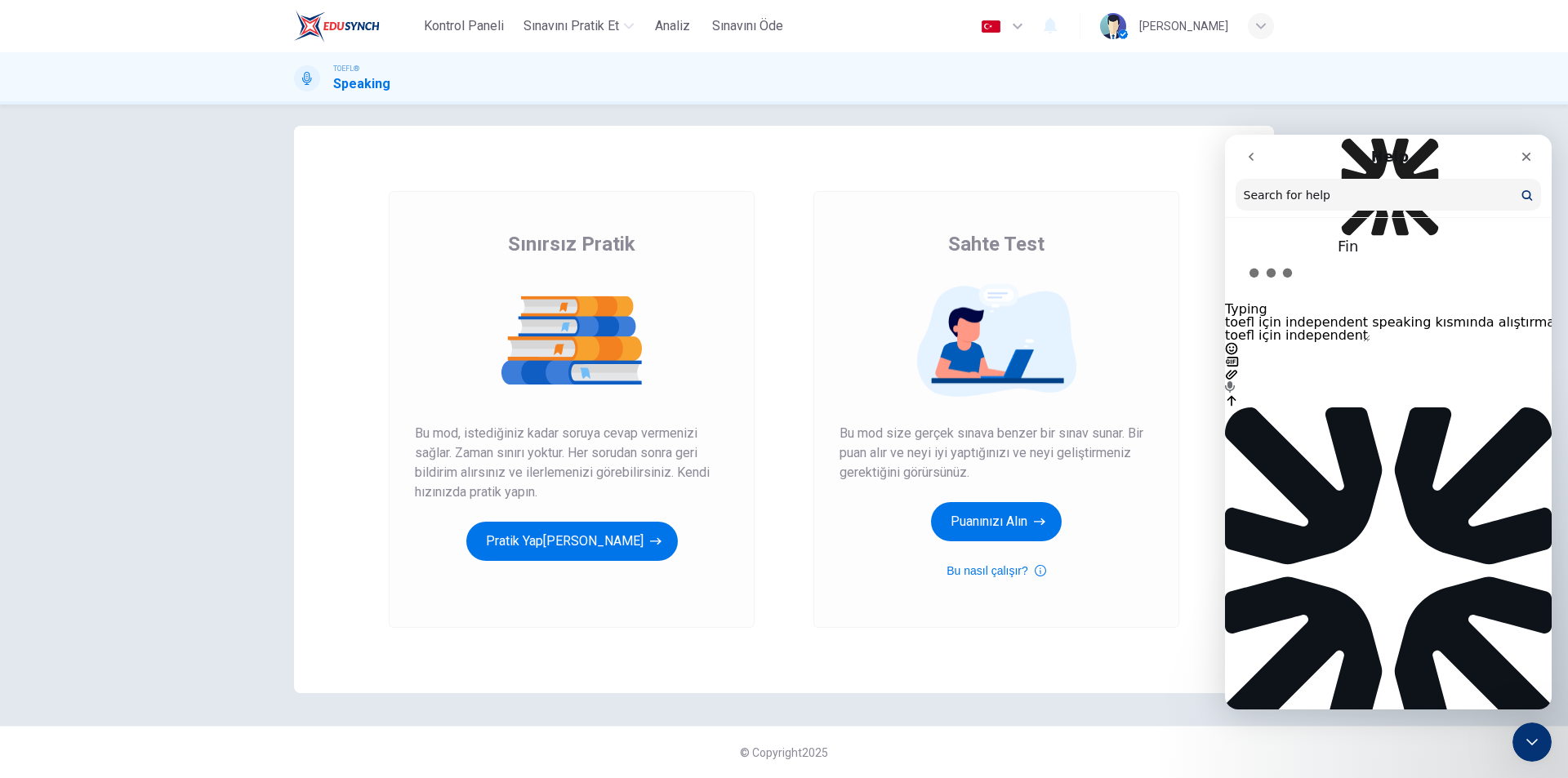
click at [1371, 342] on textarea "toefl için independent speaking kısmında alıştırma yapabiliyorum ama inegrated …" at bounding box center [1298, 336] width 145 height 13
drag, startPoint x: 1266, startPoint y: 624, endPoint x: 1313, endPoint y: 489, distance: 142.9
click at [1229, 407] on div "toefl için independent speaking kısmında alıştırma yapabiliyorum ama inegrated …" at bounding box center [1388, 361] width 327 height 92
type textarea "toefl için independent speaking kısmında alıştırma yapabiliyorum ama inegrated …"
click at [1460, 204] on input "Search for help" at bounding box center [1388, 194] width 305 height 31
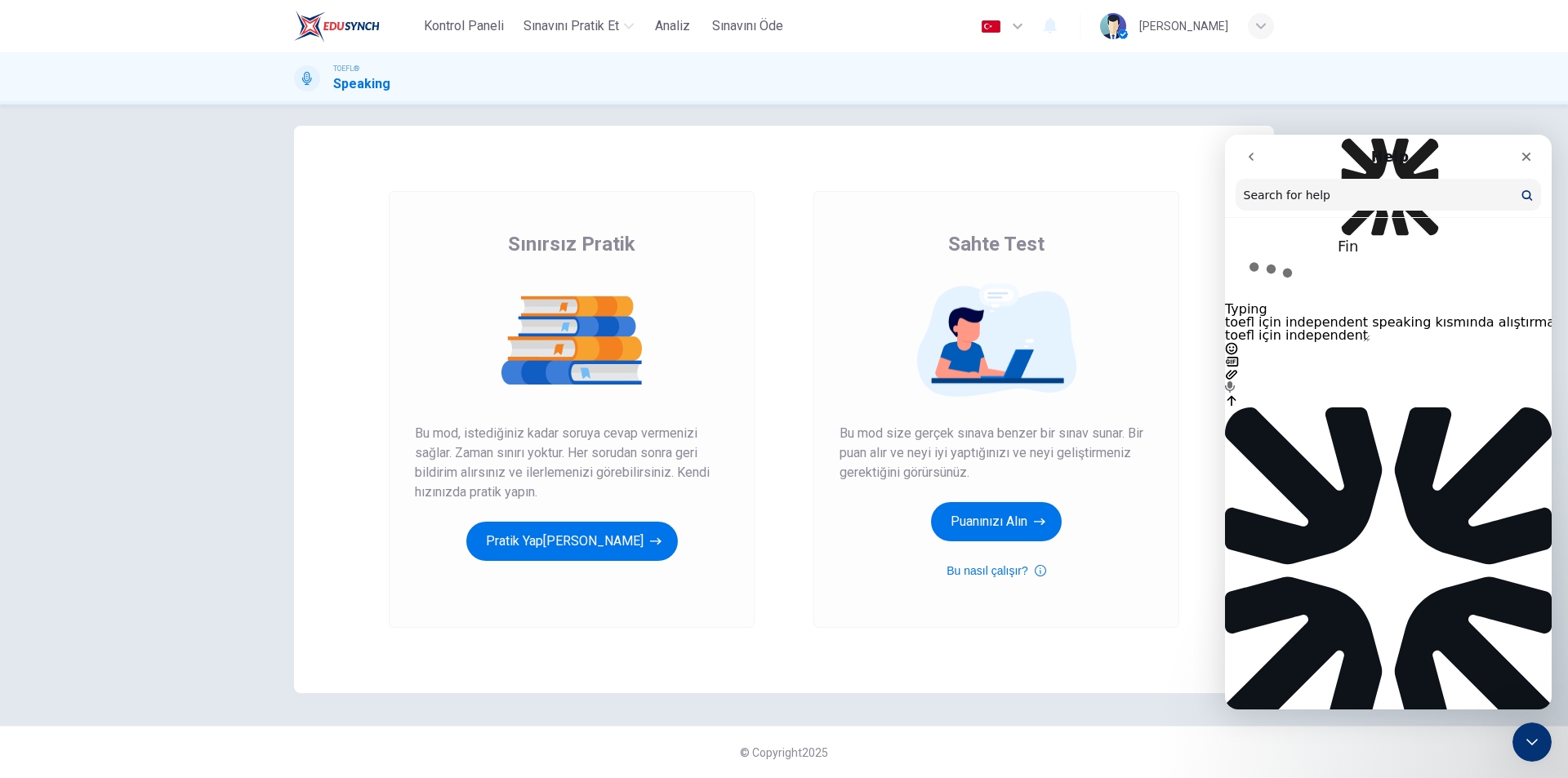
click at [1377, 315] on div "Typing" at bounding box center [1388, 280] width 327 height 72
click at [1281, 156] on div "Intercom messenger" at bounding box center [1300, 157] width 131 height 31
drag, startPoint x: 1281, startPoint y: 156, endPoint x: 1286, endPoint y: 164, distance: 9.4
click at [1281, 156] on div "Intercom messenger" at bounding box center [1300, 157] width 131 height 31
click at [1389, 315] on div "Typing" at bounding box center [1388, 280] width 327 height 72
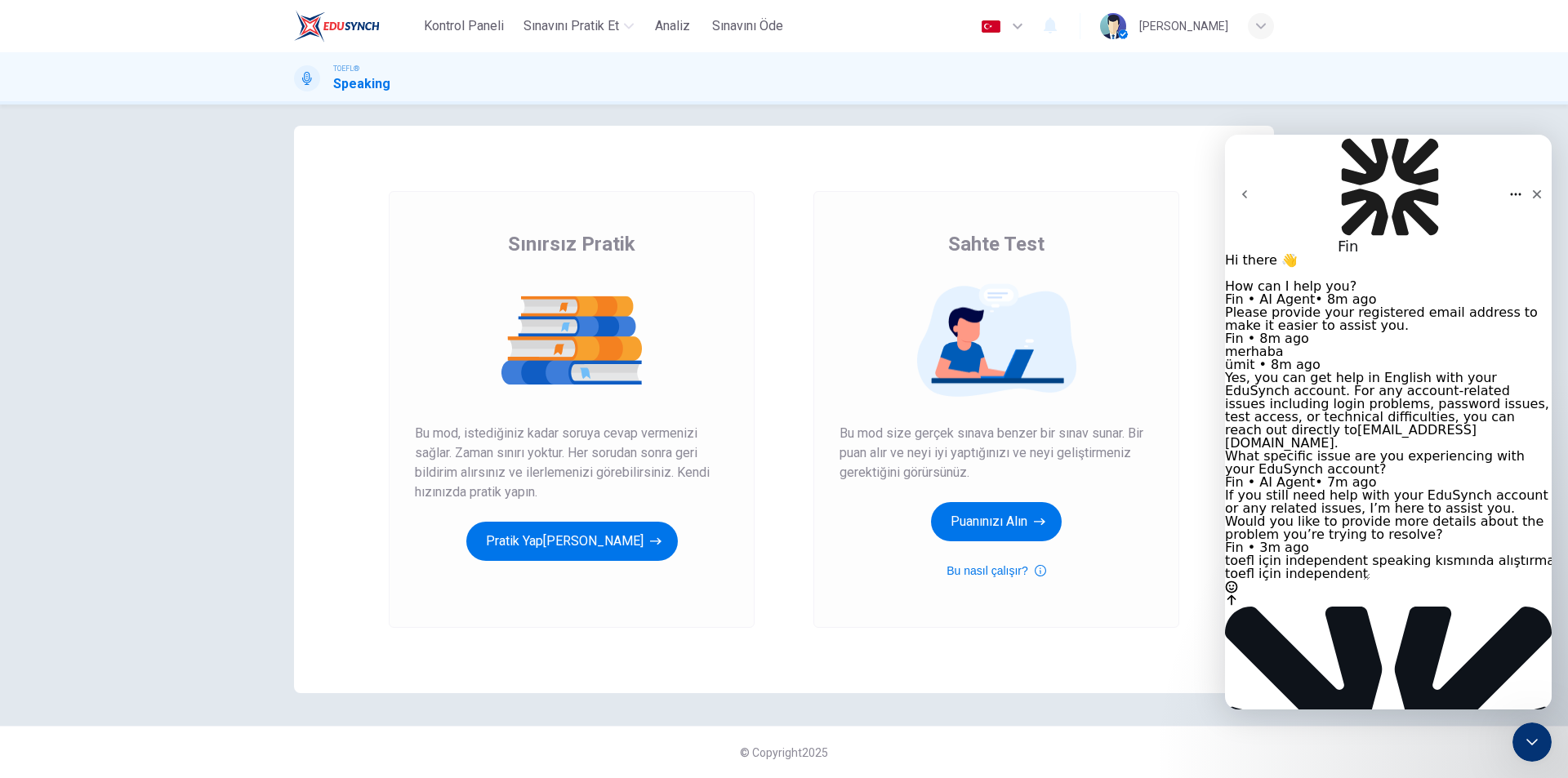
scroll to position [51, 0]
click at [1238, 607] on button "Send a message…" at bounding box center [1232, 599] width 13 height 13
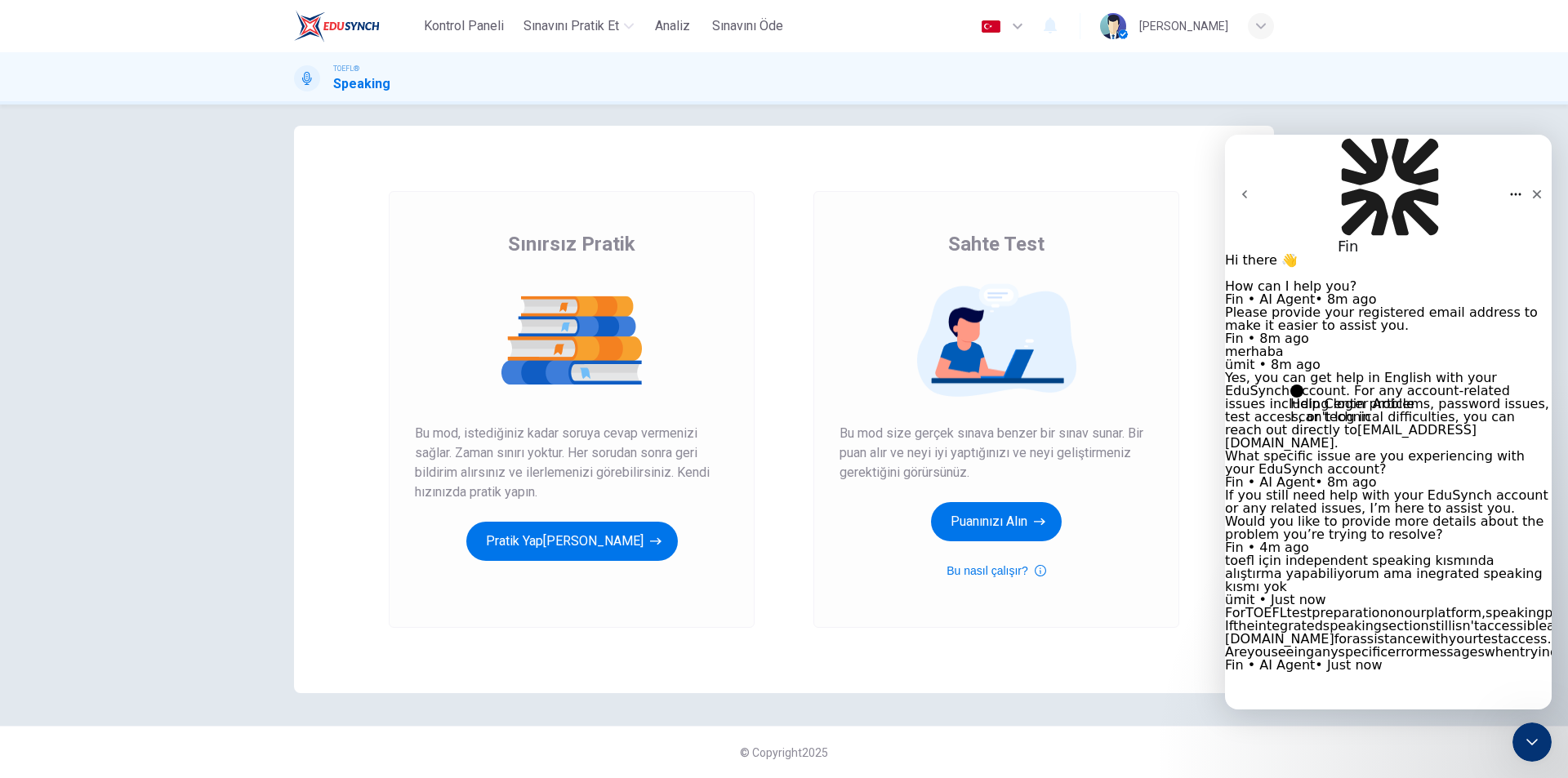
scroll to position [3, 0]
drag, startPoint x: 1053, startPoint y: 645, endPoint x: 135, endPoint y: 384, distance: 954.4
click at [1053, 645] on div "Sınırsız Pratik Sahte Test Sınırsız Pratik Bu mod, istediğiniz kadar soruya cev…" at bounding box center [784, 409] width 980 height 567
click at [591, 542] on button "Pratik Yap[PERSON_NAME]" at bounding box center [572, 541] width 212 height 39
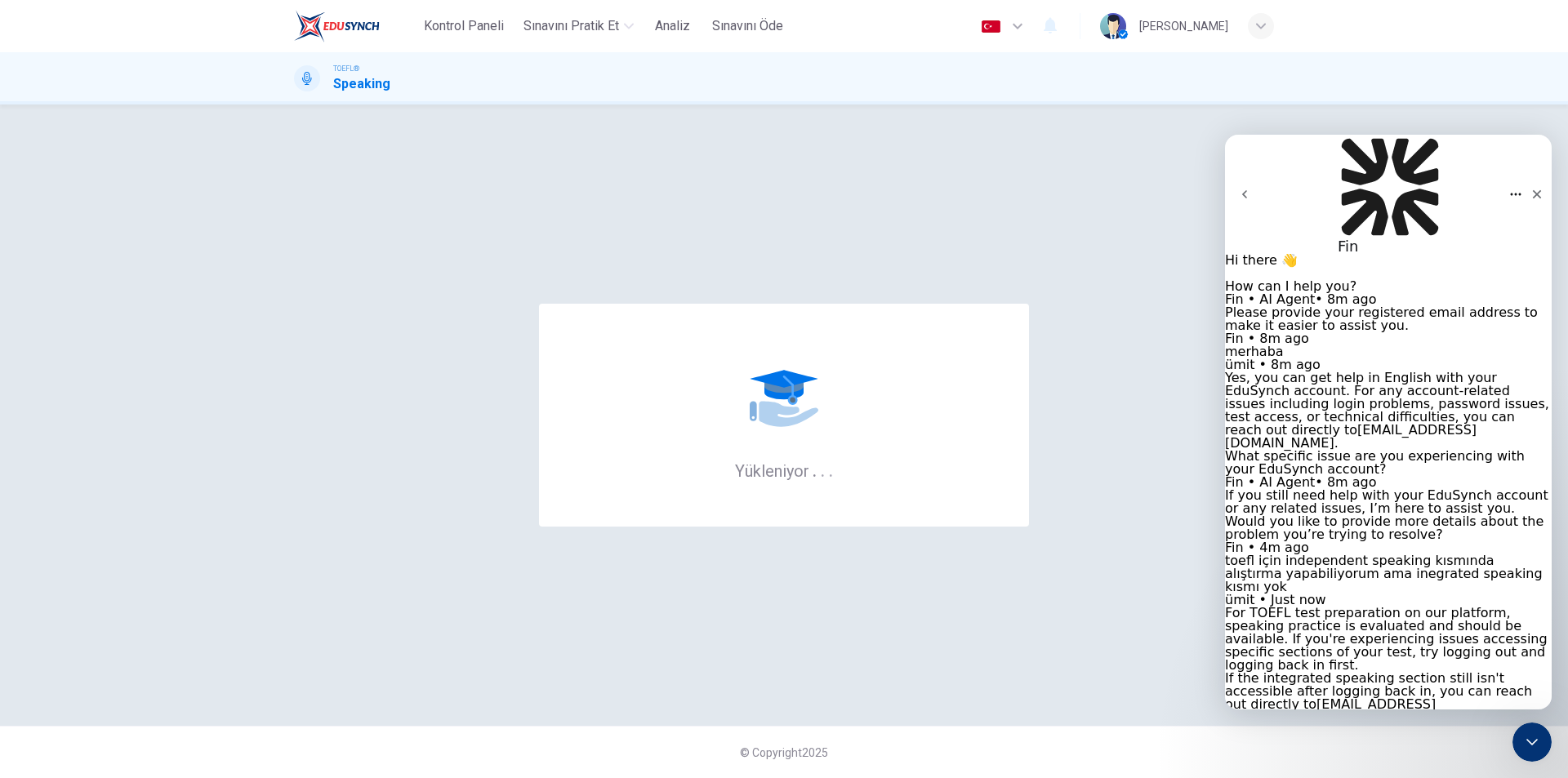
scroll to position [0, 0]
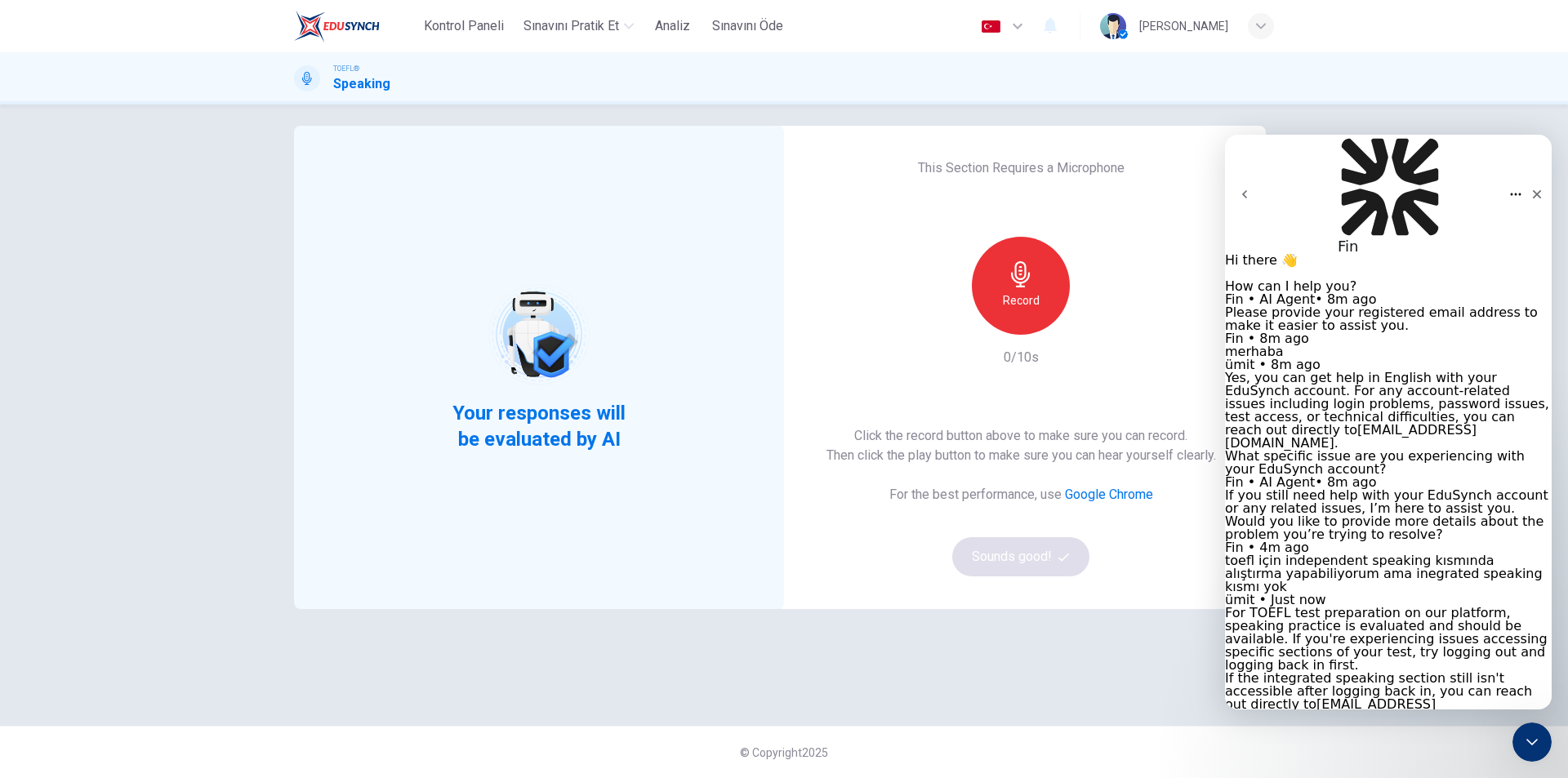
click at [593, 431] on span "Your responses will be evaluated by AI" at bounding box center [540, 426] width 198 height 52
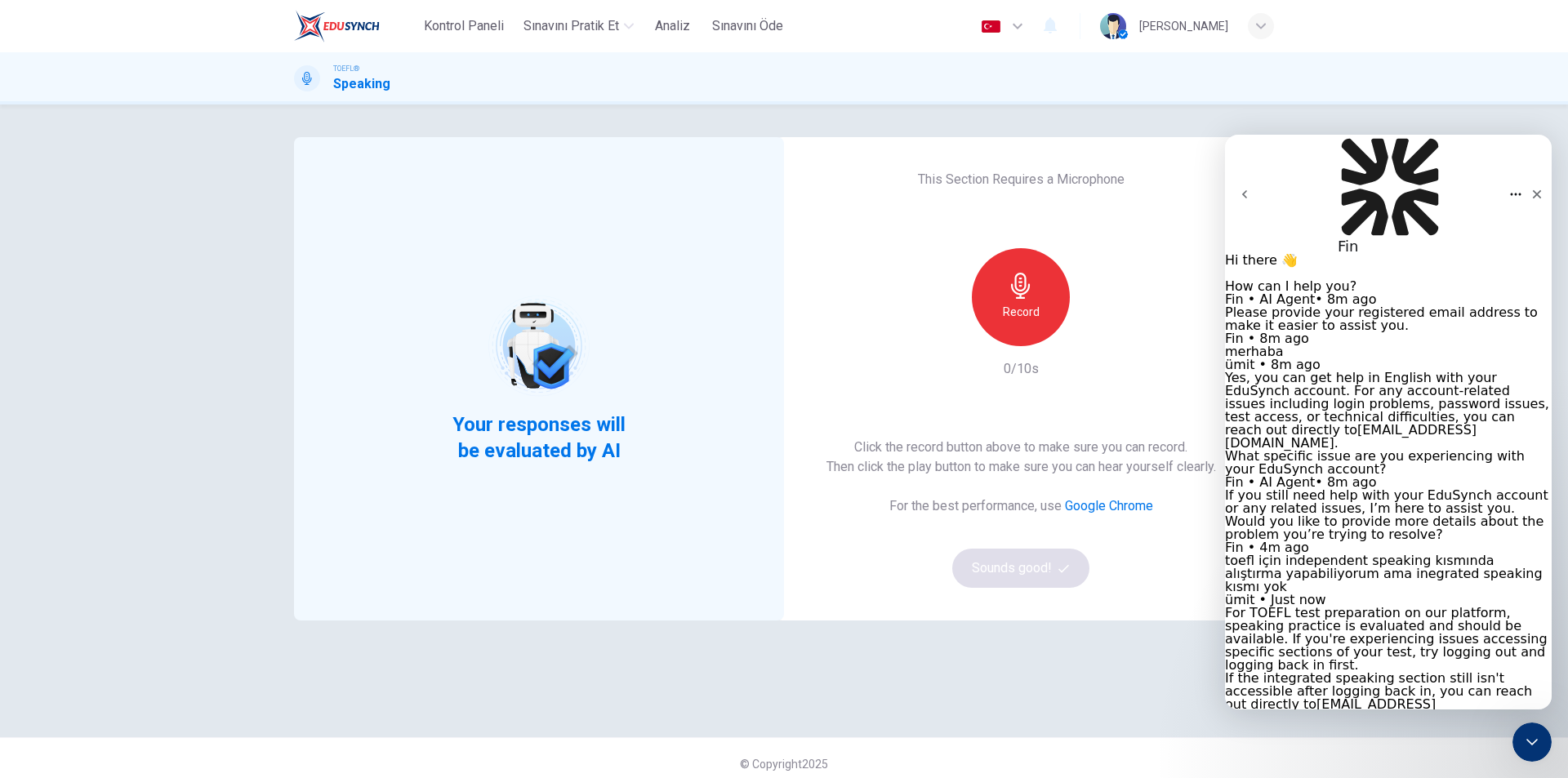
click at [351, 93] on div "TOEFL® Speaking" at bounding box center [784, 78] width 1568 height 52
click at [302, 79] on icon at bounding box center [307, 79] width 13 height 13
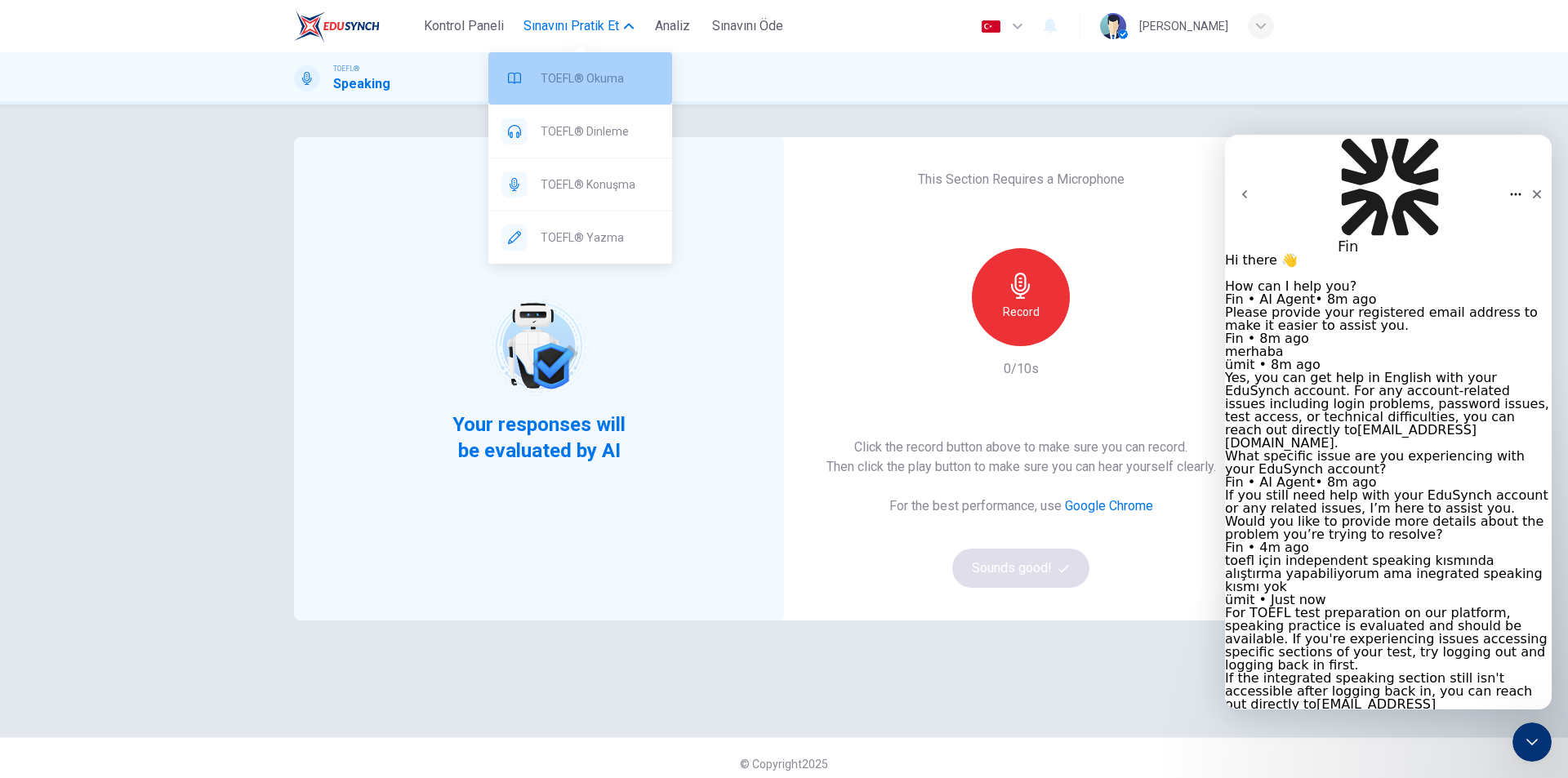
click at [624, 93] on div "TOEFL® Okuma" at bounding box center [580, 78] width 184 height 52
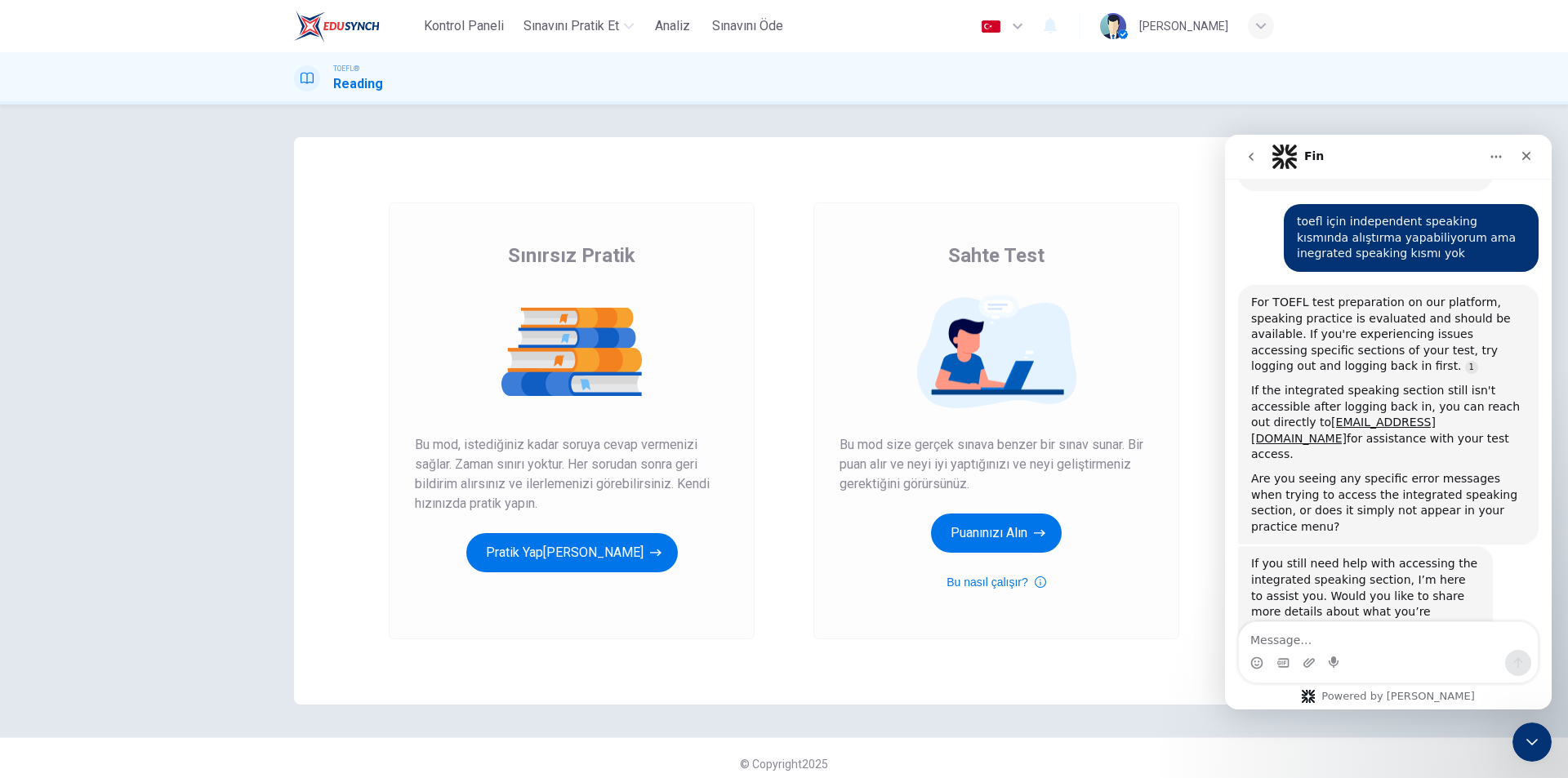
scroll to position [457, 0]
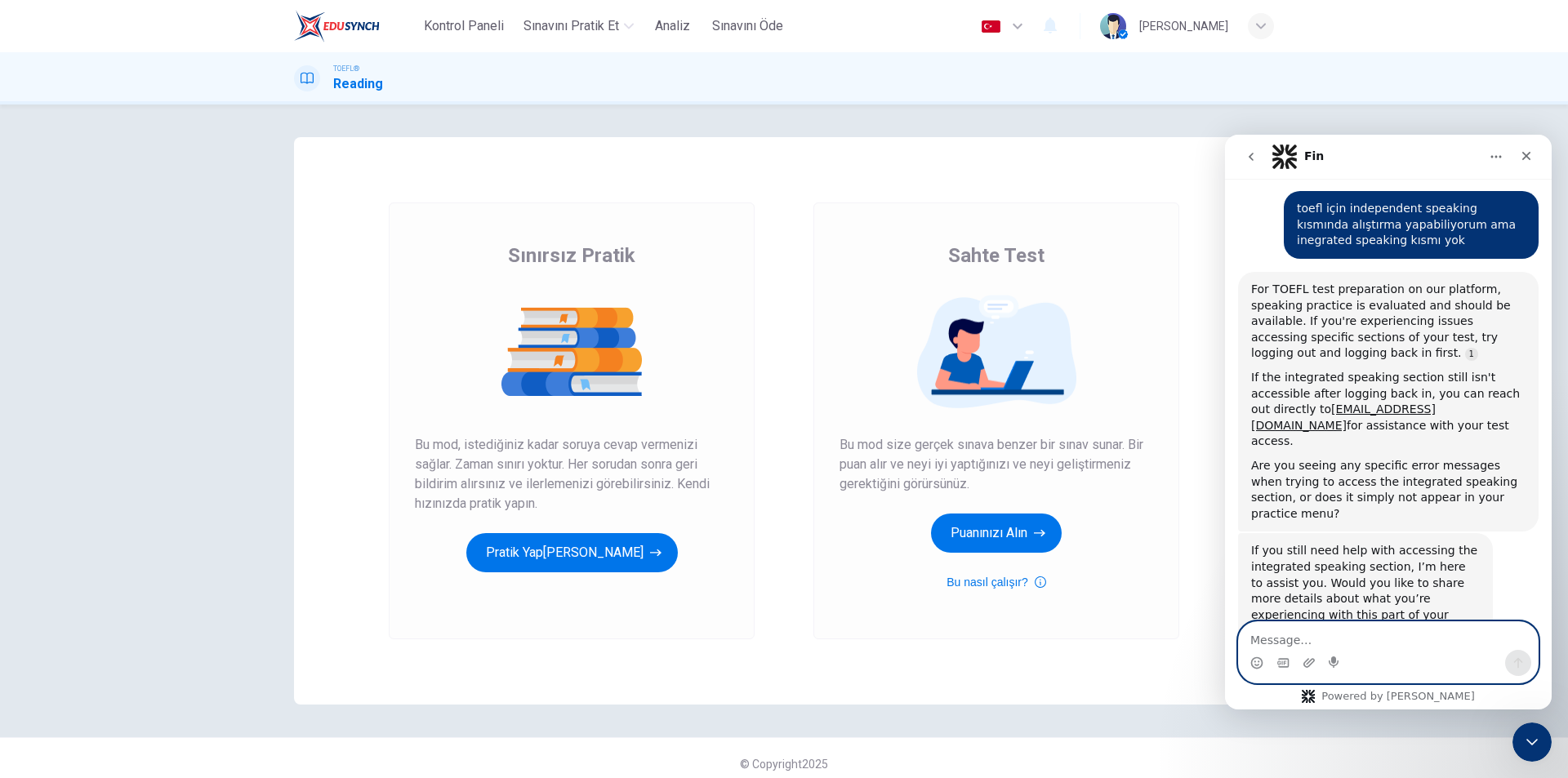
click at [1319, 635] on textarea "Message…" at bounding box center [1388, 636] width 299 height 28
type textarea "nasıl erişebilirim inegrated speakinge"
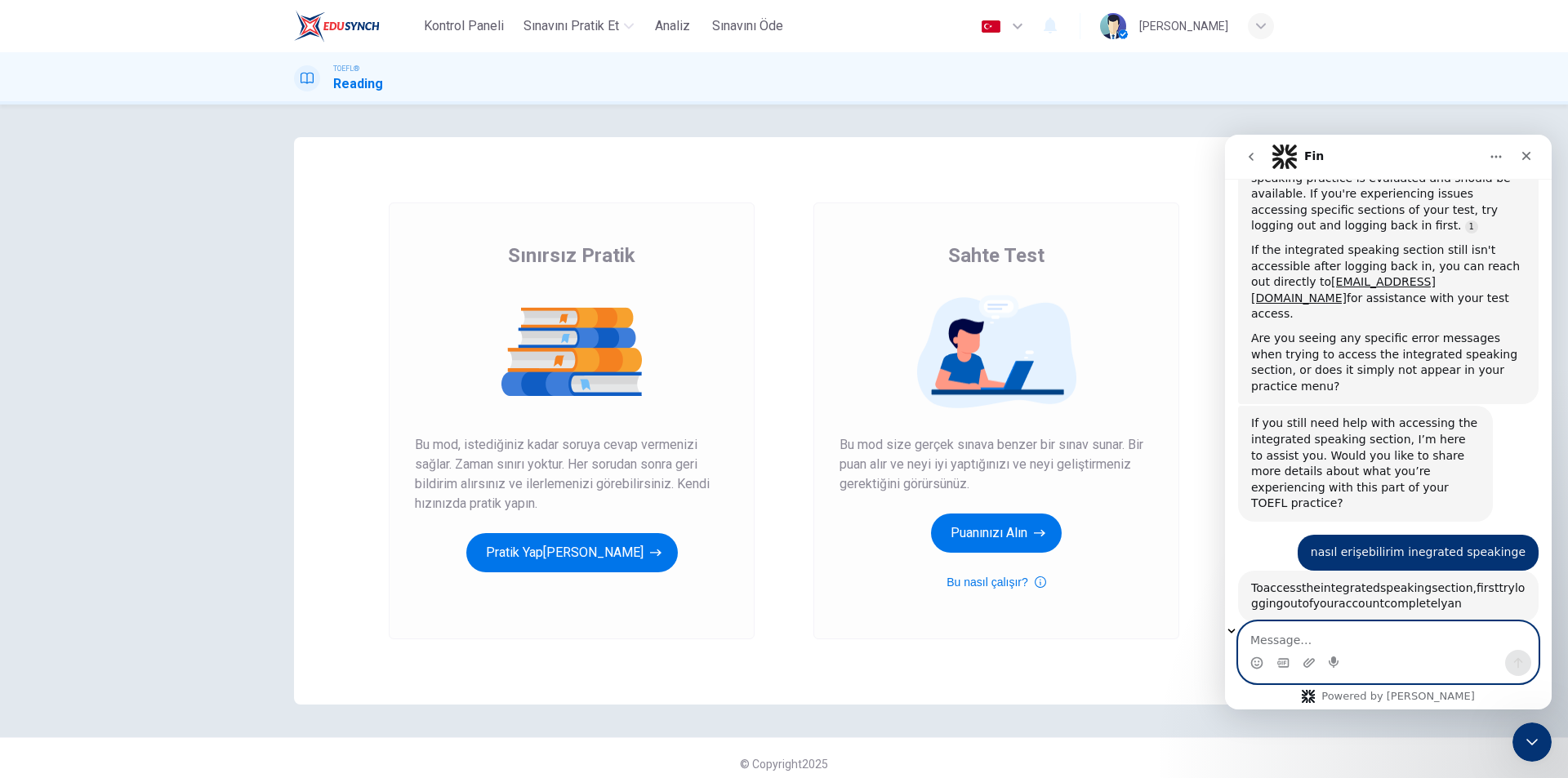
scroll to position [883, 0]
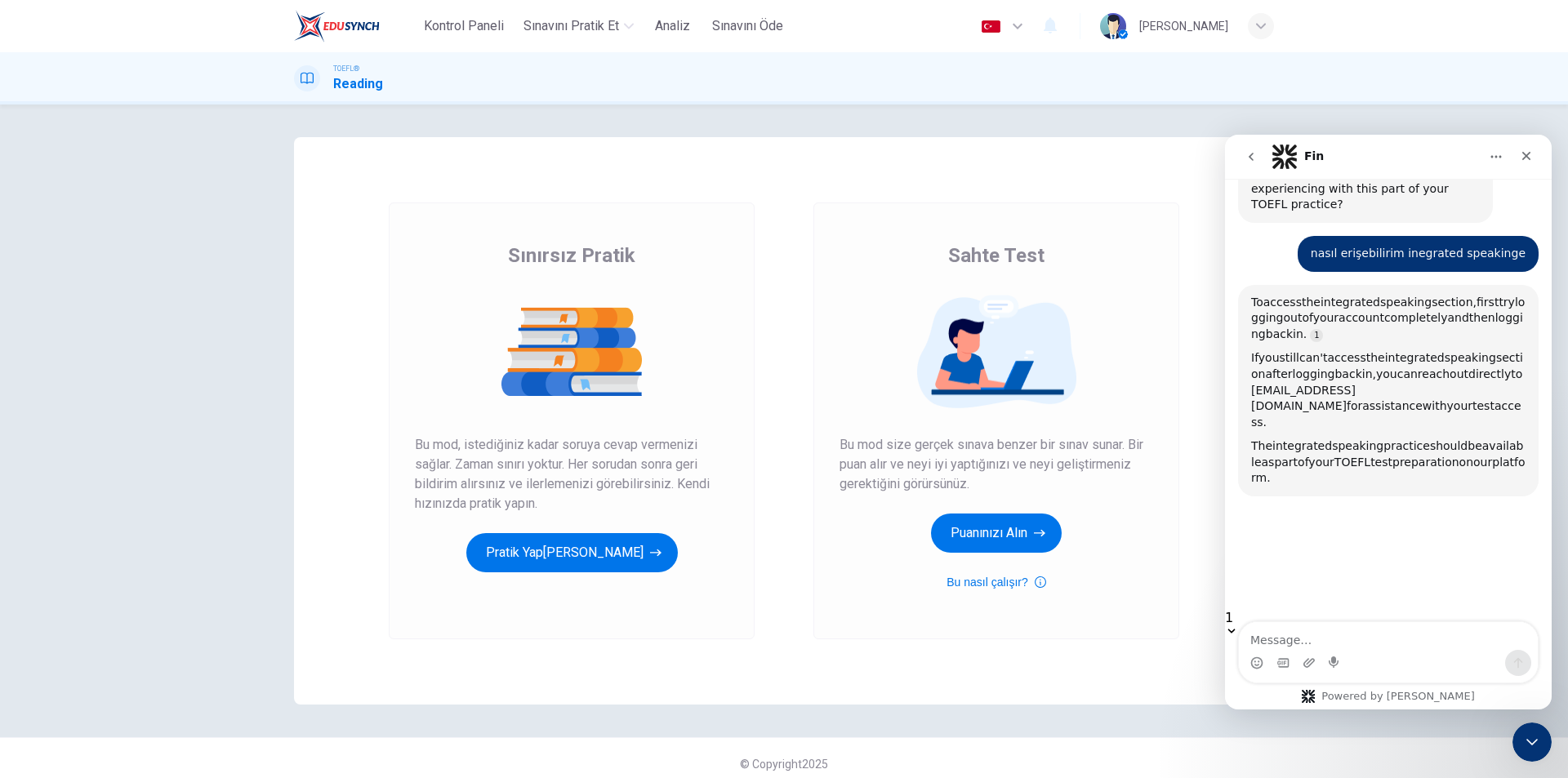
click at [1252, 25] on div "button" at bounding box center [1261, 26] width 26 height 26
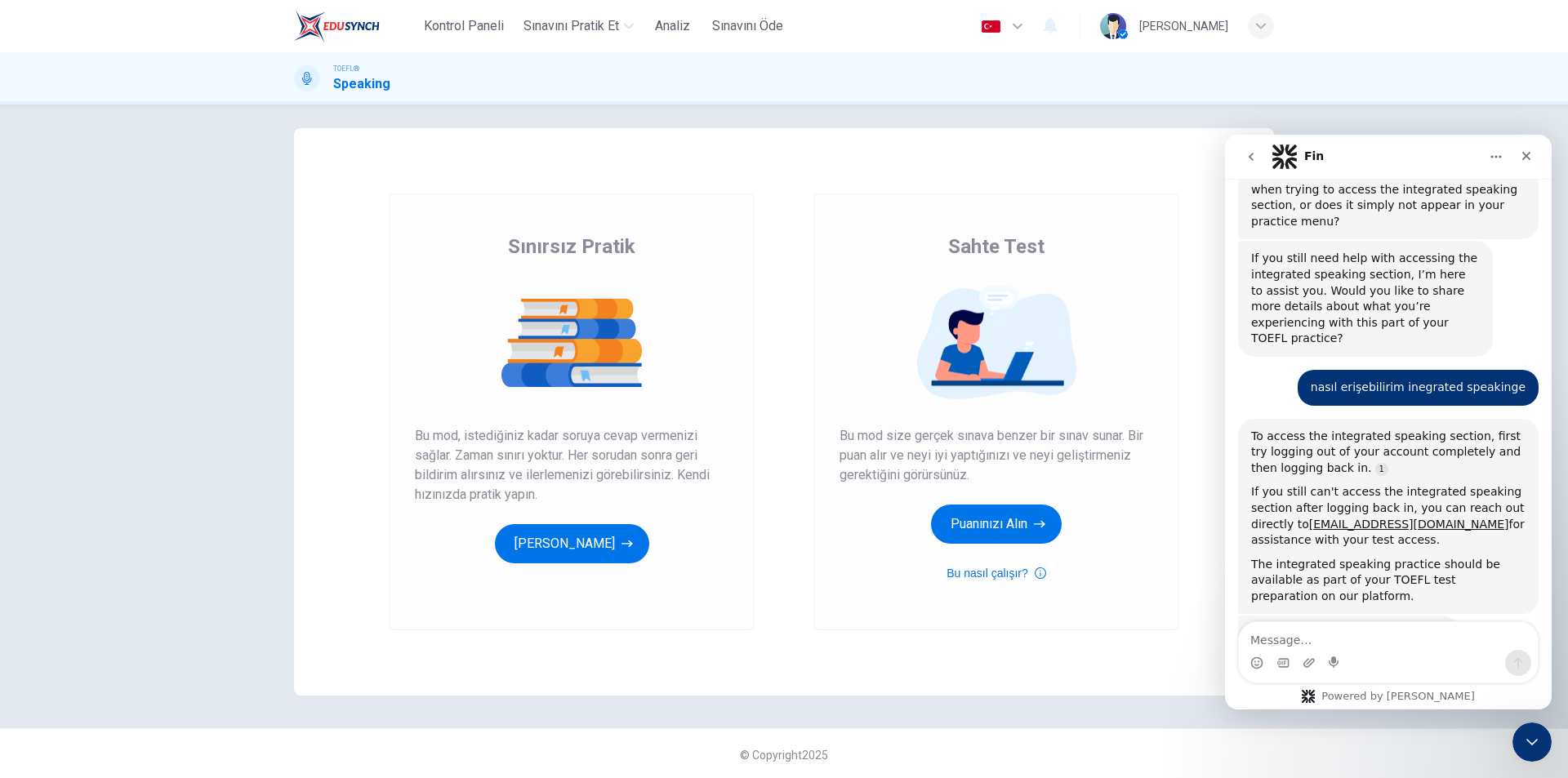
scroll to position [11, 0]
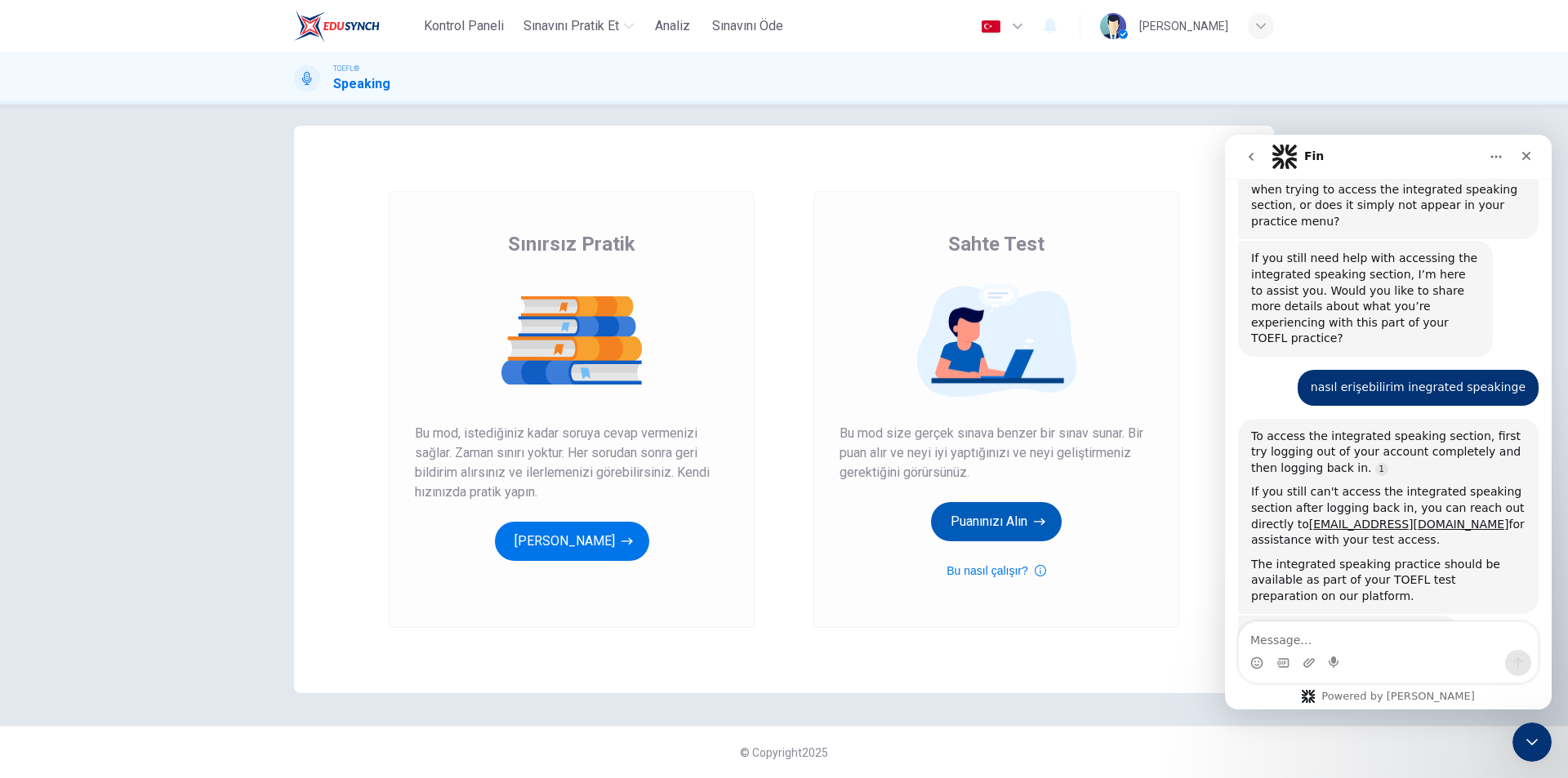
click at [991, 533] on button "Puanınızı Alın" at bounding box center [996, 522] width 131 height 39
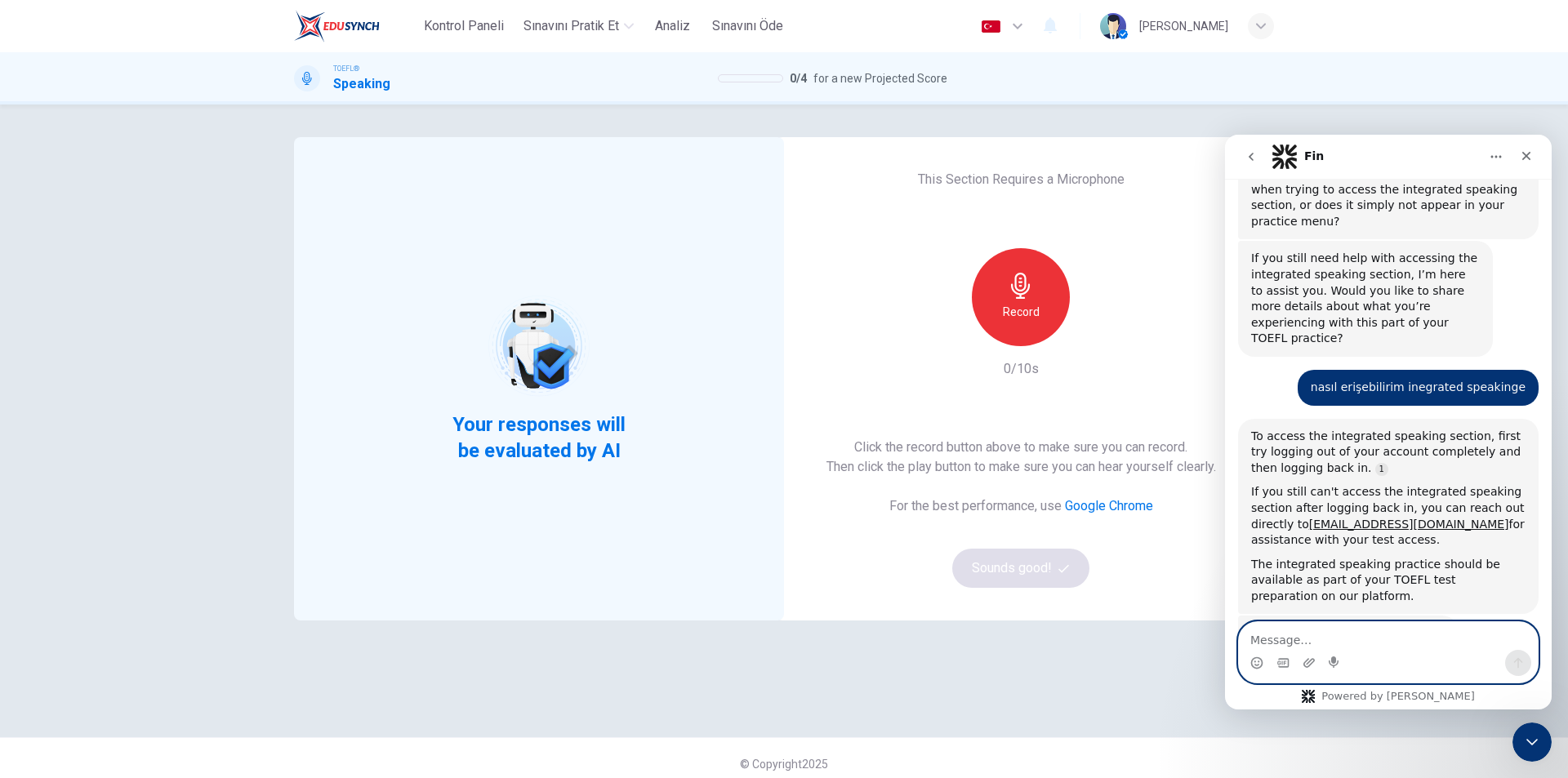
click at [1389, 642] on textarea "Message…" at bounding box center [1388, 636] width 299 height 28
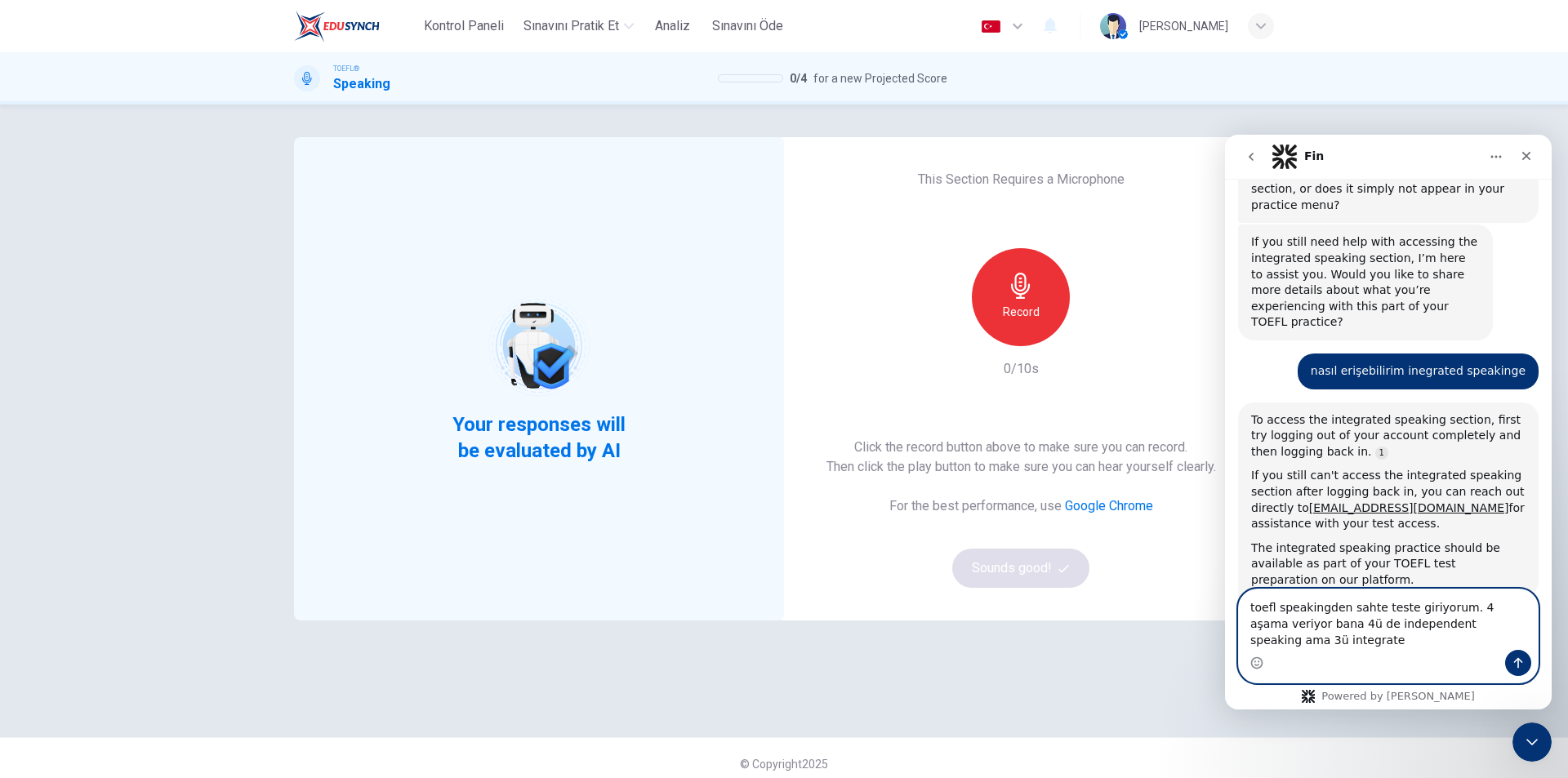
scroll to position [784, 0]
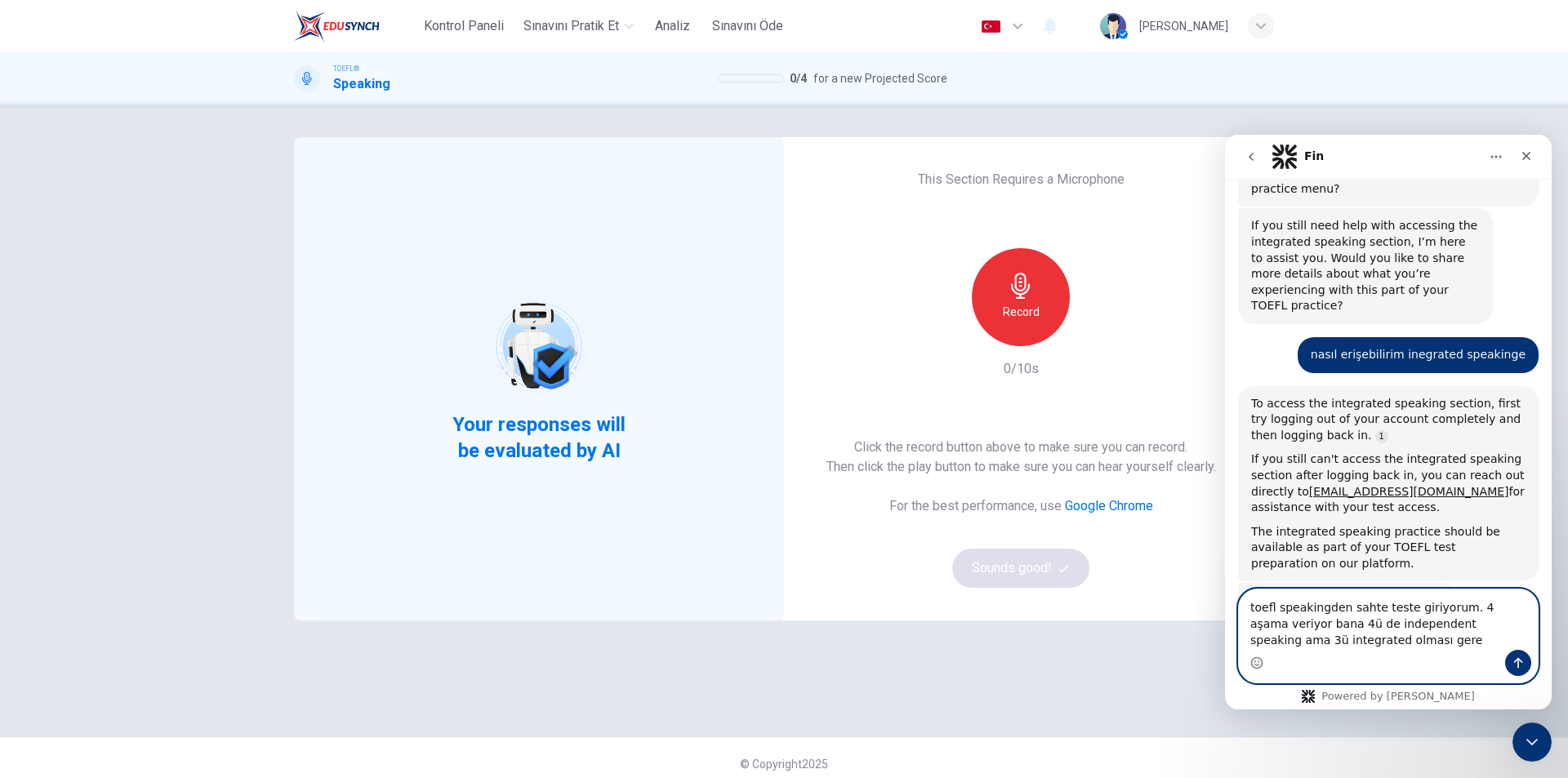
type textarea "toefl speakingden sahte teste giriyorum. 4 aşama veriyor bana 4ü de independent…"
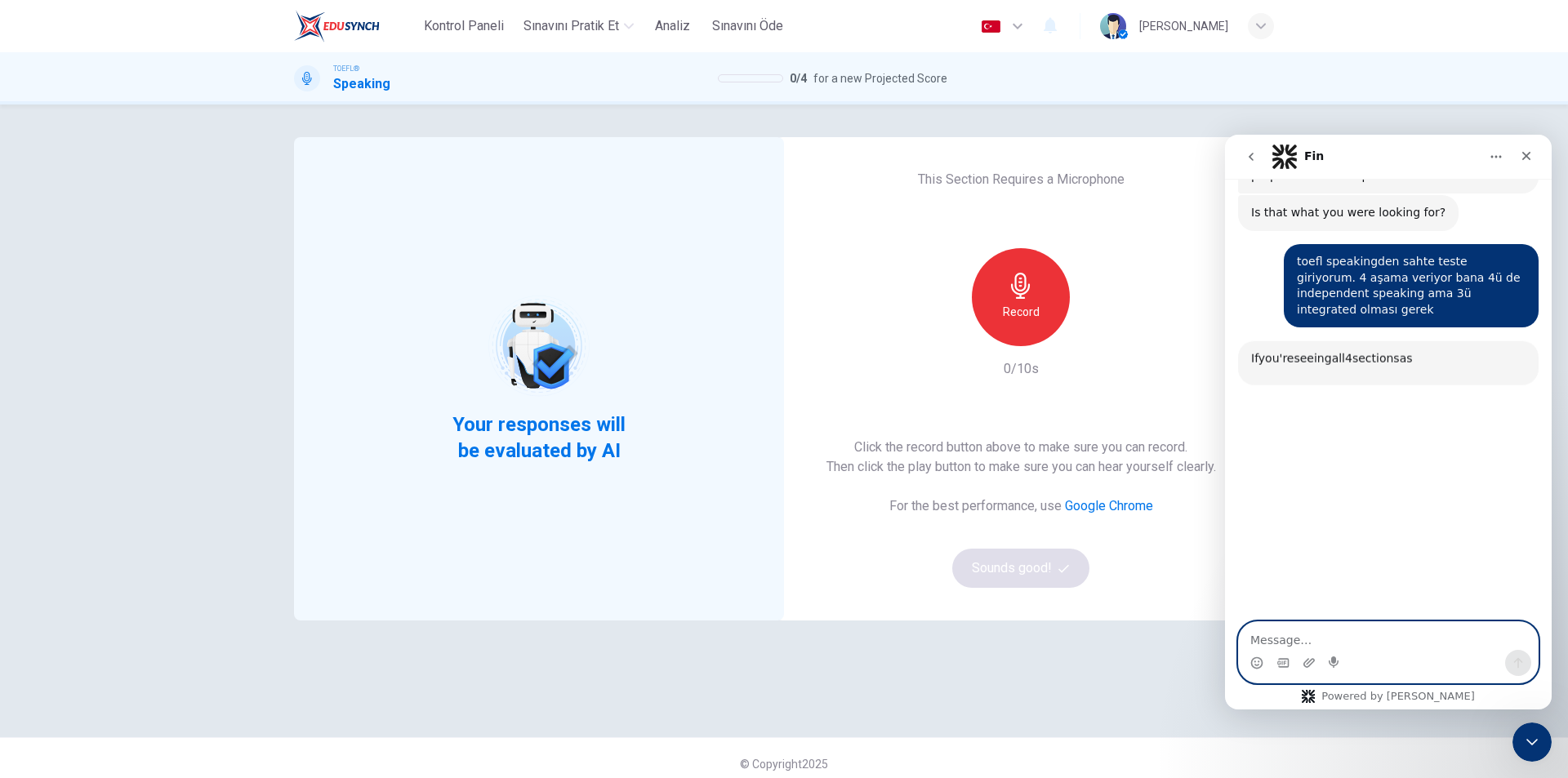
scroll to position [1178, 0]
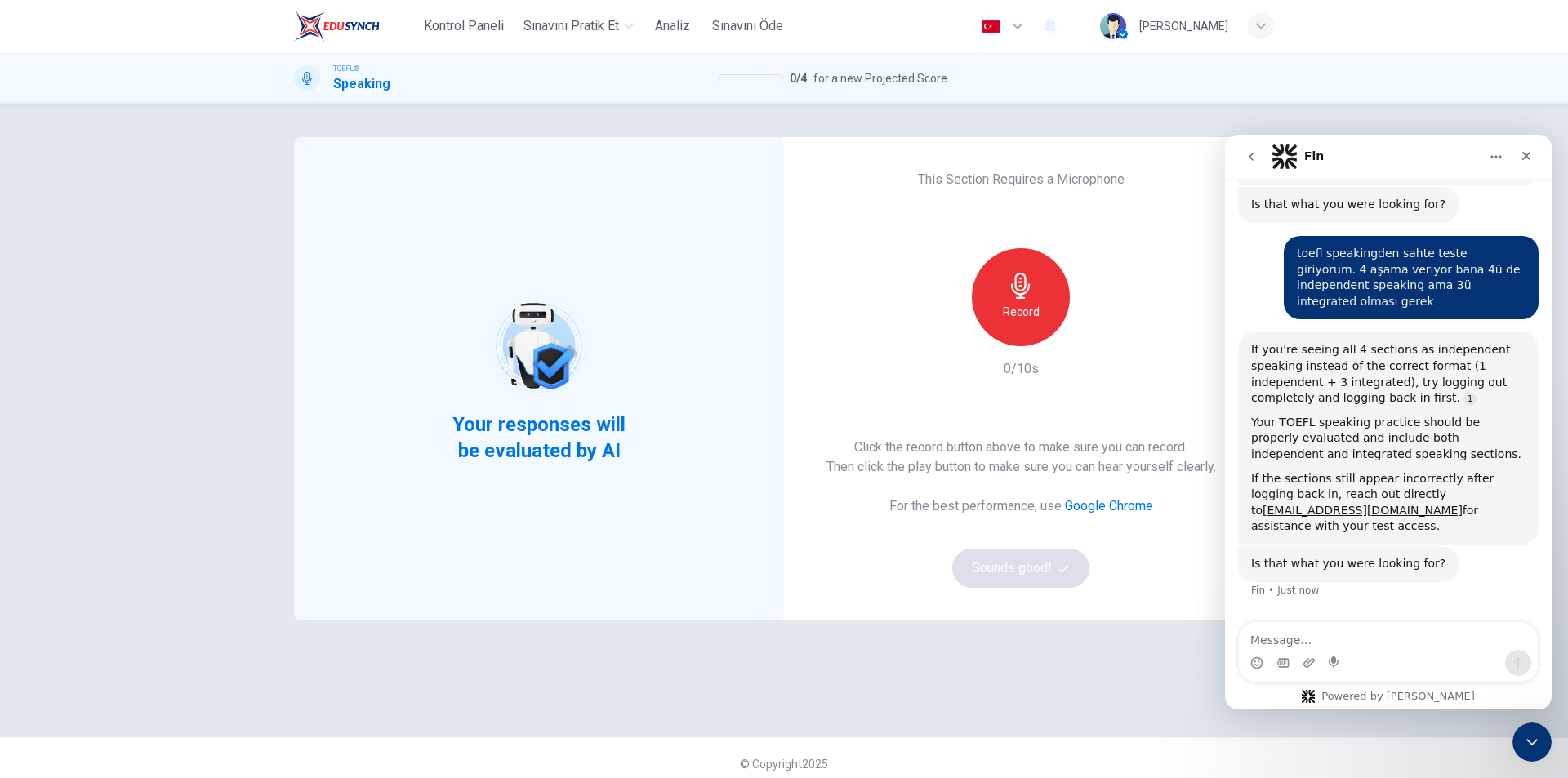
click at [1025, 318] on h6 "Record" at bounding box center [1022, 311] width 37 height 19
click at [1032, 303] on div "Stop" at bounding box center [1021, 297] width 98 height 98
click at [1037, 564] on button "Sounds good!" at bounding box center [1021, 568] width 137 height 39
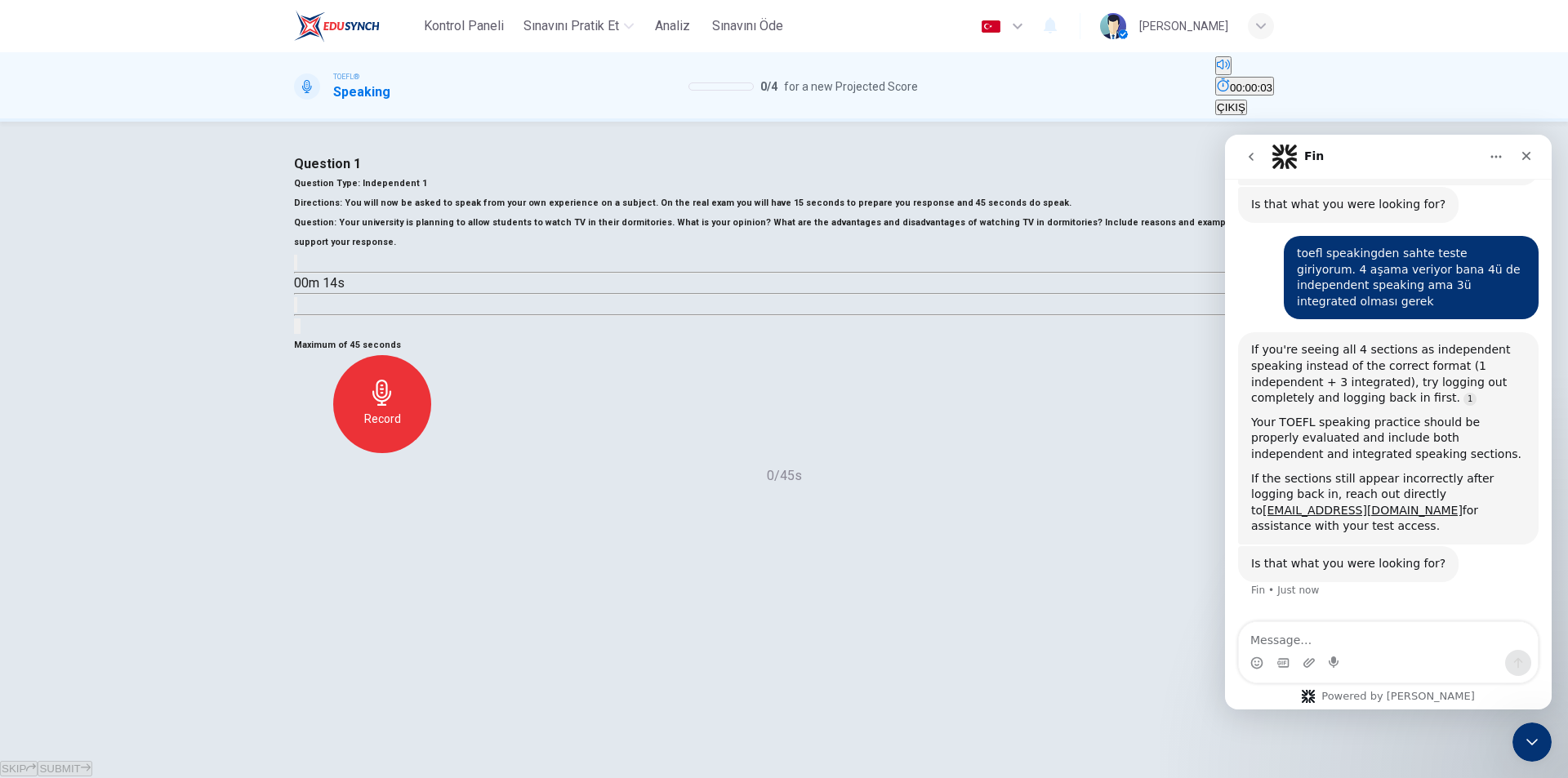
scroll to position [24, 0]
click at [431, 453] on div "Record" at bounding box center [382, 404] width 98 height 98
click at [394, 481] on h6 "Stop" at bounding box center [382, 471] width 24 height 19
click at [80, 762] on span "SUBMIT" at bounding box center [59, 768] width 41 height 12
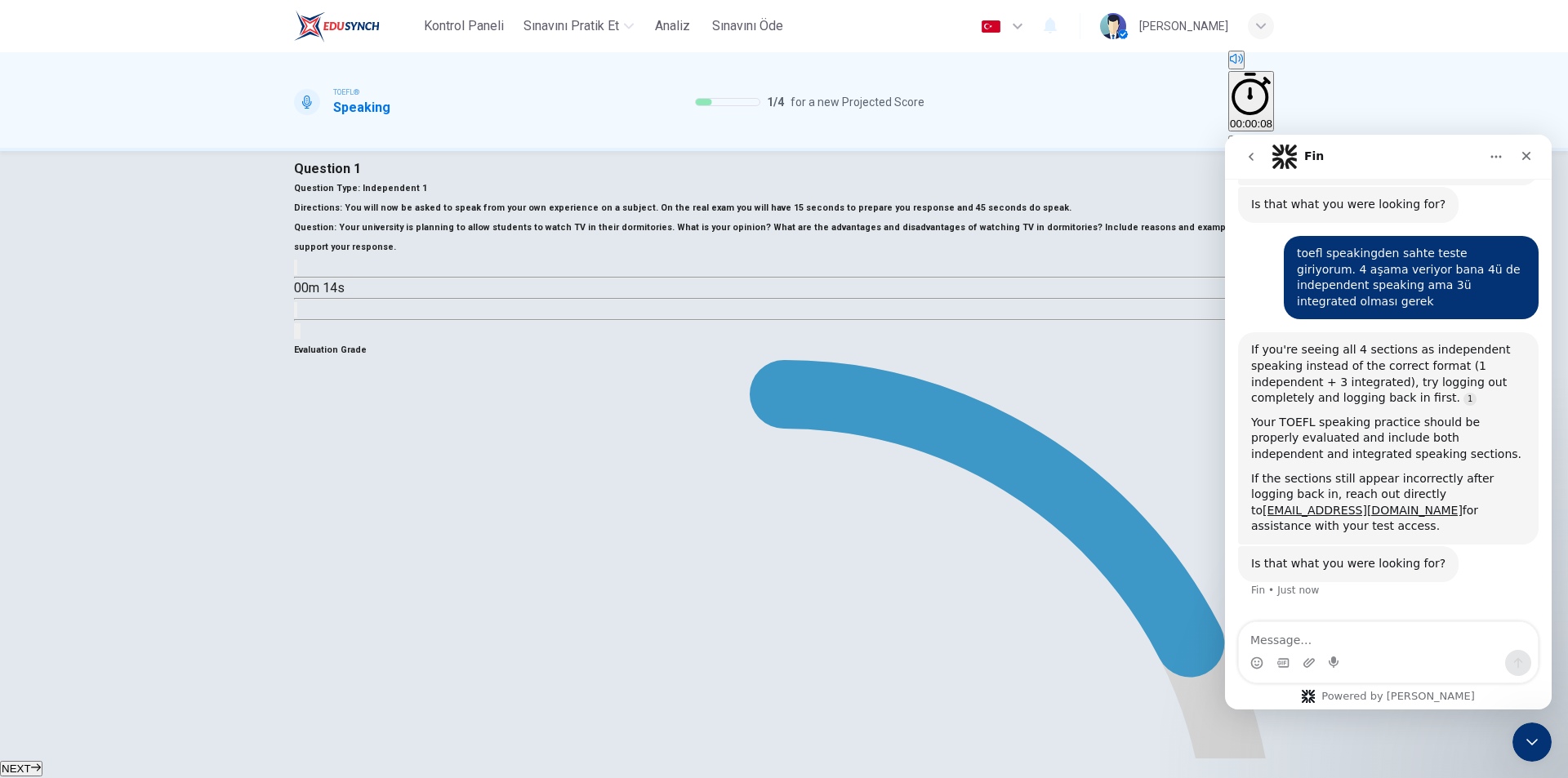
click at [31, 762] on span "NEXT" at bounding box center [17, 768] width 30 height 12
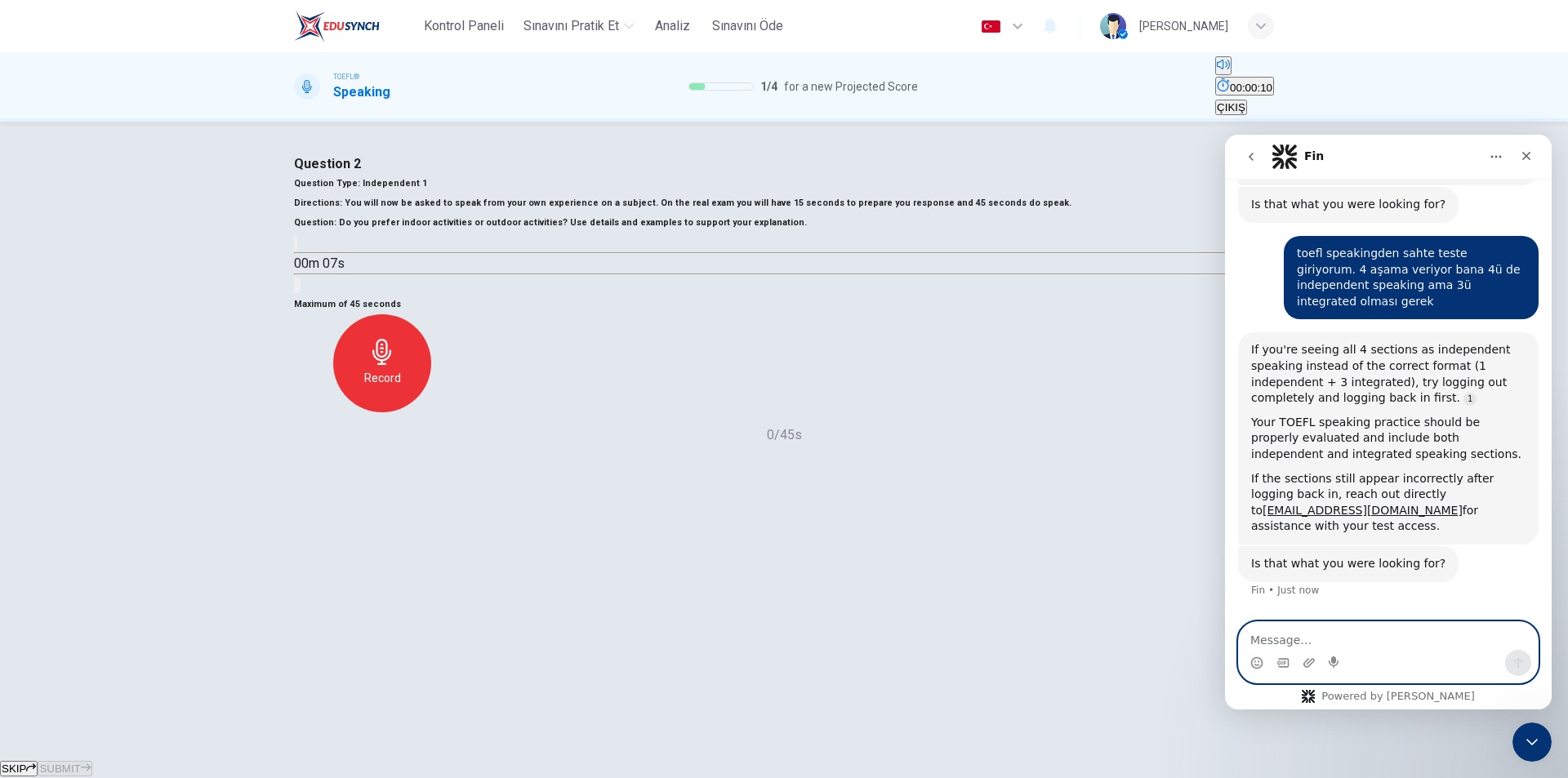
click at [1386, 625] on textarea "Message…" at bounding box center [1388, 636] width 299 height 28
type textarea "it's still independent all of it"
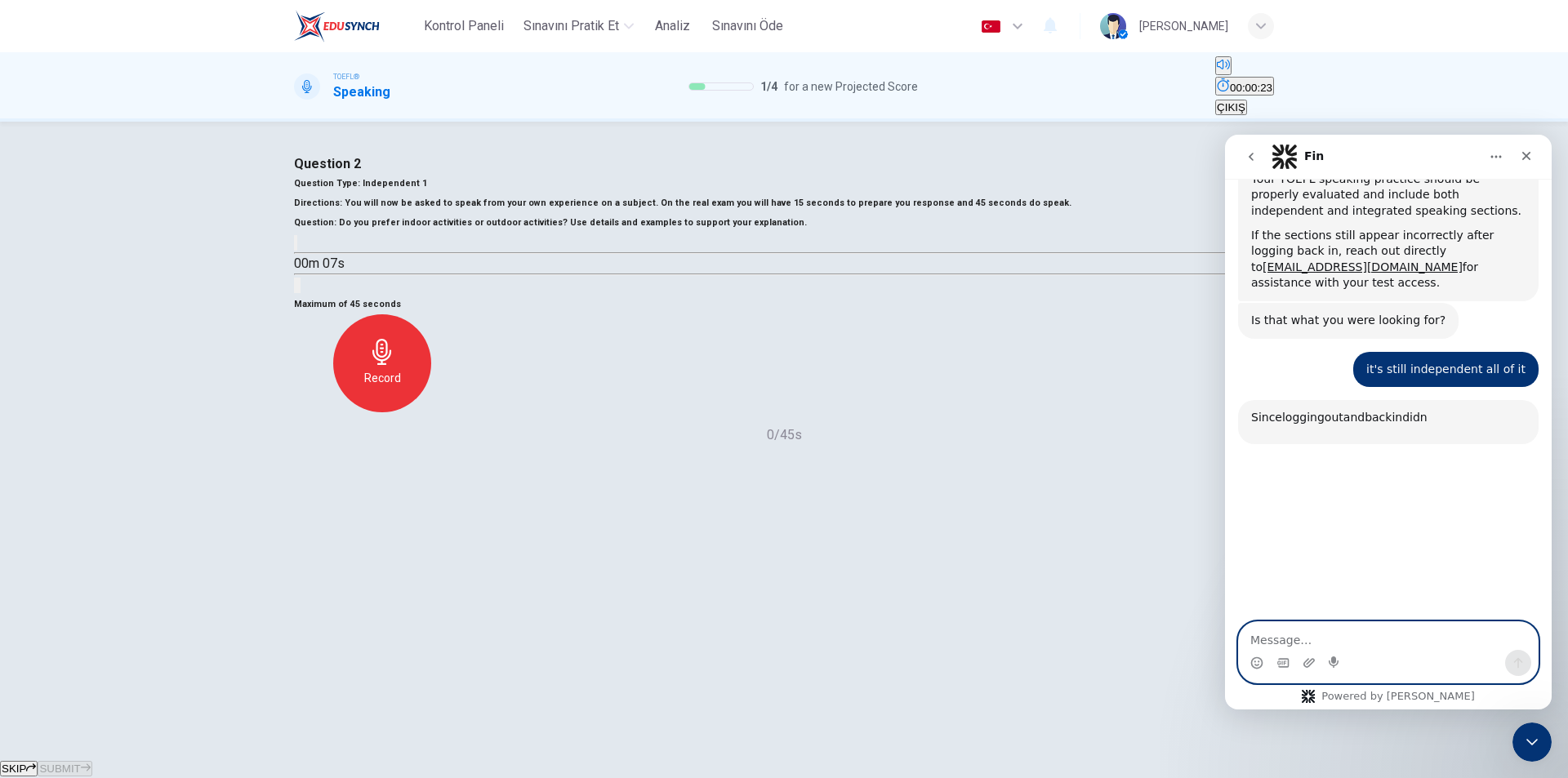
scroll to position [1521, 0]
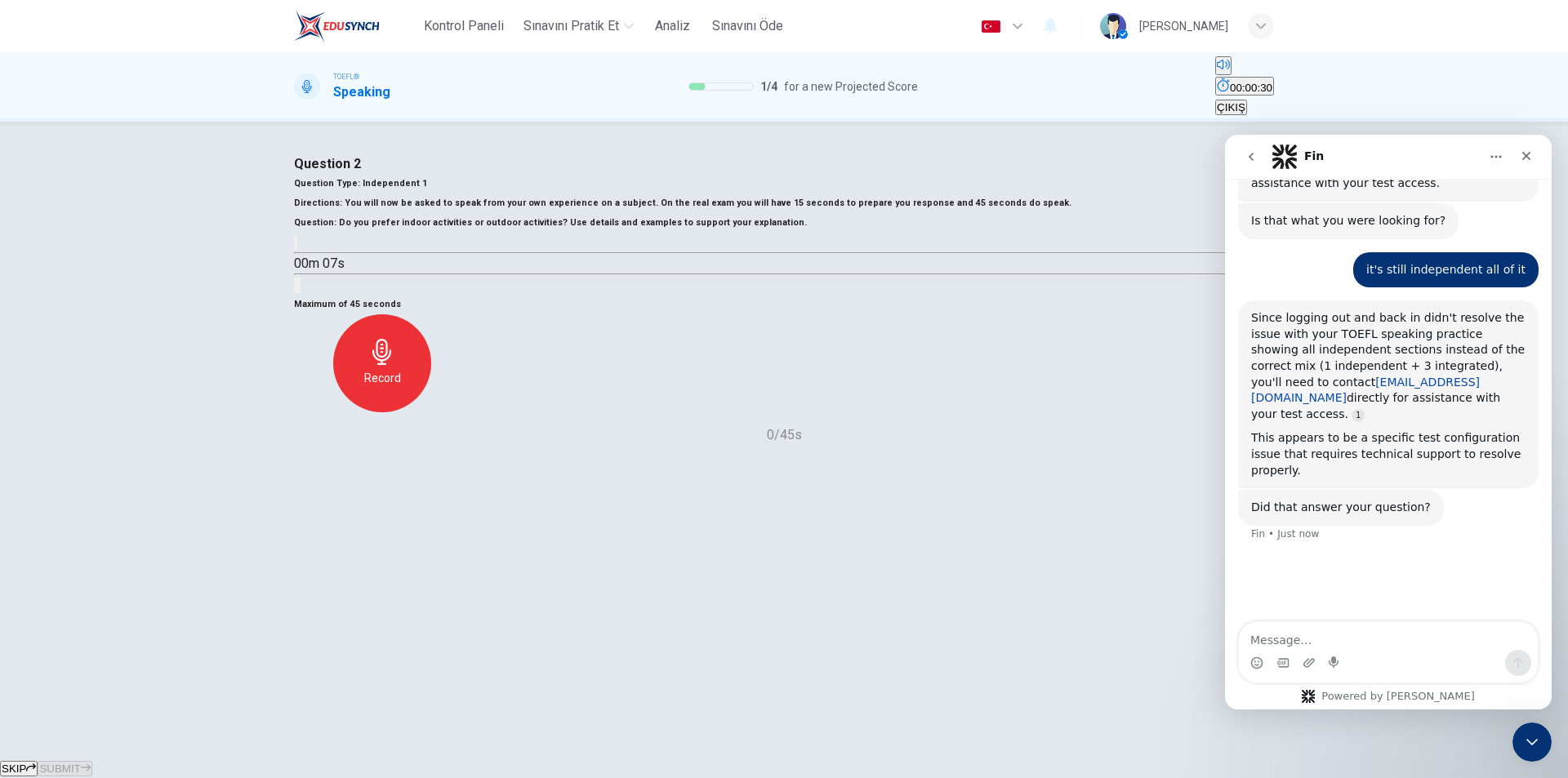
click at [1262, 376] on link "[EMAIL_ADDRESS][DOMAIN_NAME]" at bounding box center [1365, 390] width 229 height 30
drag, startPoint x: 1247, startPoint y: 304, endPoint x: 1372, endPoint y: 303, distance: 125.0
click at [1372, 303] on div "Since logging out and back in didn't resolve the issue with your TOEFL speaking…" at bounding box center [1388, 394] width 301 height 188
copy link "[EMAIL_ADDRESS][DOMAIN_NAME]"
click at [1520, 154] on icon "Close" at bounding box center [1526, 155] width 13 height 13
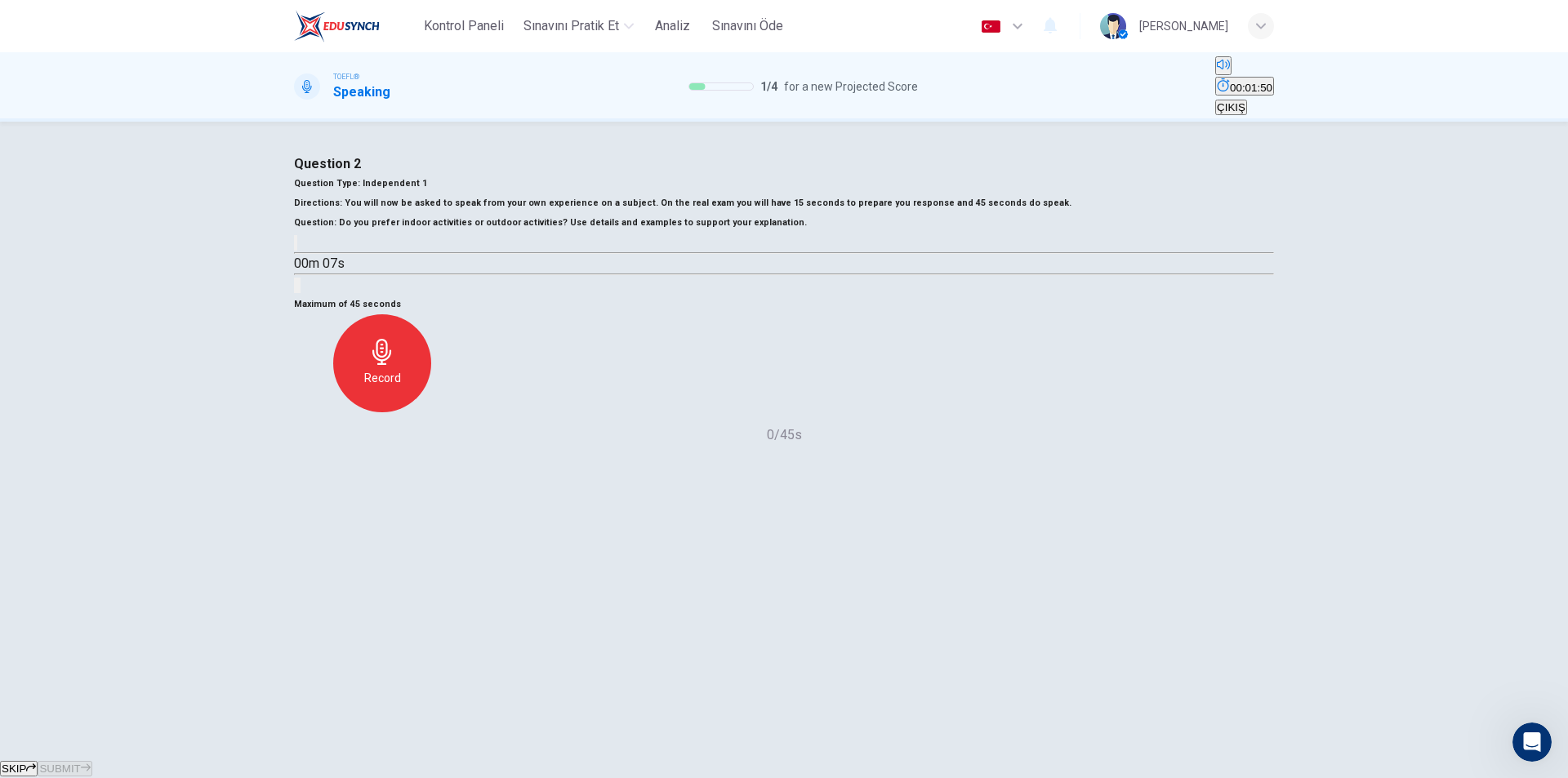
scroll to position [1350, 0]
click at [736, 21] on span "Sınavını Öde" at bounding box center [747, 26] width 71 height 19
